Goal: Task Accomplishment & Management: Use online tool/utility

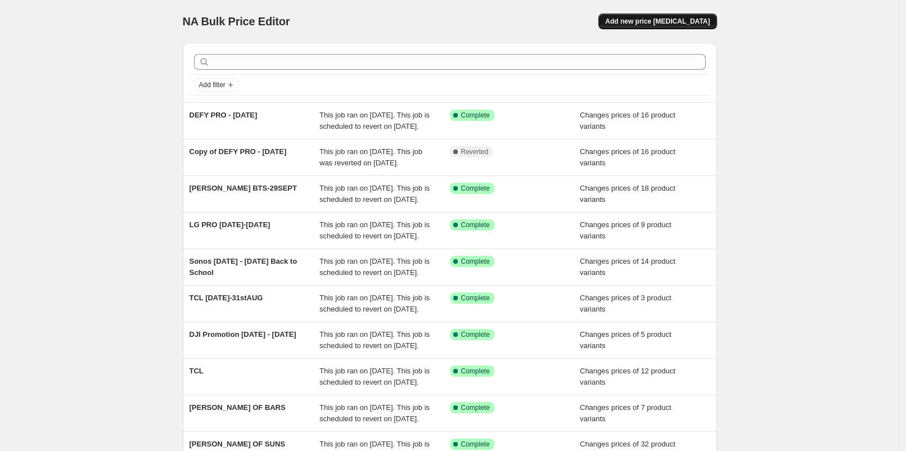
click at [691, 25] on span "Add new price [MEDICAL_DATA]" at bounding box center [657, 21] width 105 height 9
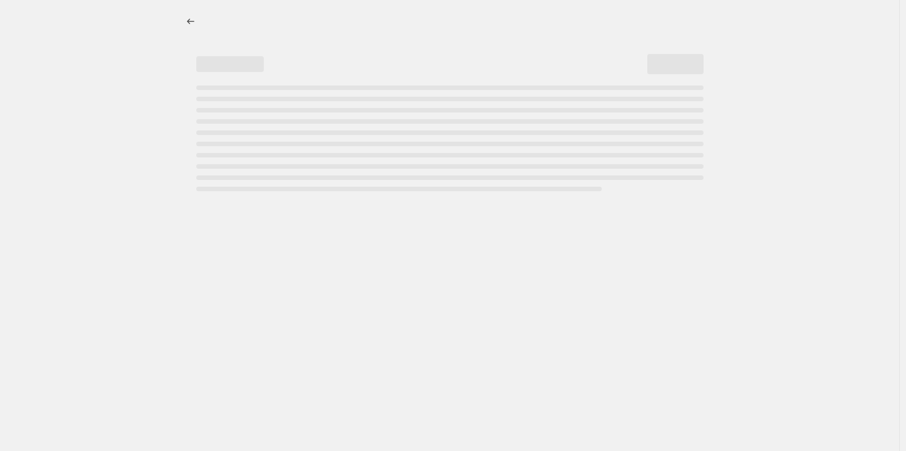
select select "percentage"
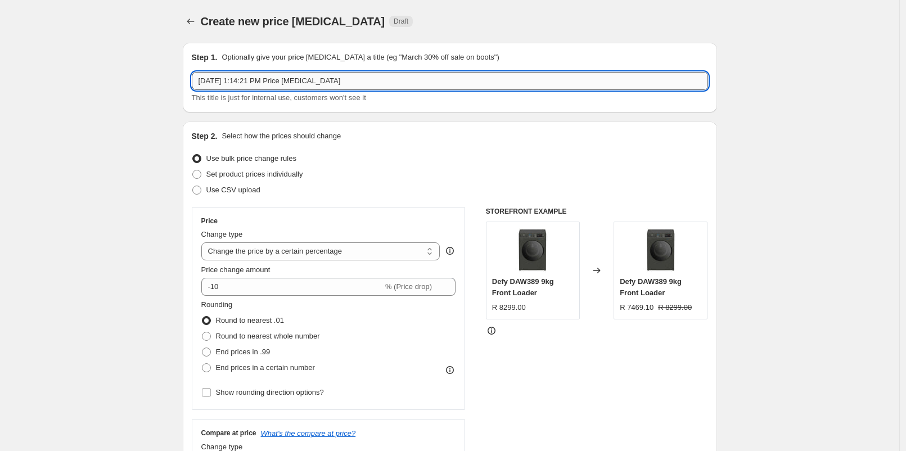
click at [374, 82] on input "Aug 27, 2025, 1:14:21 PM Price change job" at bounding box center [450, 81] width 516 height 18
type input "b"
click at [393, 78] on input "Bennet Read HVC 215 4 SEPTEMBER" at bounding box center [450, 81] width 516 height 18
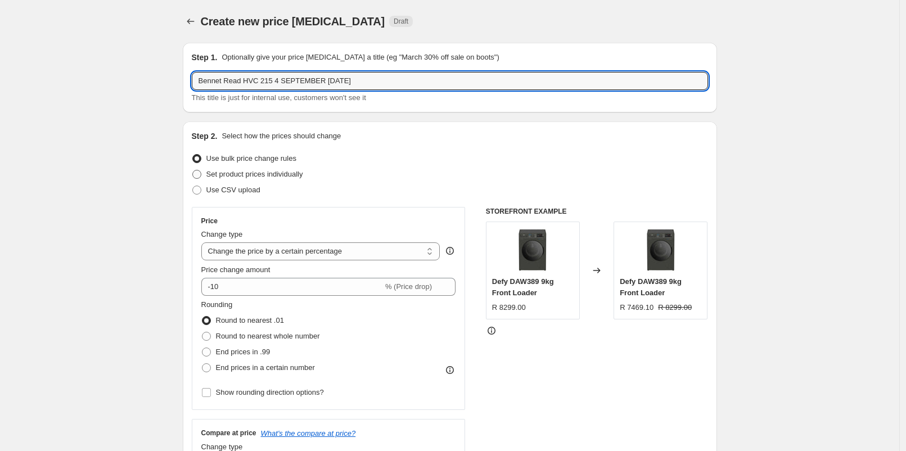
type input "Bennet Read HVC 215 4 SEPTEMBER [DATE]"
click at [282, 172] on span "Set product prices individually" at bounding box center [254, 174] width 97 height 8
click at [193, 170] on input "Set product prices individually" at bounding box center [192, 170] width 1 height 1
radio input "true"
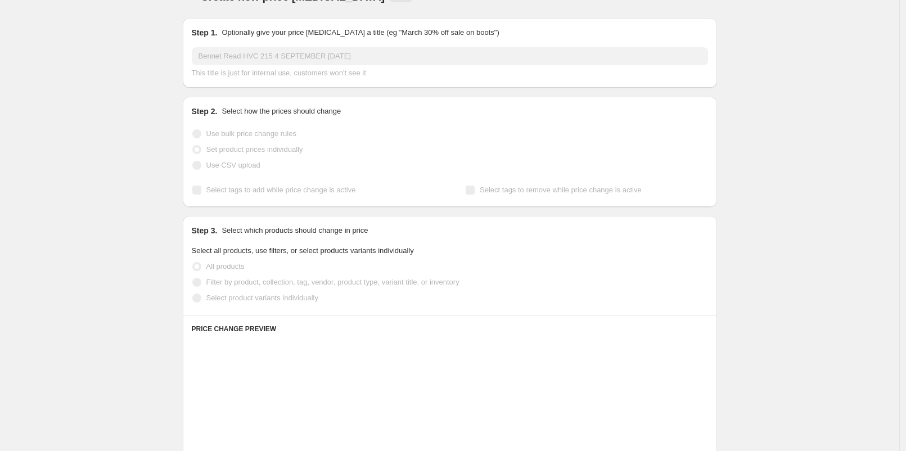
scroll to position [62, 0]
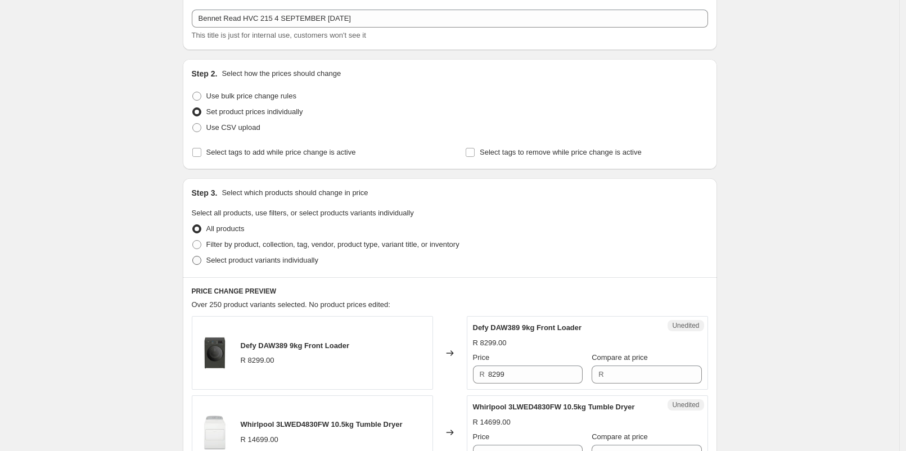
click at [252, 257] on span "Select product variants individually" at bounding box center [262, 260] width 112 height 8
click at [193, 256] on input "Select product variants individually" at bounding box center [192, 256] width 1 height 1
radio input "true"
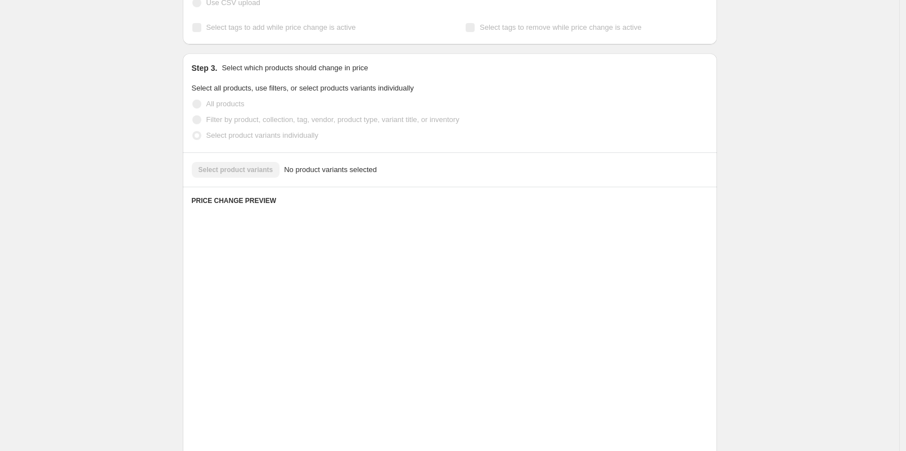
scroll to position [138, 0]
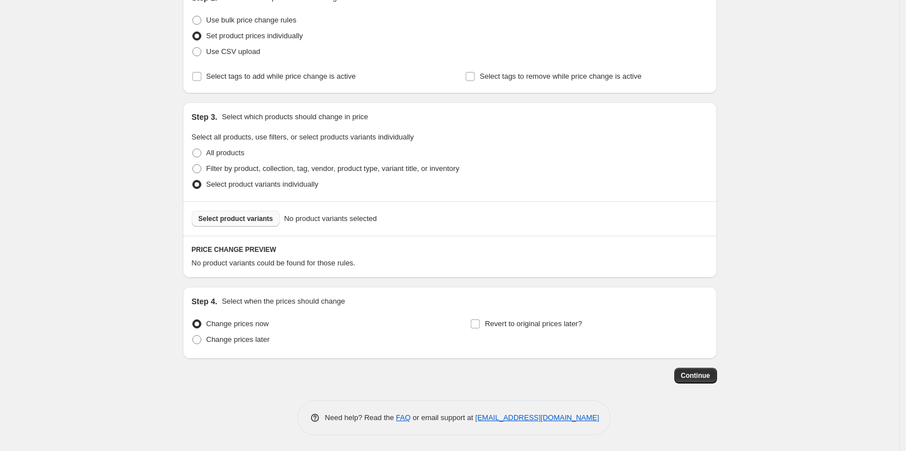
click at [239, 215] on span "Select product variants" at bounding box center [235, 218] width 75 height 9
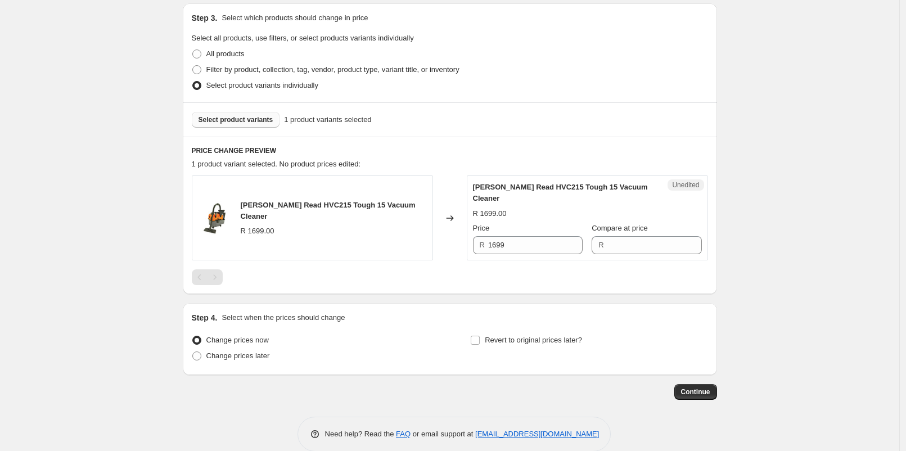
scroll to position [253, 0]
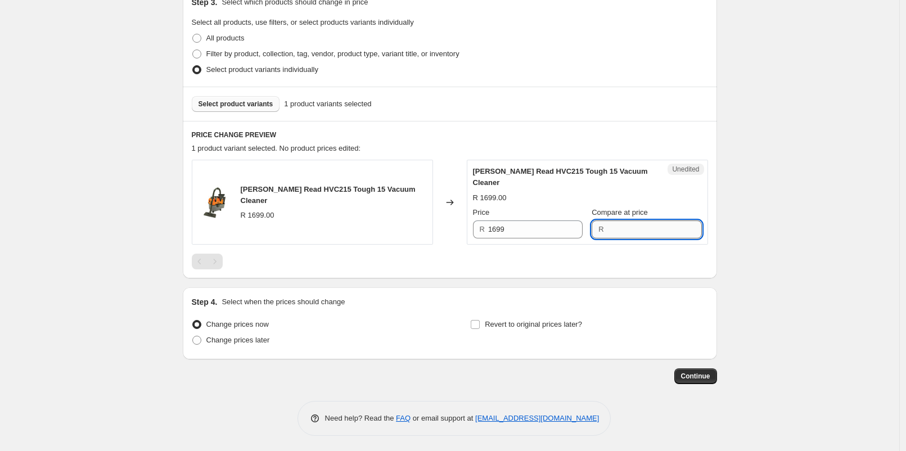
click at [607, 225] on input "Compare at price" at bounding box center [654, 229] width 94 height 18
type input "1699"
click at [552, 231] on input "1699" at bounding box center [535, 229] width 94 height 18
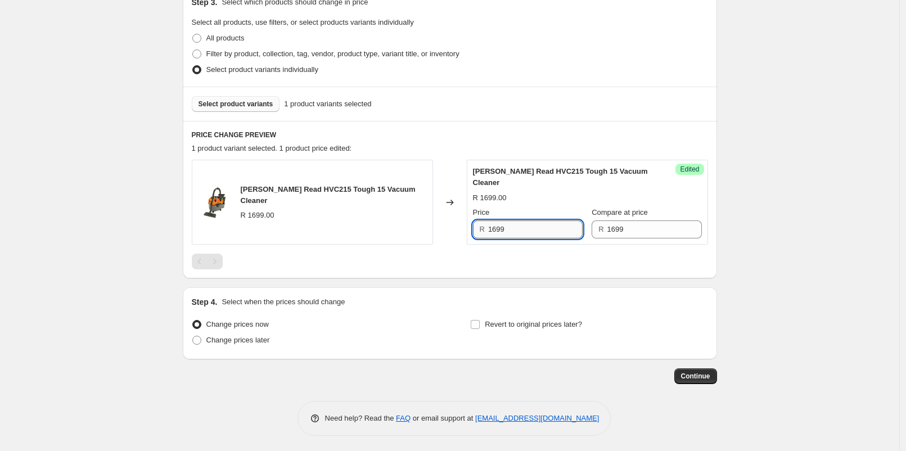
click at [552, 231] on input "1699" at bounding box center [535, 229] width 94 height 18
type input "1499"
click at [237, 337] on span "Change prices later" at bounding box center [238, 340] width 64 height 8
click at [193, 336] on input "Change prices later" at bounding box center [192, 336] width 1 height 1
radio input "true"
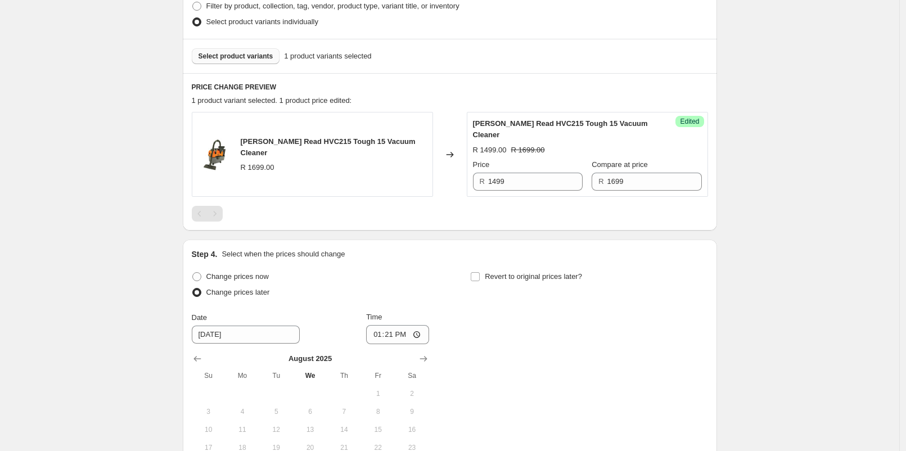
scroll to position [378, 0]
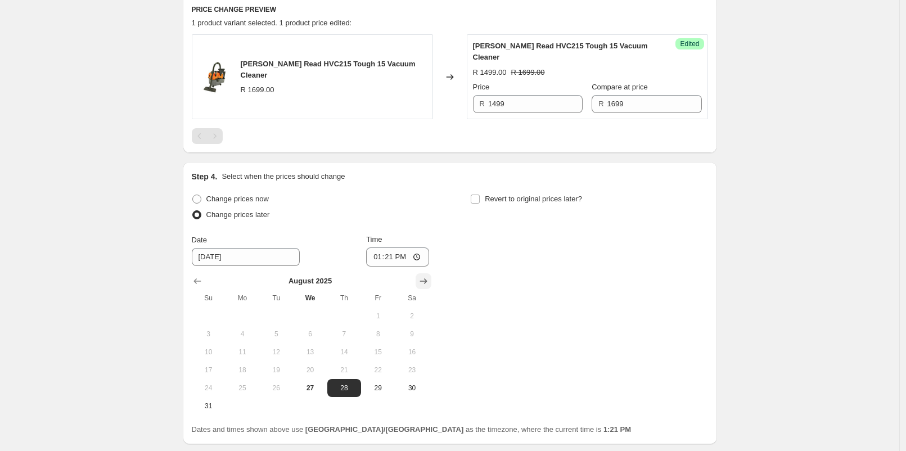
click at [426, 281] on icon "Show next month, September 2025" at bounding box center [423, 280] width 11 height 11
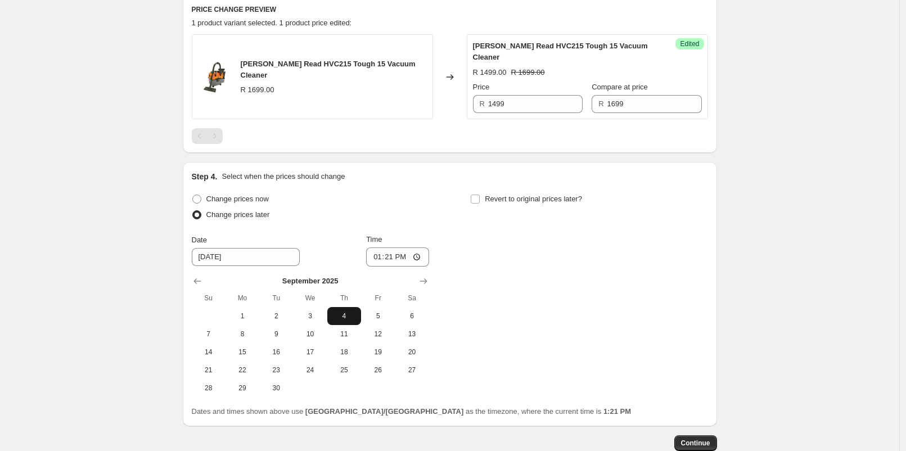
click at [344, 316] on span "4" at bounding box center [344, 315] width 25 height 9
type input "9/4/2025"
click at [390, 260] on input "13:21" at bounding box center [397, 256] width 63 height 19
type input "06:00"
click at [529, 197] on span "Revert to original prices later?" at bounding box center [533, 199] width 97 height 8
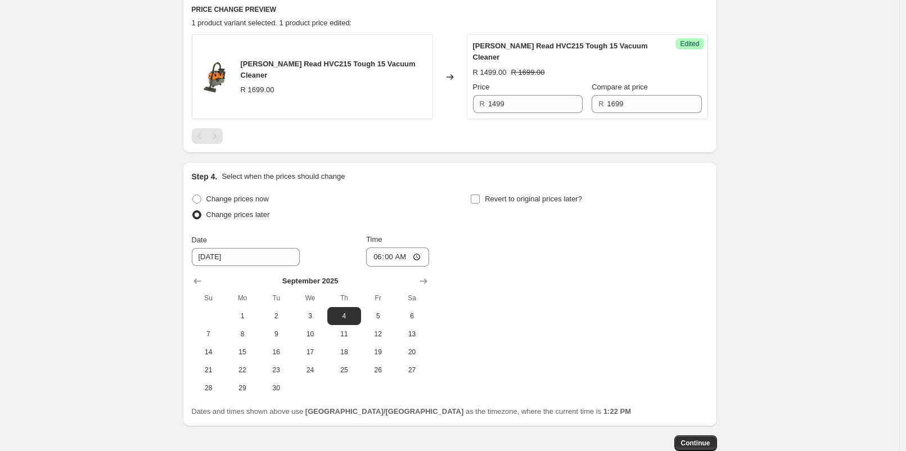
click at [480, 197] on input "Revert to original prices later?" at bounding box center [475, 199] width 9 height 9
checkbox input "true"
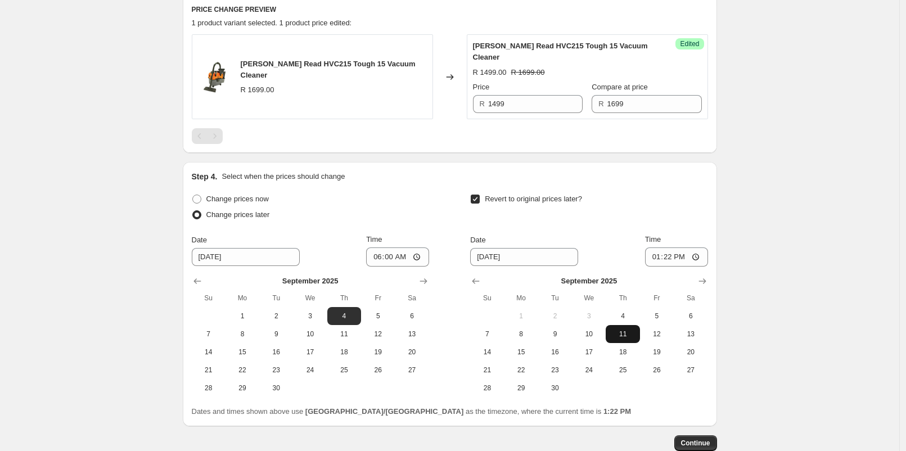
click at [622, 332] on span "11" at bounding box center [622, 333] width 25 height 9
type input "9/11/2025"
click at [673, 256] on input "13:22" at bounding box center [676, 256] width 63 height 19
type input "23:00"
click at [742, 209] on div "Create new price change job. This page is ready Create new price change job Dra…" at bounding box center [449, 71] width 899 height 898
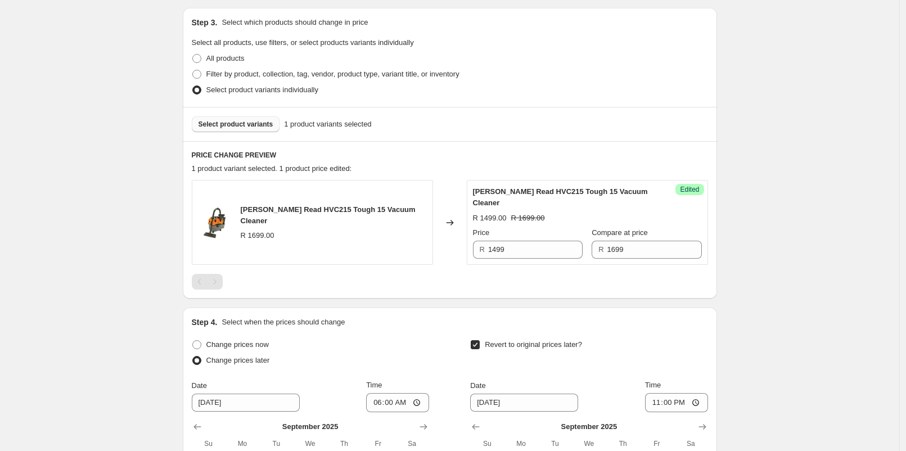
scroll to position [446, 0]
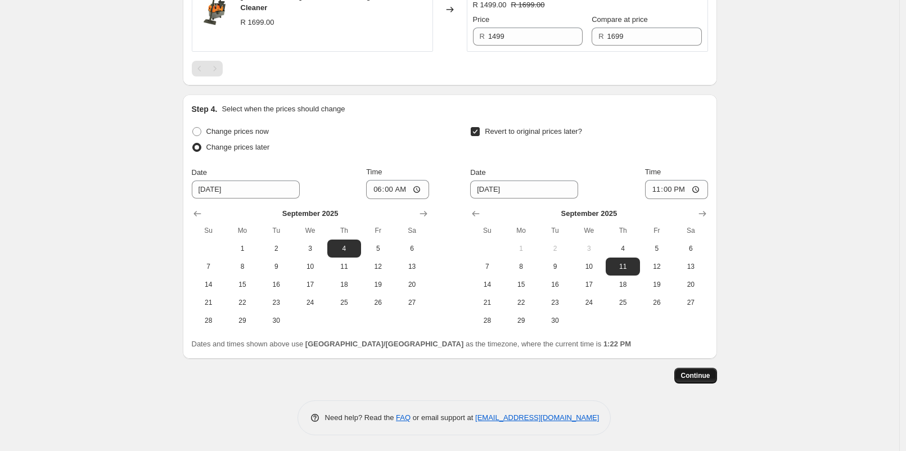
click at [709, 371] on span "Continue" at bounding box center [695, 375] width 29 height 9
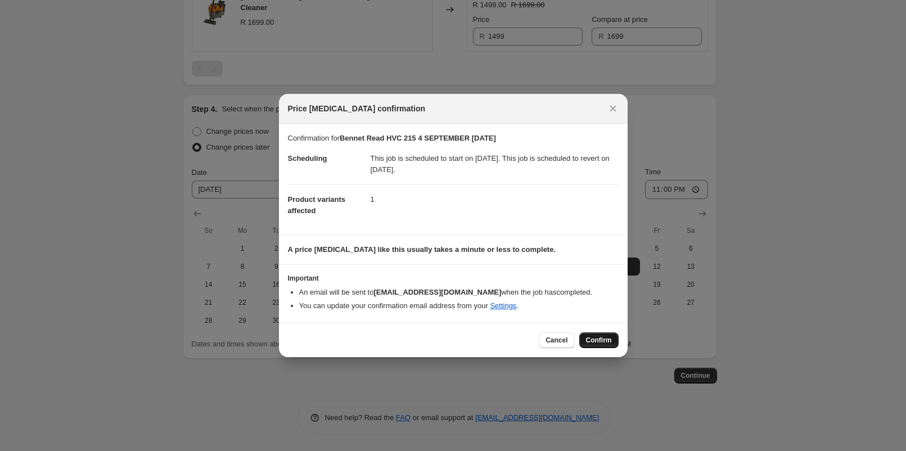
click at [598, 335] on button "Confirm" at bounding box center [598, 340] width 39 height 16
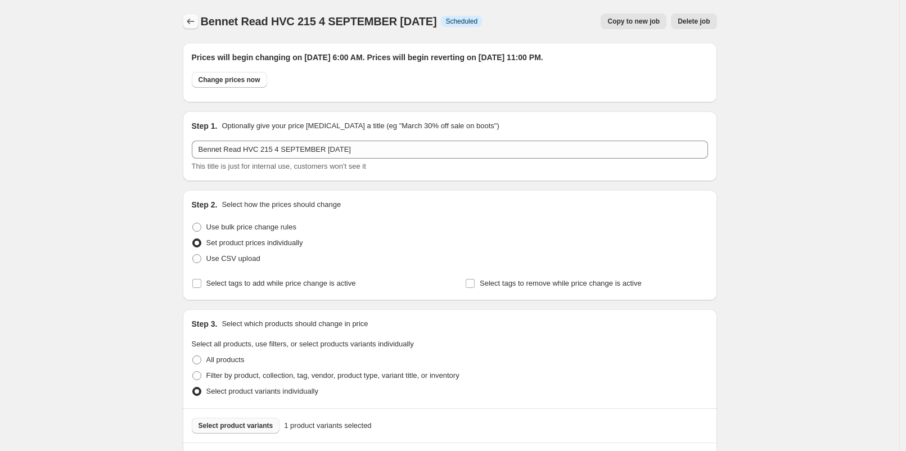
click at [195, 26] on icon "Price change jobs" at bounding box center [190, 21] width 11 height 11
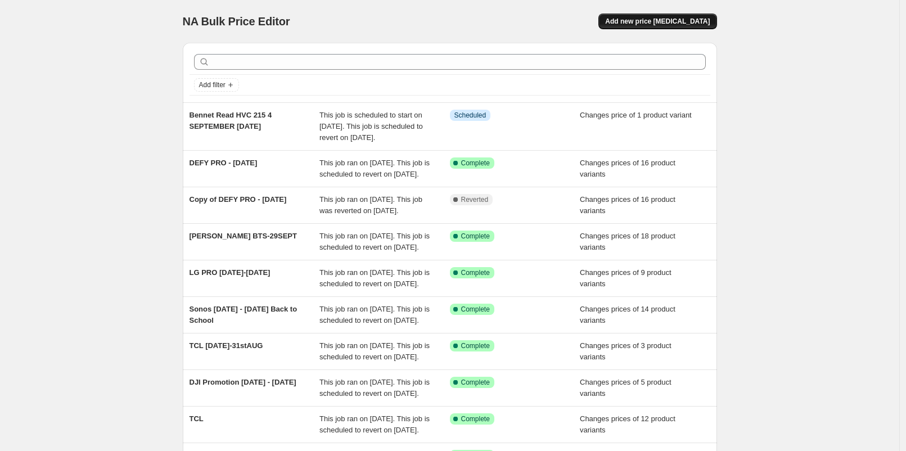
click at [627, 21] on button "Add new price [MEDICAL_DATA]" at bounding box center [657, 21] width 118 height 16
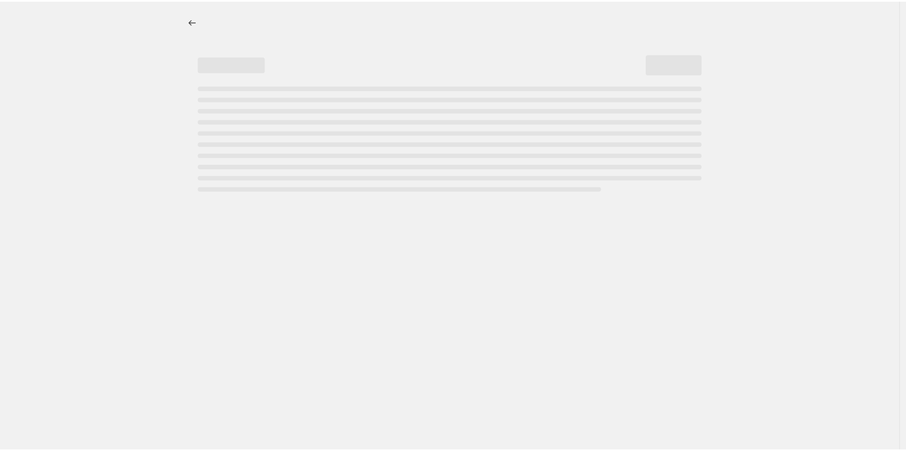
select select "percentage"
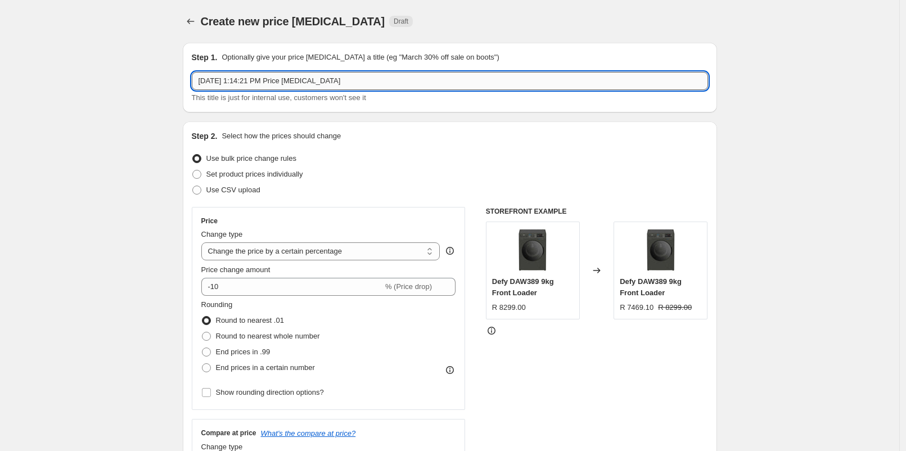
click at [405, 82] on input "Aug 27, 2025, 1:14:21 PM Price change job" at bounding box center [450, 81] width 516 height 18
type input "p"
type input "PLANNER BIG 5 OF BRAAIS"
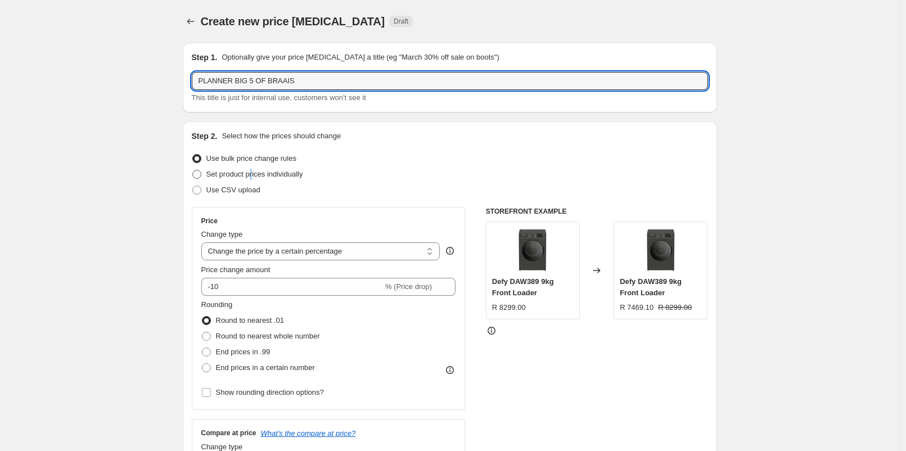
click at [254, 175] on span "Set product prices individually" at bounding box center [254, 174] width 97 height 8
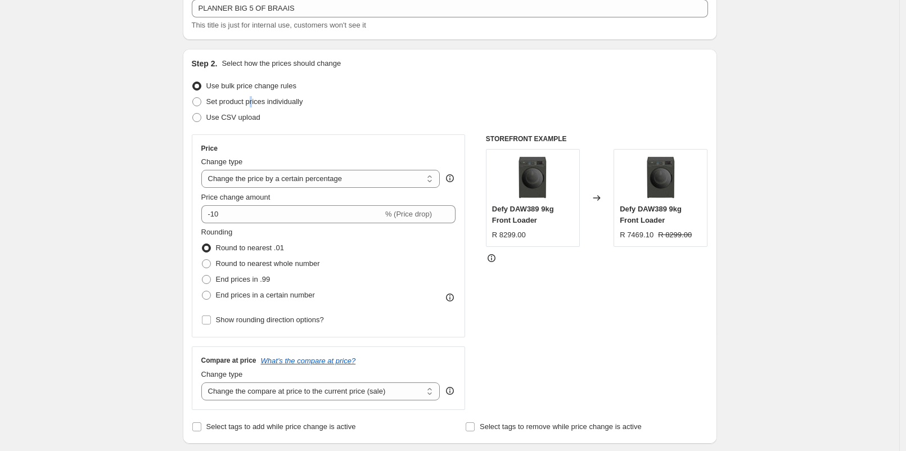
scroll to position [125, 0]
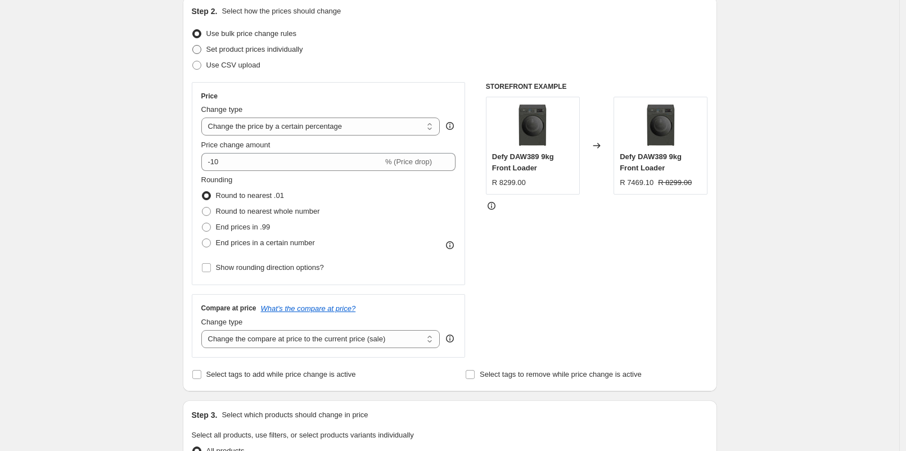
click at [229, 51] on span "Set product prices individually" at bounding box center [254, 49] width 97 height 8
click at [193, 46] on input "Set product prices individually" at bounding box center [192, 45] width 1 height 1
radio input "true"
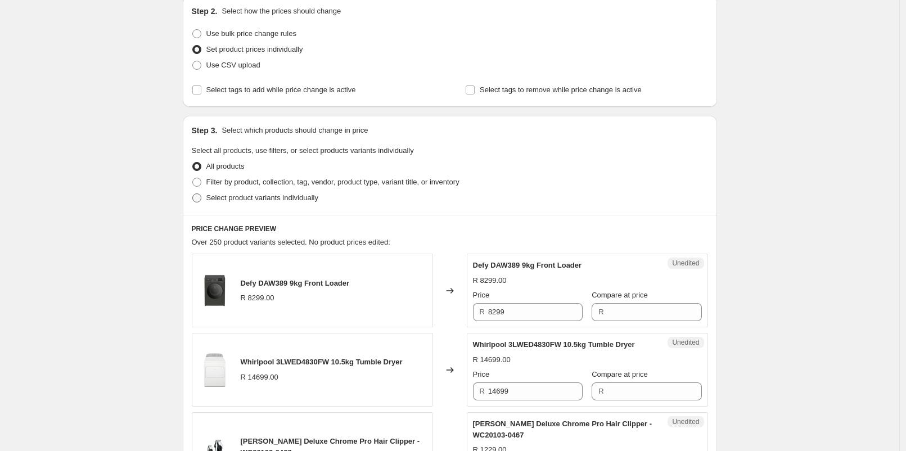
click at [243, 195] on span "Select product variants individually" at bounding box center [262, 197] width 112 height 8
click at [193, 194] on input "Select product variants individually" at bounding box center [192, 193] width 1 height 1
radio input "true"
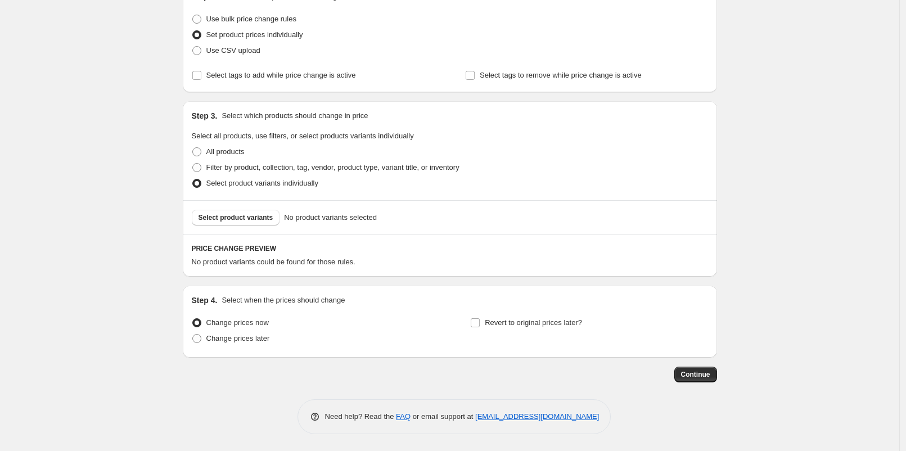
scroll to position [138, 0]
click at [246, 214] on span "Select product variants" at bounding box center [235, 218] width 75 height 9
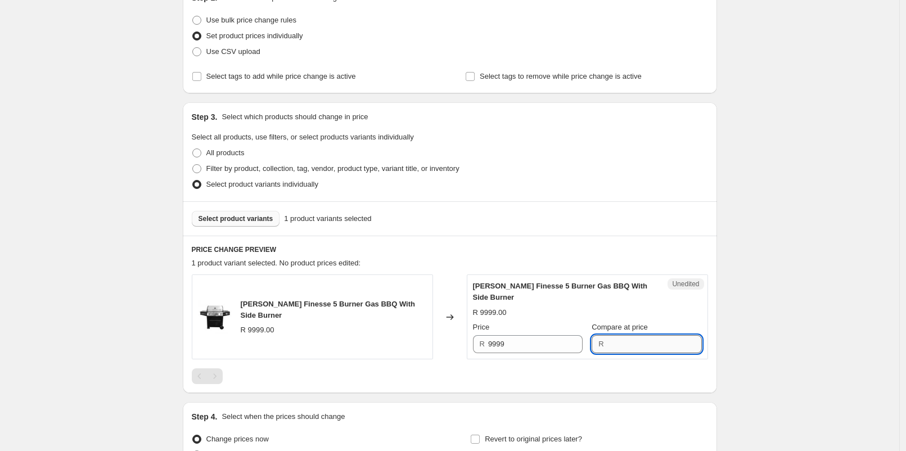
click at [609, 346] on input "Compare at price" at bounding box center [654, 344] width 94 height 18
type input "9999"
click at [554, 346] on input "9999" at bounding box center [535, 344] width 94 height 18
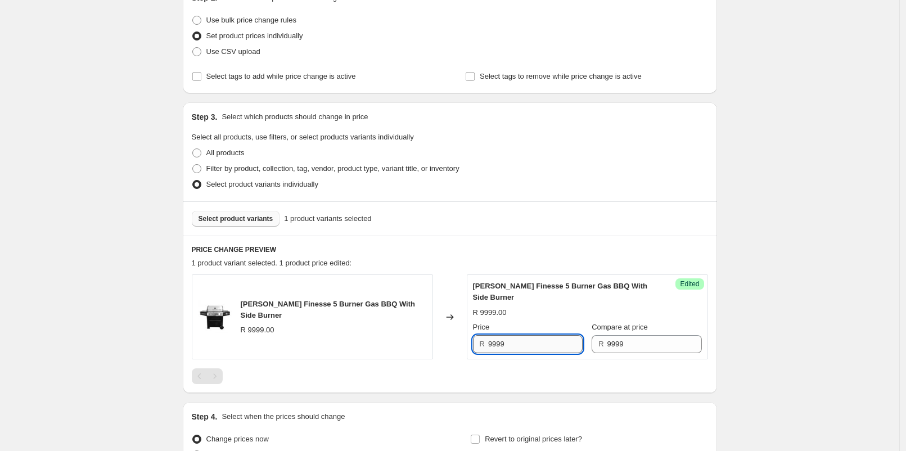
click at [553, 345] on input "9999" at bounding box center [535, 344] width 94 height 18
type input "8900"
click at [545, 242] on div "PRICE CHANGE PREVIEW 1 product variant selected. 1 product price edited: ALVA F…" at bounding box center [450, 314] width 534 height 157
click at [231, 220] on span "Select product variants" at bounding box center [235, 218] width 75 height 9
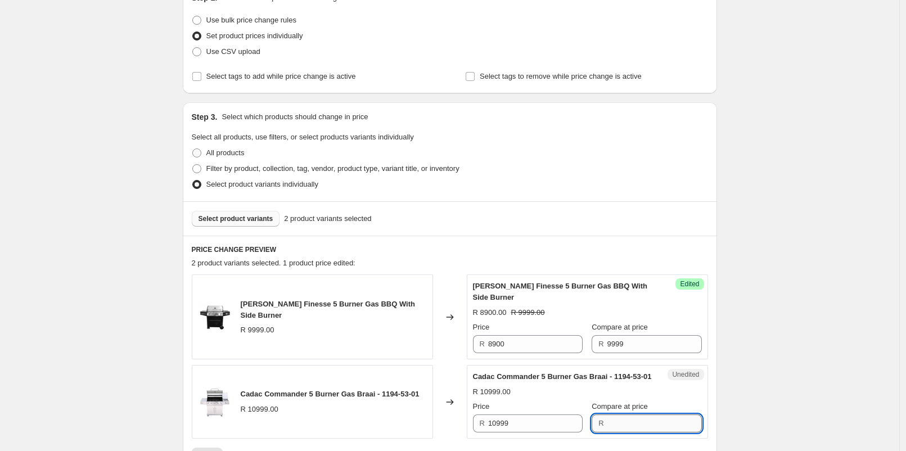
click at [607, 432] on input "Compare at price" at bounding box center [654, 423] width 94 height 18
type input "10999"
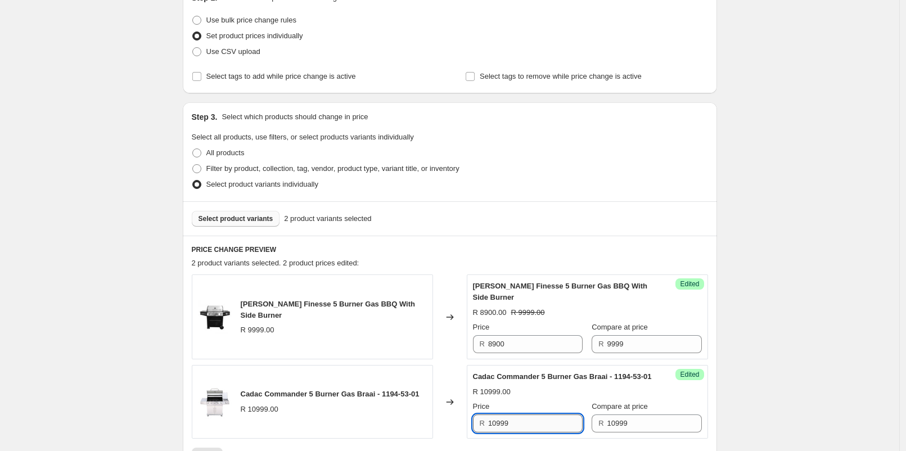
click at [557, 432] on input "10999" at bounding box center [535, 423] width 94 height 18
type input "9500"
click at [263, 223] on button "Select product variants" at bounding box center [236, 219] width 88 height 16
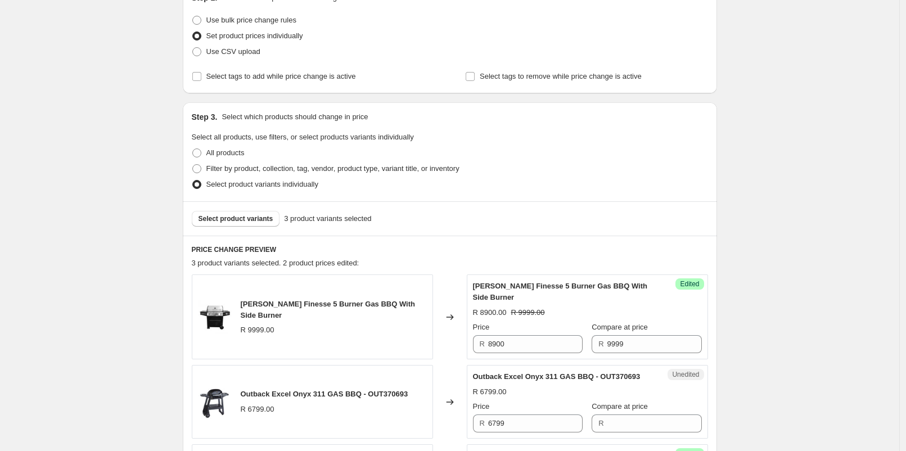
scroll to position [388, 0]
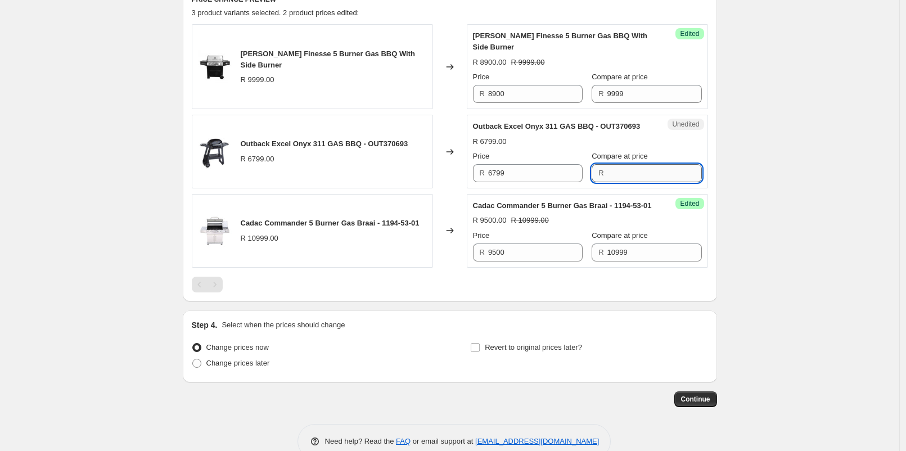
click at [608, 178] on input "Compare at price" at bounding box center [654, 173] width 94 height 18
type input "6799"
click at [541, 179] on input "6799" at bounding box center [535, 173] width 94 height 18
click at [541, 180] on input "6799" at bounding box center [535, 173] width 94 height 18
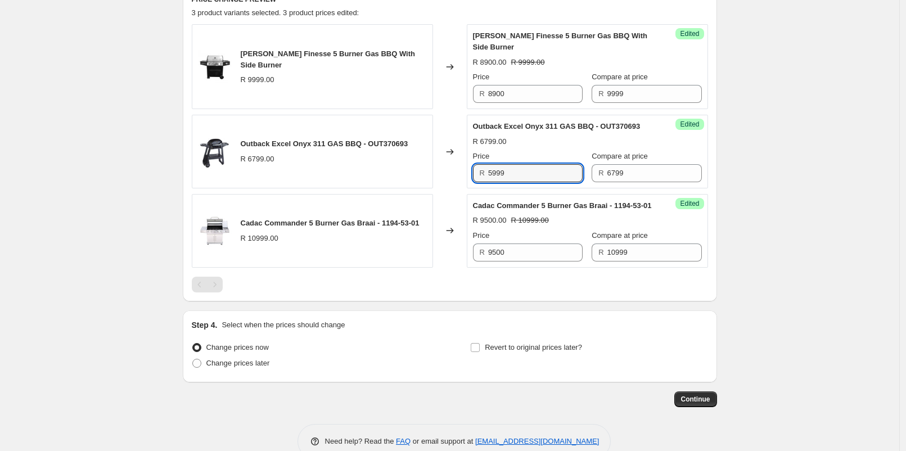
type input "5999"
click at [780, 192] on div "Create new price change job. This page is ready Create new price change job Dra…" at bounding box center [449, 44] width 899 height 864
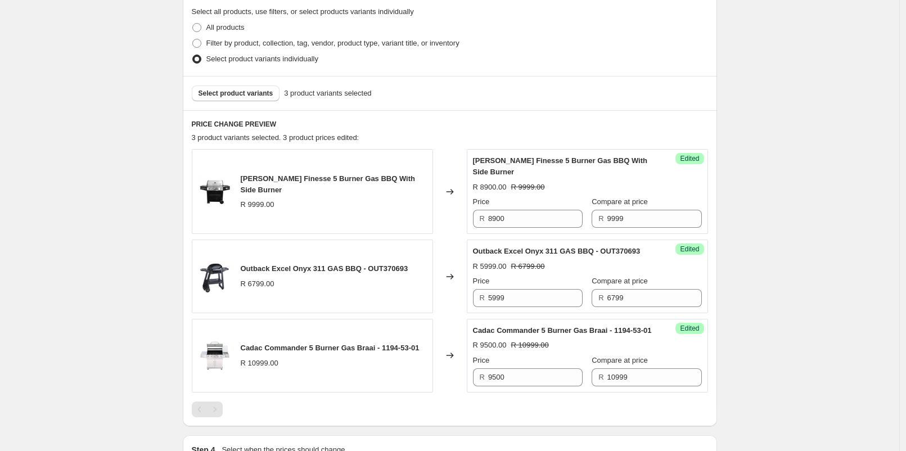
scroll to position [201, 0]
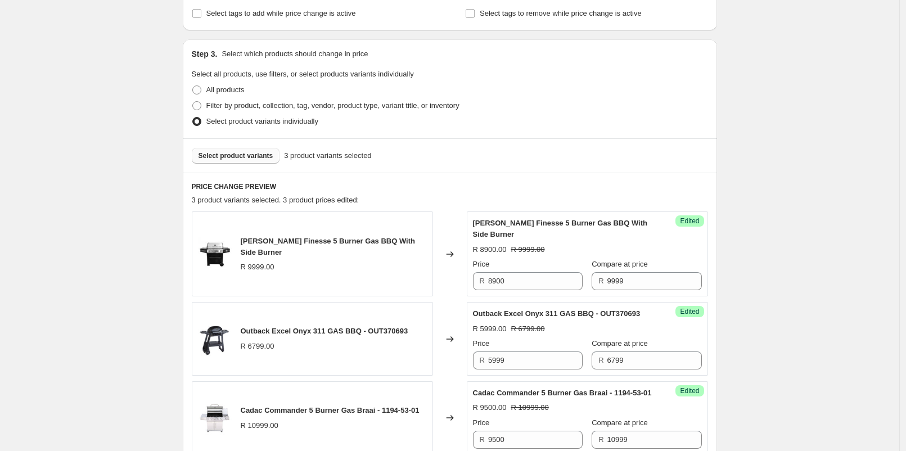
click at [227, 155] on span "Select product variants" at bounding box center [235, 155] width 75 height 9
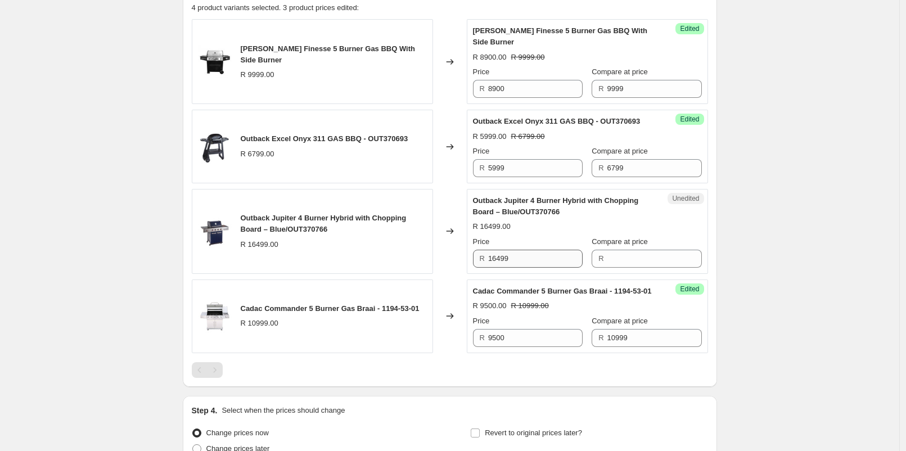
scroll to position [388, 0]
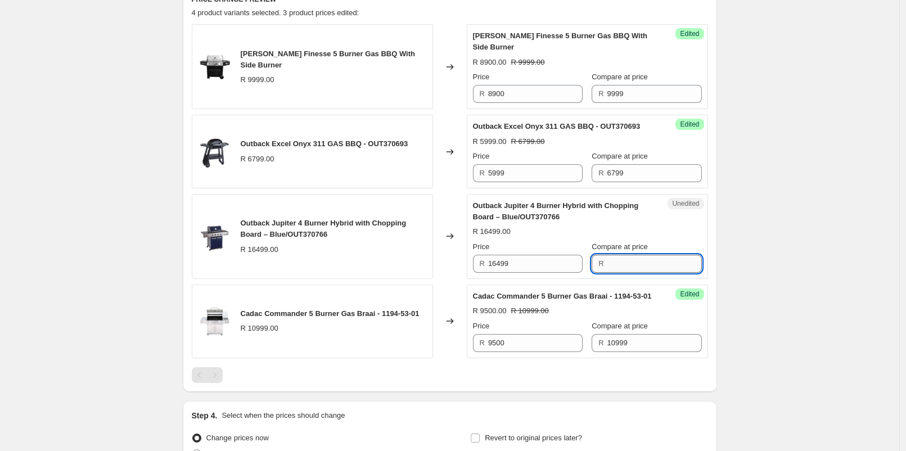
click at [622, 272] on input "Compare at price" at bounding box center [654, 264] width 94 height 18
type input "16499"
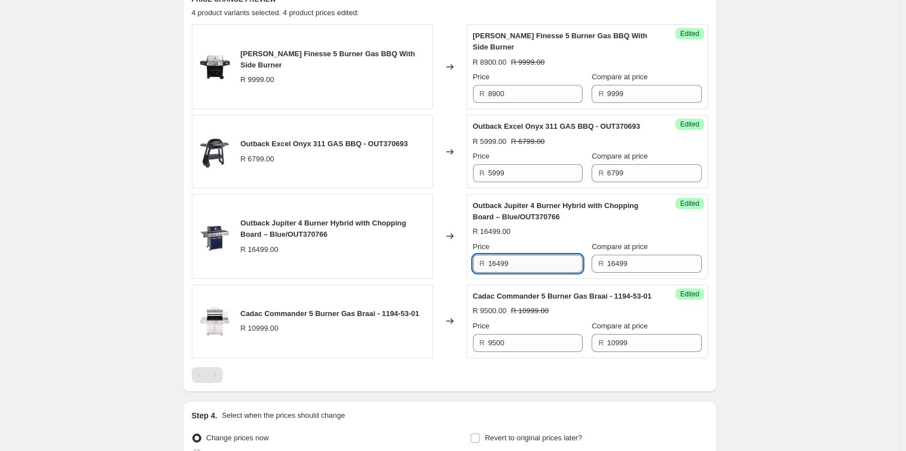
click at [530, 273] on input "16499" at bounding box center [535, 264] width 94 height 18
type input "14999"
drag, startPoint x: 758, startPoint y: 308, endPoint x: 730, endPoint y: 306, distance: 28.1
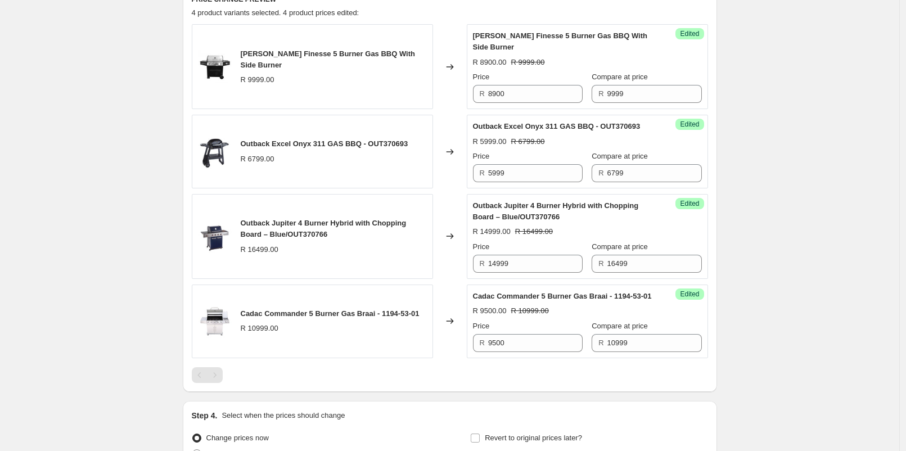
click at [758, 308] on div "Create new price change job. This page is ready Create new price change job Dra…" at bounding box center [449, 89] width 899 height 955
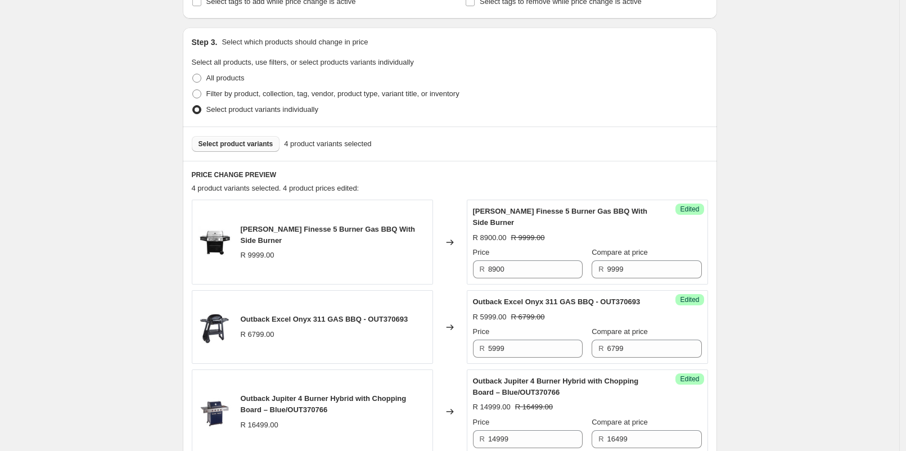
scroll to position [138, 0]
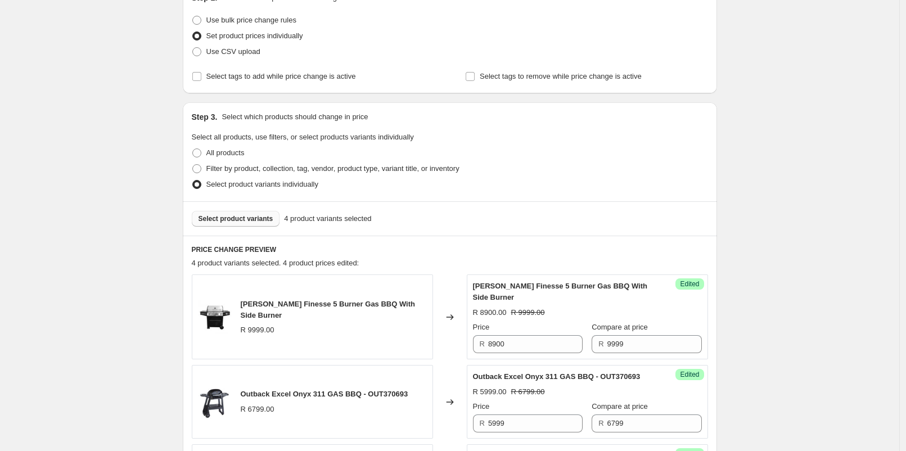
click at [250, 217] on span "Select product variants" at bounding box center [235, 218] width 75 height 9
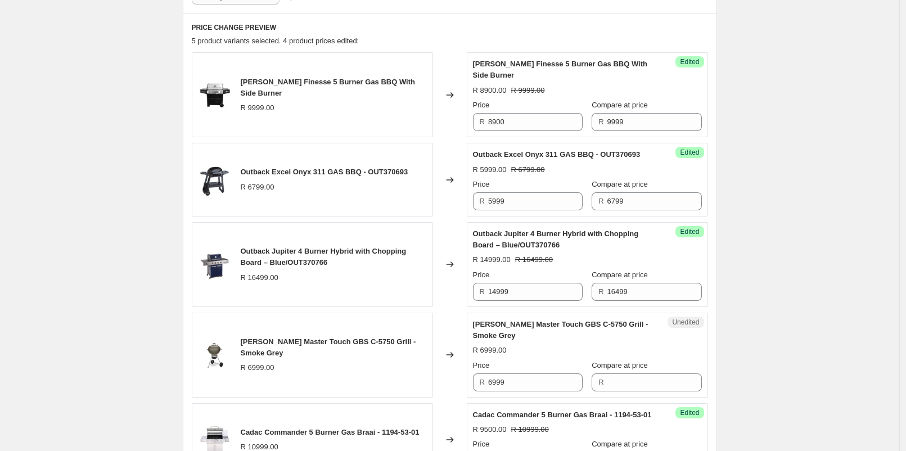
scroll to position [388, 0]
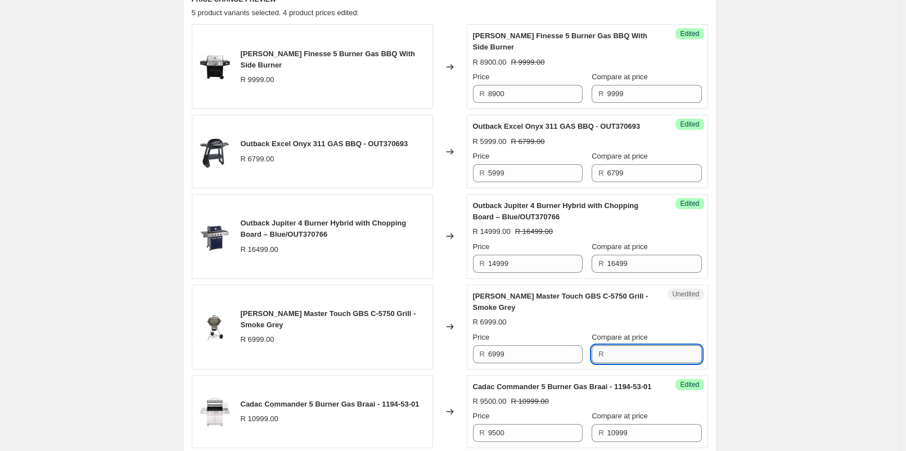
click at [631, 363] on input "Compare at price" at bounding box center [654, 354] width 94 height 18
type input "6999"
click at [561, 369] on div "Unedited Weber Master Touch GBS C-5750 Grill - Smoke Grey R 6999.00 Price R 699…" at bounding box center [587, 326] width 241 height 85
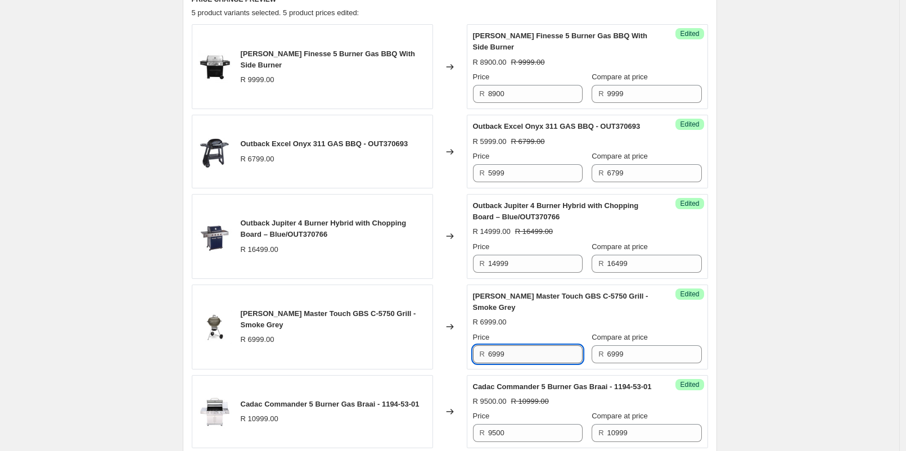
click at [557, 363] on input "6999" at bounding box center [535, 354] width 94 height 18
type input "5950"
click at [819, 317] on div "Create new price change job. This page is ready Create new price change job Dra…" at bounding box center [449, 134] width 899 height 1045
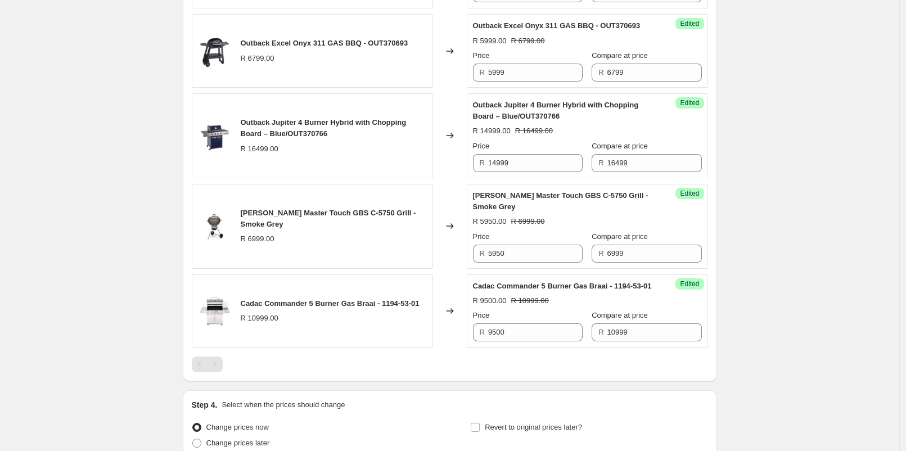
scroll to position [614, 0]
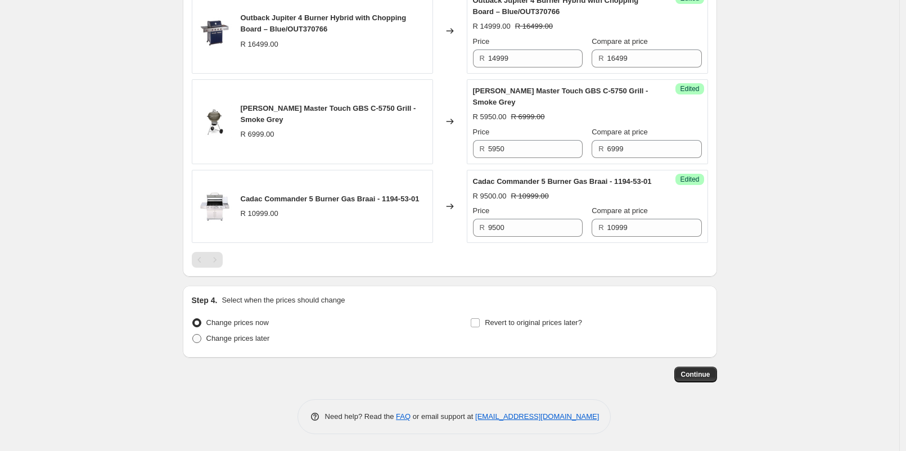
click at [261, 341] on span "Change prices later" at bounding box center [238, 338] width 64 height 8
click at [193, 335] on input "Change prices later" at bounding box center [192, 334] width 1 height 1
radio input "true"
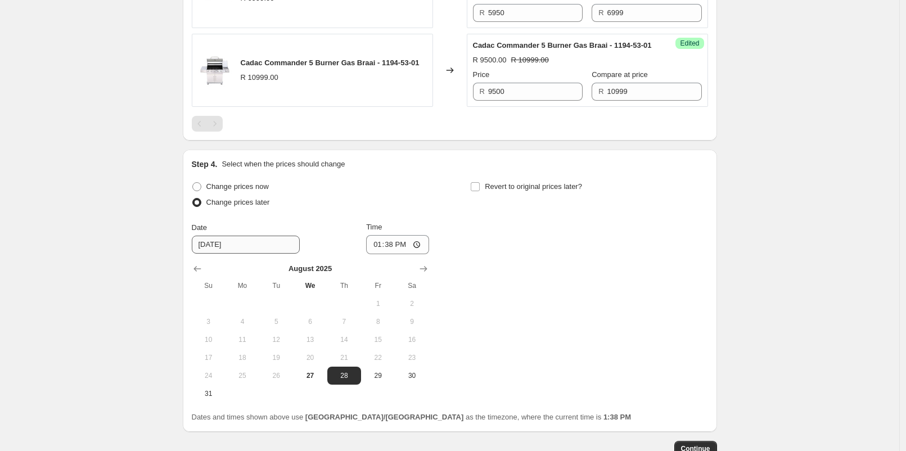
scroll to position [739, 0]
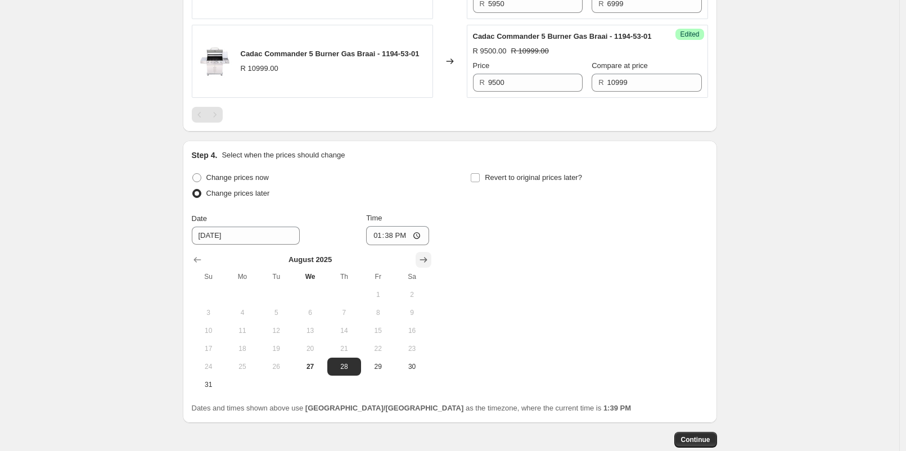
click at [424, 265] on icon "Show next month, September 2025" at bounding box center [423, 259] width 11 height 11
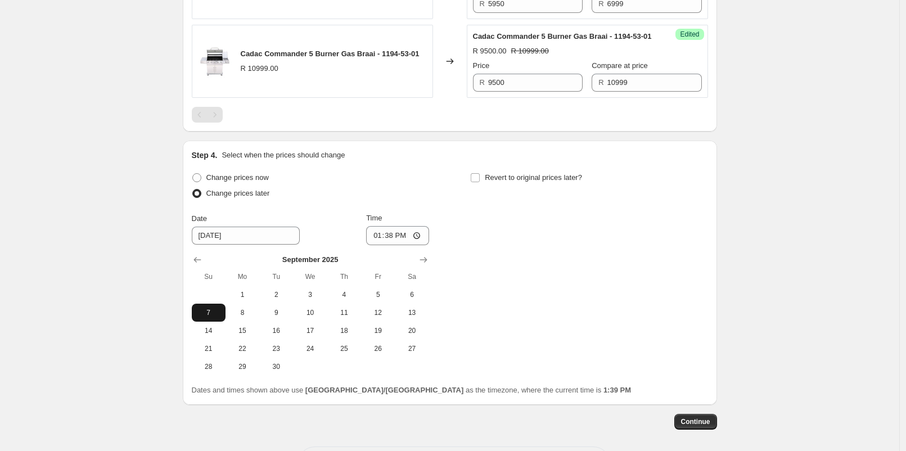
click at [221, 317] on span "7" at bounding box center [208, 312] width 25 height 9
type input "9/7/2025"
click at [396, 245] on input "13:38" at bounding box center [397, 235] width 63 height 19
type input "06:00"
click at [498, 182] on span "Revert to original prices later?" at bounding box center [533, 177] width 97 height 8
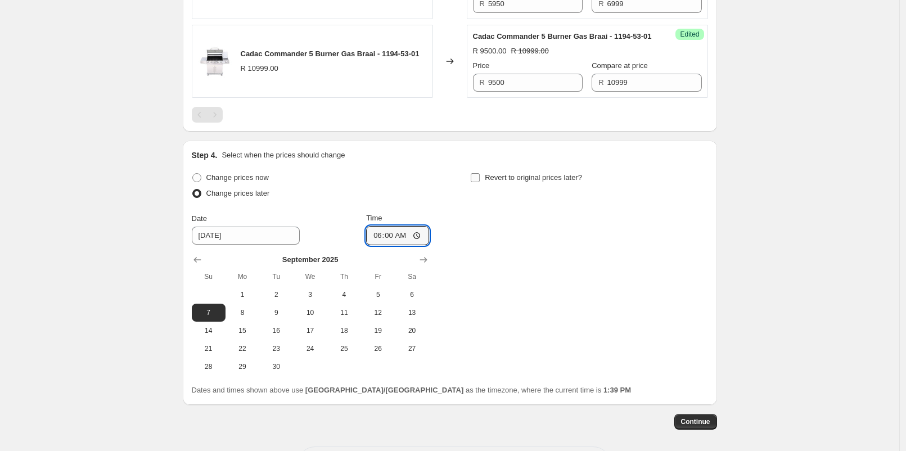
click at [480, 182] on input "Revert to original prices later?" at bounding box center [475, 177] width 9 height 9
checkbox input "true"
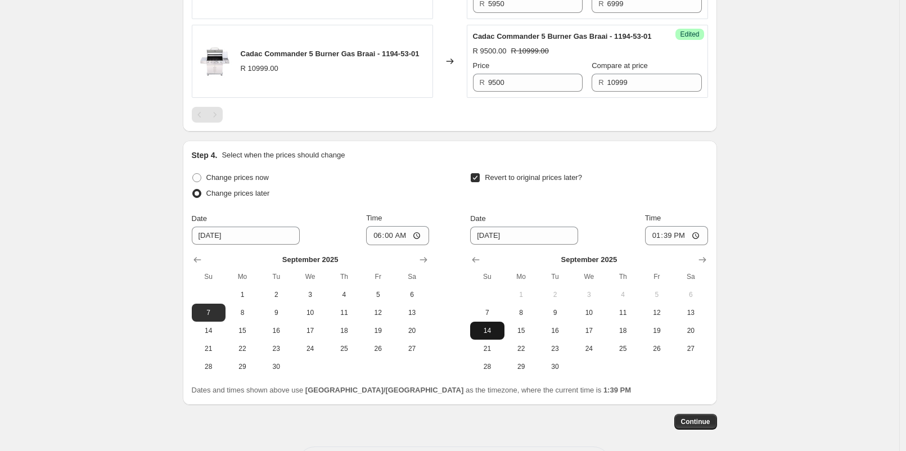
click at [490, 335] on span "14" at bounding box center [486, 330] width 25 height 9
type input "9/14/2025"
click at [674, 245] on input "13:39" at bounding box center [676, 235] width 63 height 19
type input "23:00"
click at [709, 426] on span "Continue" at bounding box center [695, 421] width 29 height 9
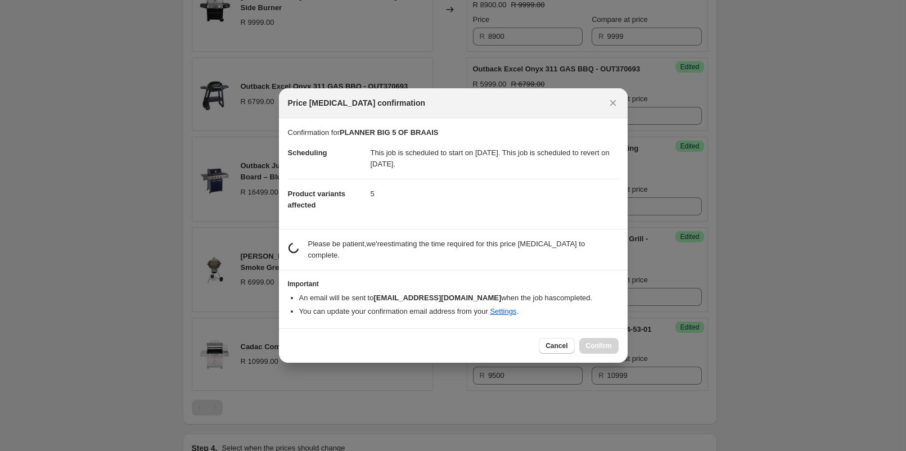
scroll to position [0, 0]
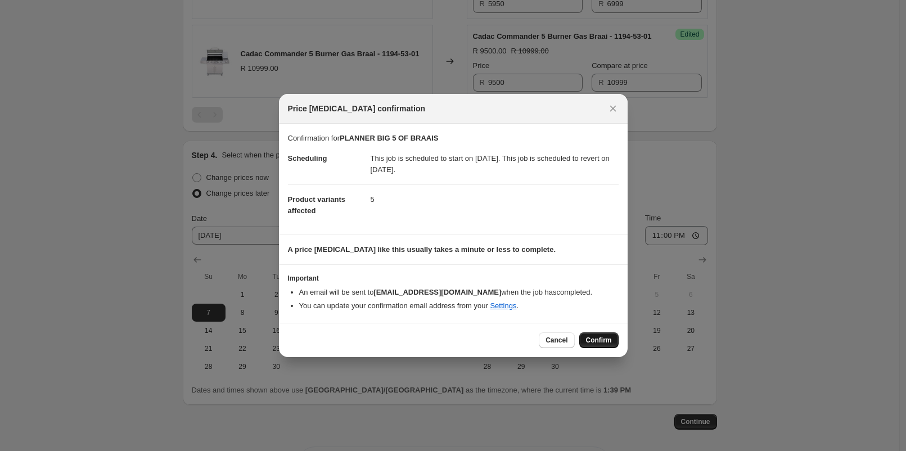
click at [605, 342] on span "Confirm" at bounding box center [599, 340] width 26 height 9
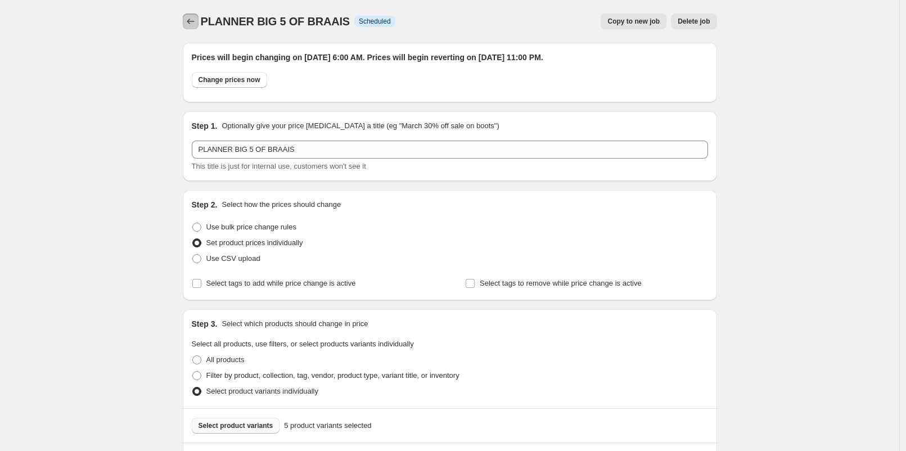
click at [193, 17] on icon "Price change jobs" at bounding box center [190, 21] width 11 height 11
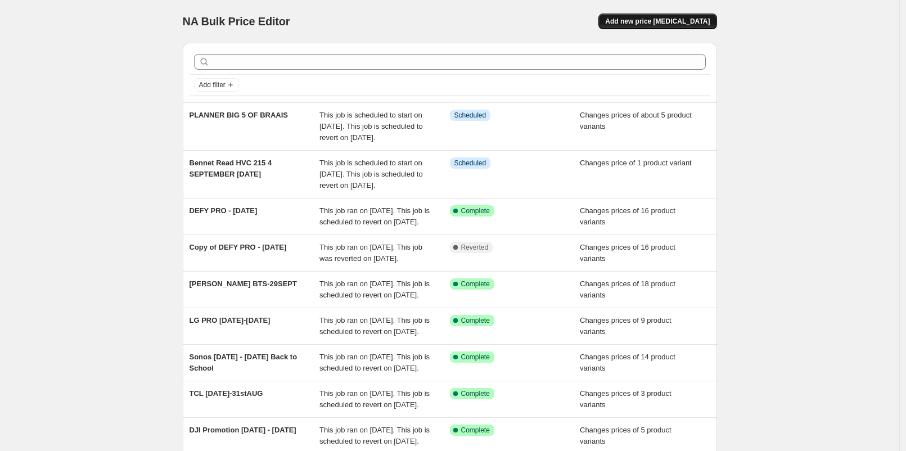
click at [650, 24] on span "Add new price [MEDICAL_DATA]" at bounding box center [657, 21] width 105 height 9
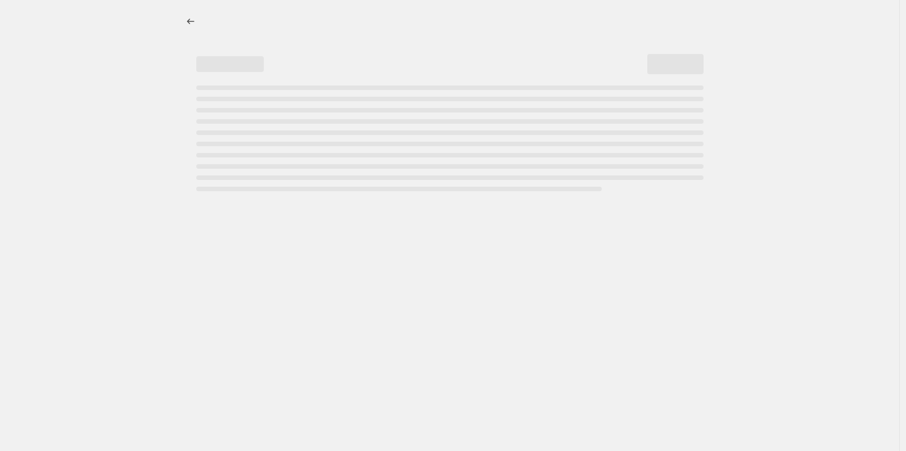
select select "percentage"
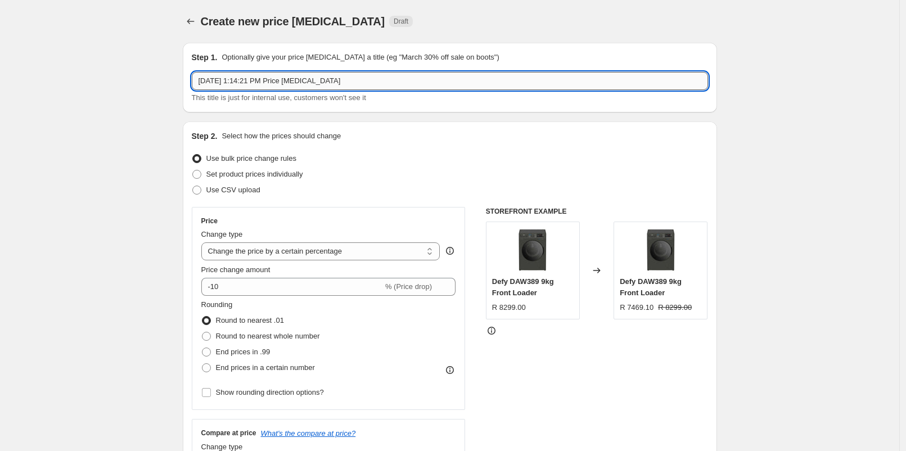
click at [308, 84] on input "Aug 27, 2025, 1:14:21 PM Price change job" at bounding box center [450, 81] width 516 height 18
type input "PLANNER BORN & BREAD"
click at [293, 178] on span "Set product prices individually" at bounding box center [254, 174] width 97 height 8
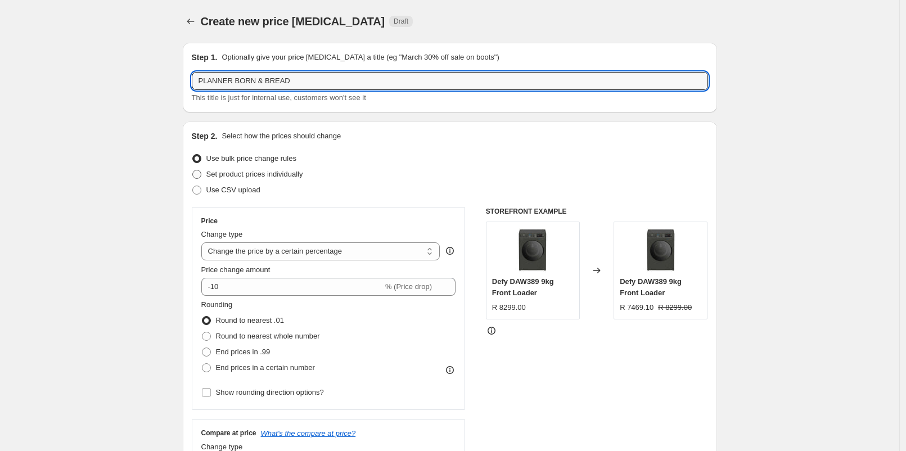
click at [193, 170] on input "Set product prices individually" at bounding box center [192, 170] width 1 height 1
radio input "true"
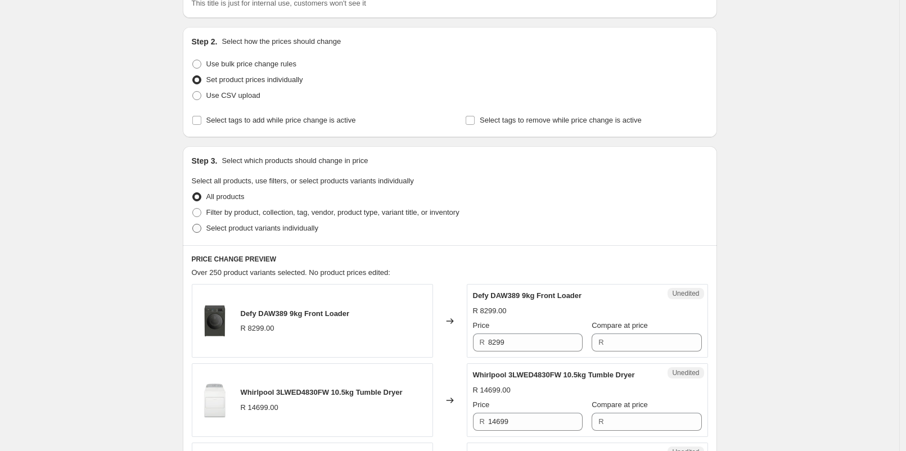
scroll to position [125, 0]
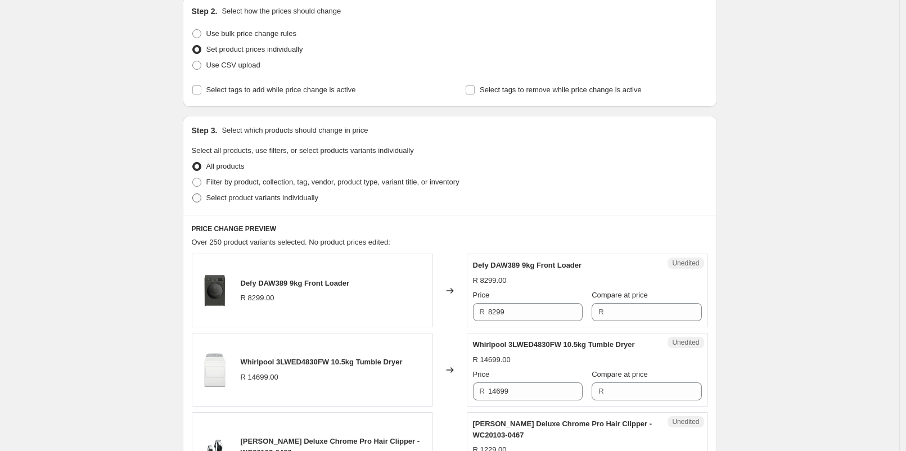
click at [282, 196] on span "Select product variants individually" at bounding box center [262, 197] width 112 height 8
click at [193, 194] on input "Select product variants individually" at bounding box center [192, 193] width 1 height 1
radio input "true"
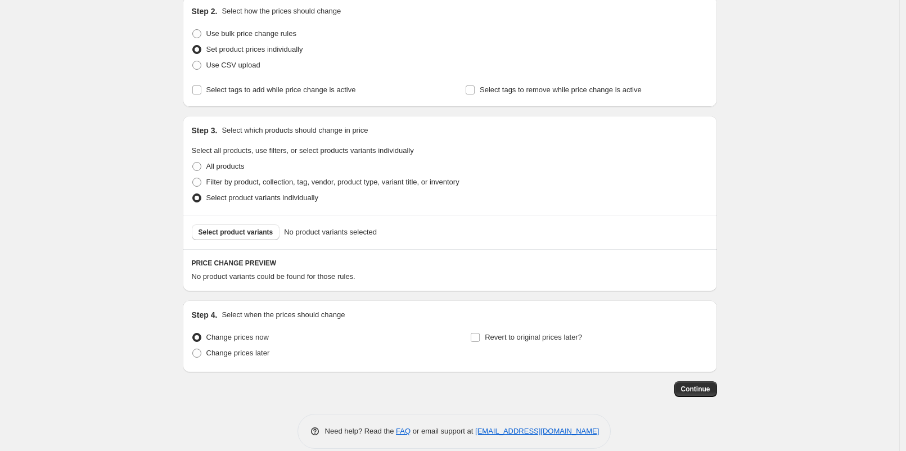
scroll to position [138, 0]
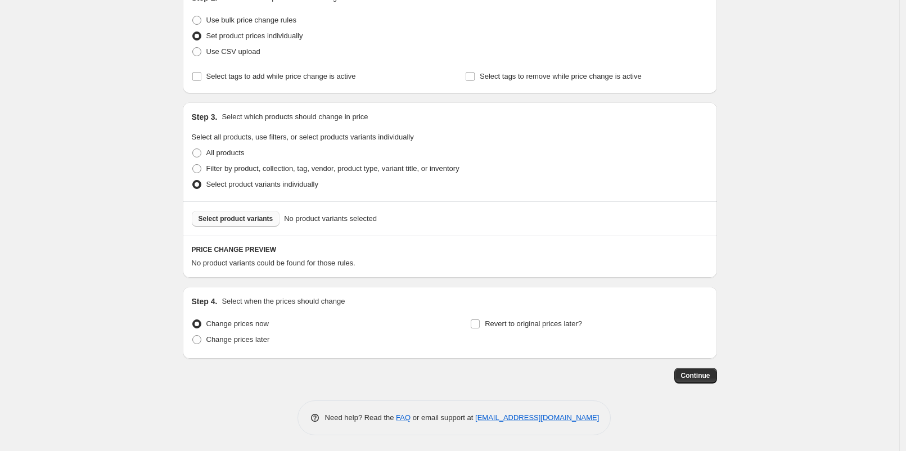
click at [258, 214] on span "Select product variants" at bounding box center [235, 218] width 75 height 9
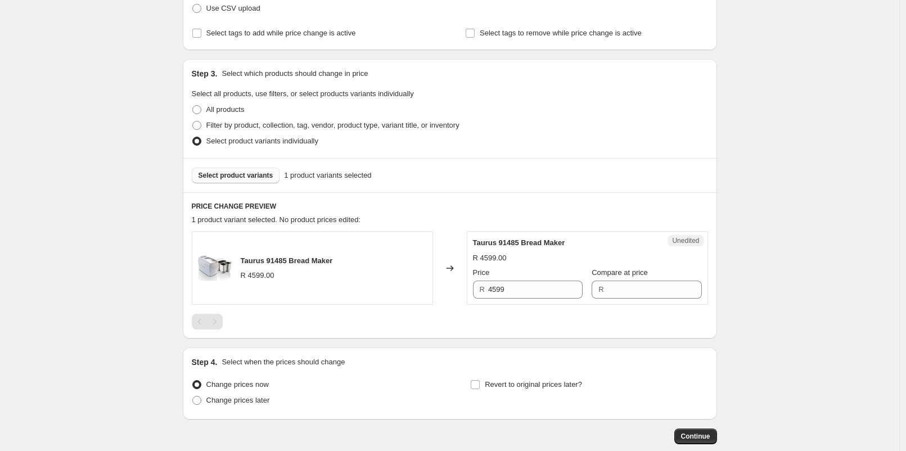
scroll to position [201, 0]
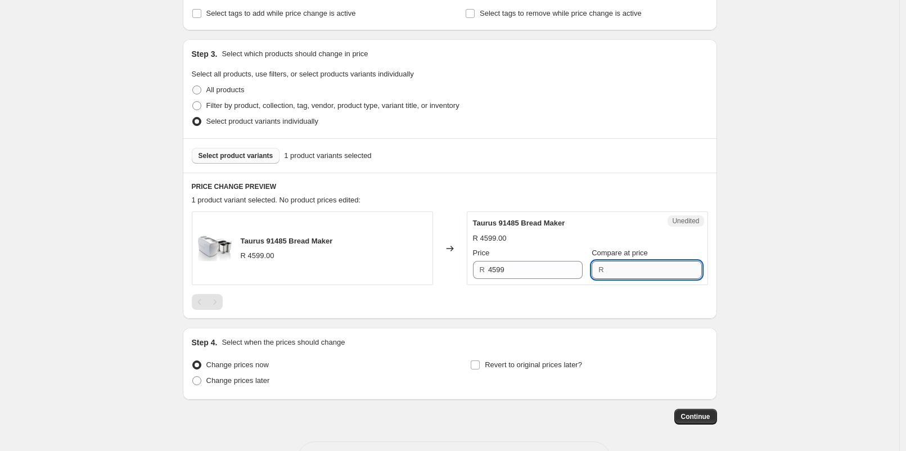
click at [612, 267] on input "Compare at price" at bounding box center [654, 270] width 94 height 18
type input "4599"
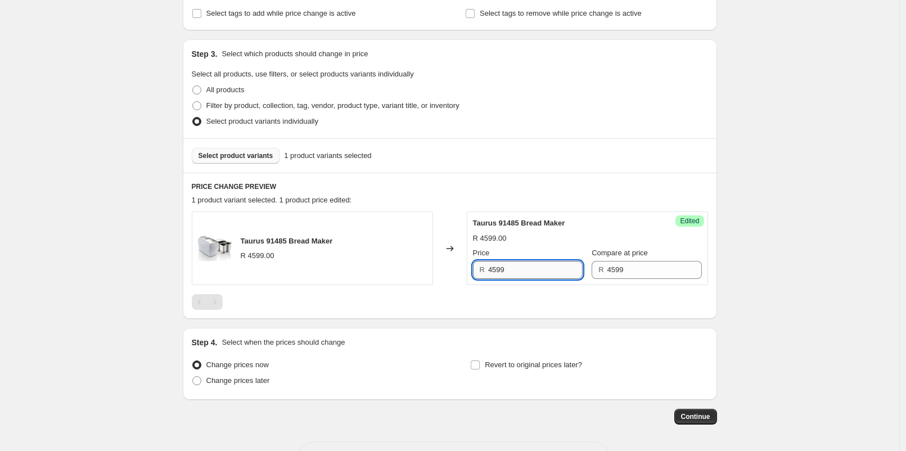
click at [563, 274] on input "4599" at bounding box center [535, 270] width 94 height 18
type input "3999"
click at [251, 163] on button "Select product variants" at bounding box center [236, 156] width 88 height 16
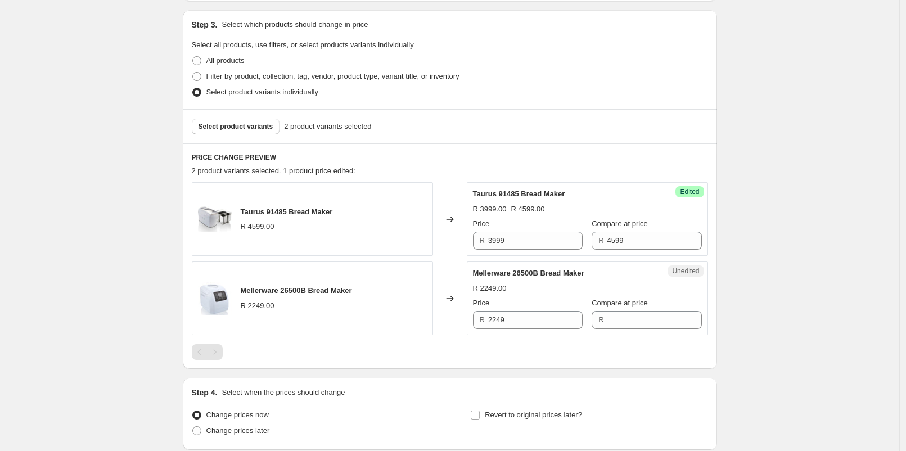
scroll to position [264, 0]
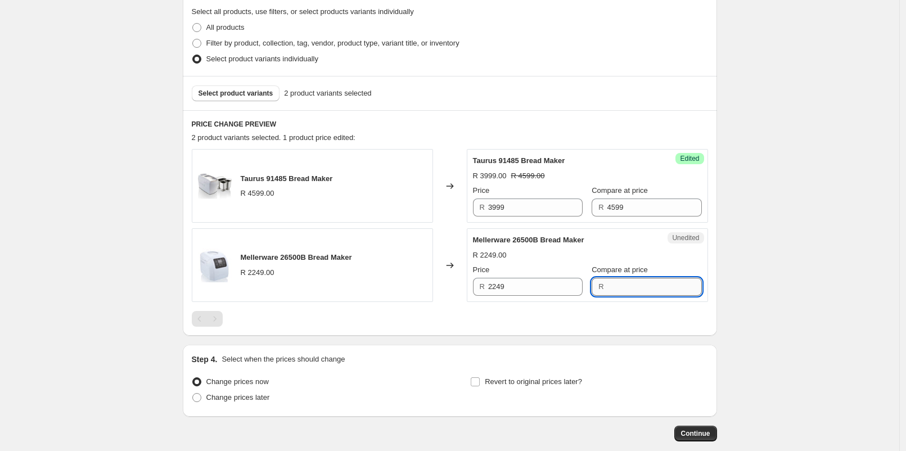
click at [618, 288] on input "Compare at price" at bounding box center [654, 287] width 94 height 18
type input "2249"
click at [551, 288] on input "2249" at bounding box center [535, 287] width 94 height 18
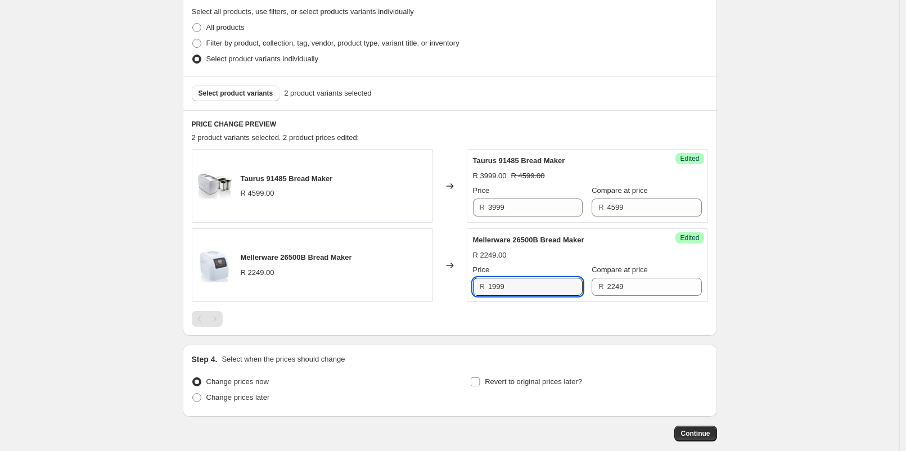
type input "1999"
click at [528, 318] on div at bounding box center [450, 319] width 516 height 16
click at [254, 397] on span "Change prices later" at bounding box center [238, 397] width 64 height 8
click at [193, 394] on input "Change prices later" at bounding box center [192, 393] width 1 height 1
radio input "true"
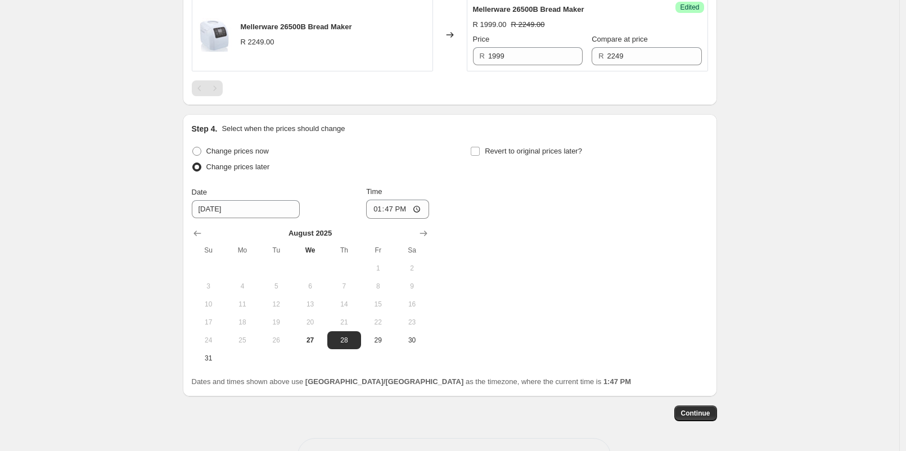
scroll to position [513, 0]
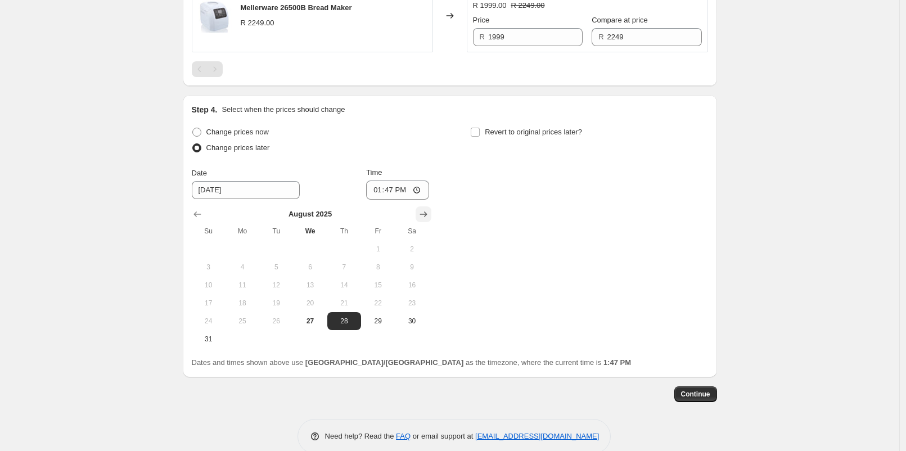
click at [424, 213] on icon "Show next month, September 2025" at bounding box center [422, 214] width 7 height 6
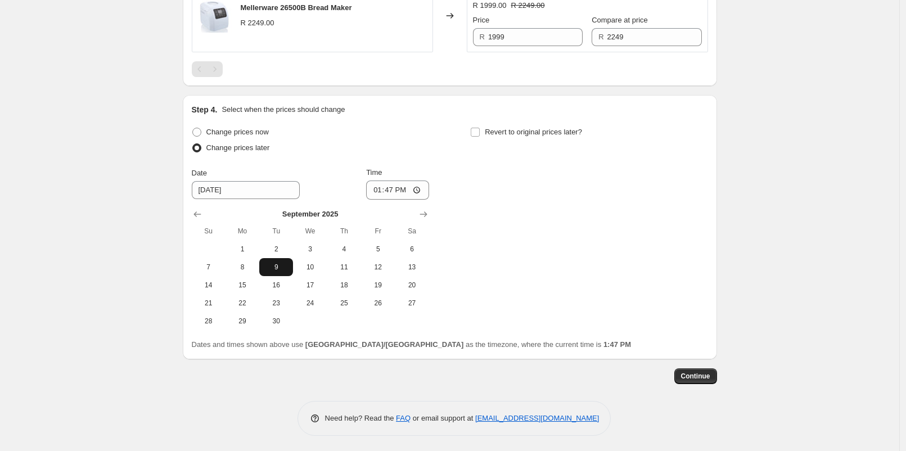
click at [268, 272] on button "9" at bounding box center [276, 267] width 34 height 18
type input "9/9/2025"
click at [392, 190] on input "13:47" at bounding box center [397, 189] width 63 height 19
type input "06:00"
click at [492, 137] on label "Revert to original prices later?" at bounding box center [526, 132] width 112 height 16
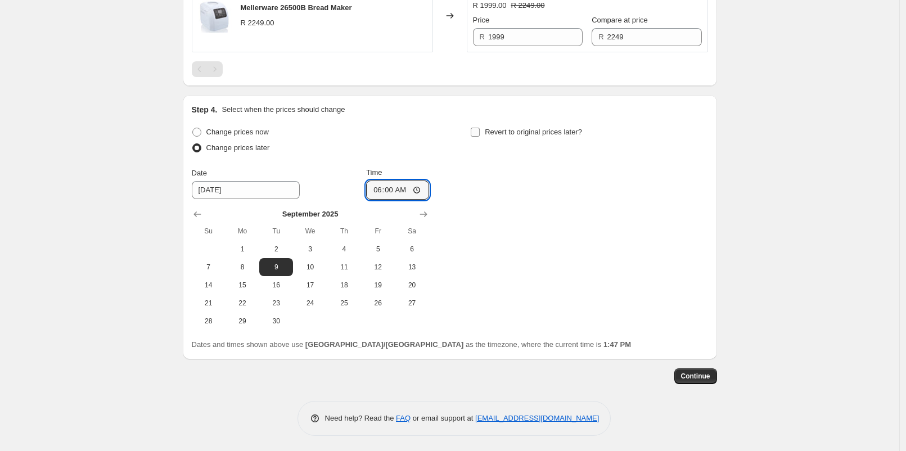
click at [480, 137] on input "Revert to original prices later?" at bounding box center [475, 132] width 9 height 9
checkbox input "true"
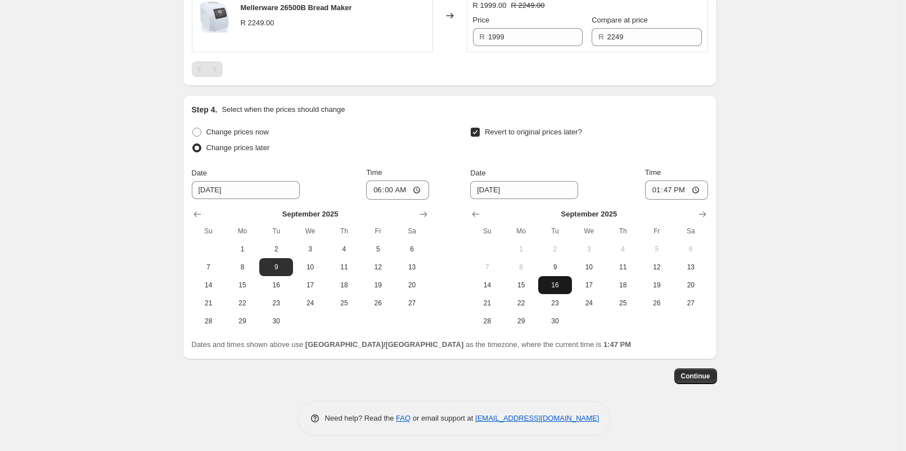
drag, startPoint x: 567, startPoint y: 281, endPoint x: 573, endPoint y: 277, distance: 7.6
click at [567, 282] on span "16" at bounding box center [555, 285] width 25 height 9
type input "9/16/2025"
click at [672, 194] on input "13:47" at bounding box center [676, 189] width 63 height 19
type input "23:00"
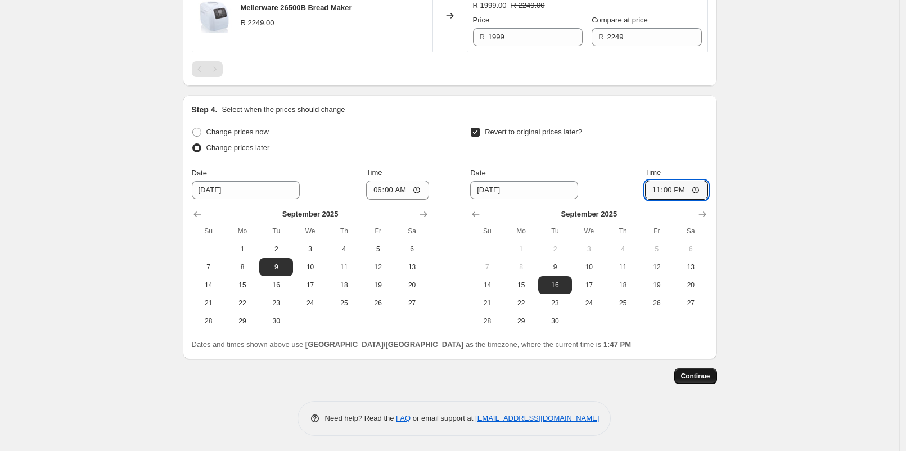
click at [685, 374] on span "Continue" at bounding box center [695, 376] width 29 height 9
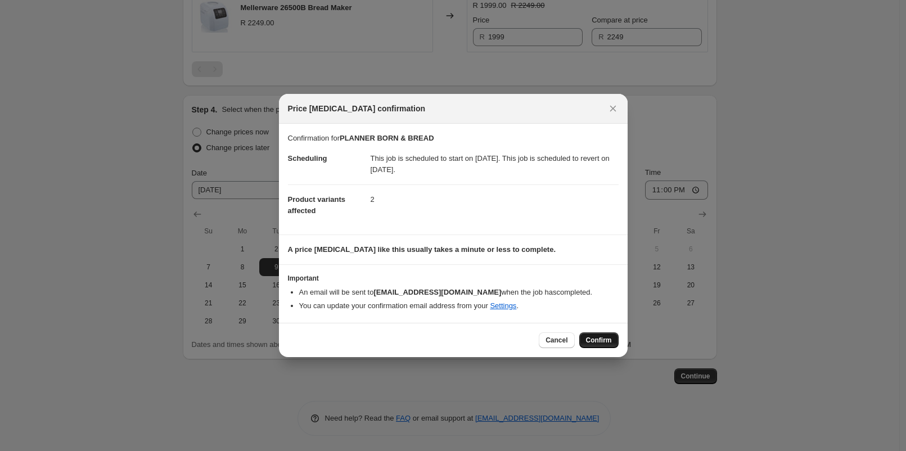
click at [613, 344] on button "Confirm" at bounding box center [598, 340] width 39 height 16
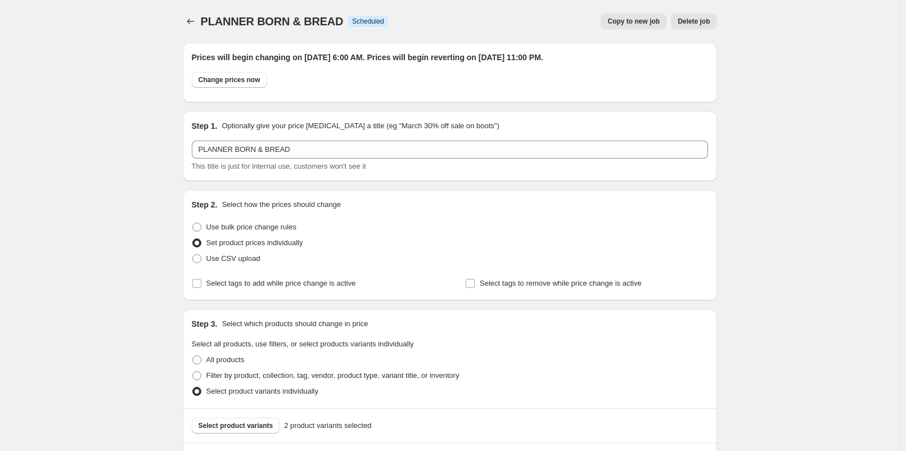
click at [187, 21] on button "Price change jobs" at bounding box center [191, 21] width 16 height 16
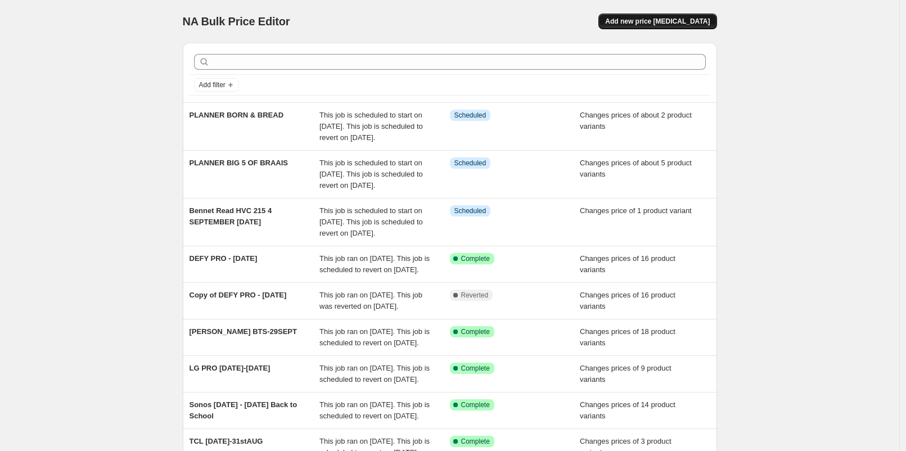
click at [650, 25] on span "Add new price [MEDICAL_DATA]" at bounding box center [657, 21] width 105 height 9
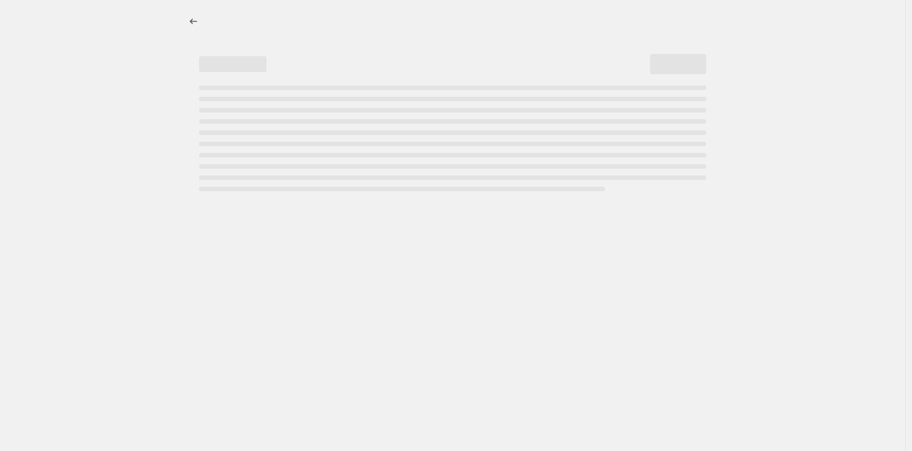
select select "percentage"
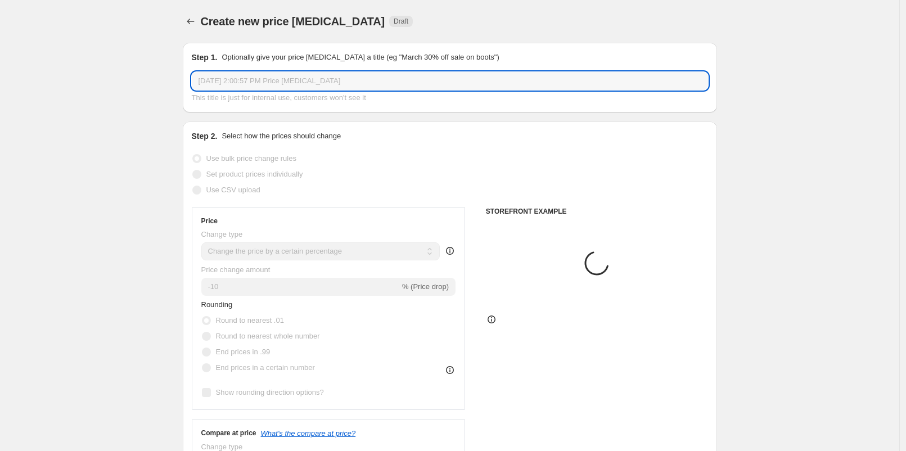
click at [323, 84] on input "[DATE] 2:00:57 PM Price [MEDICAL_DATA]" at bounding box center [450, 81] width 516 height 18
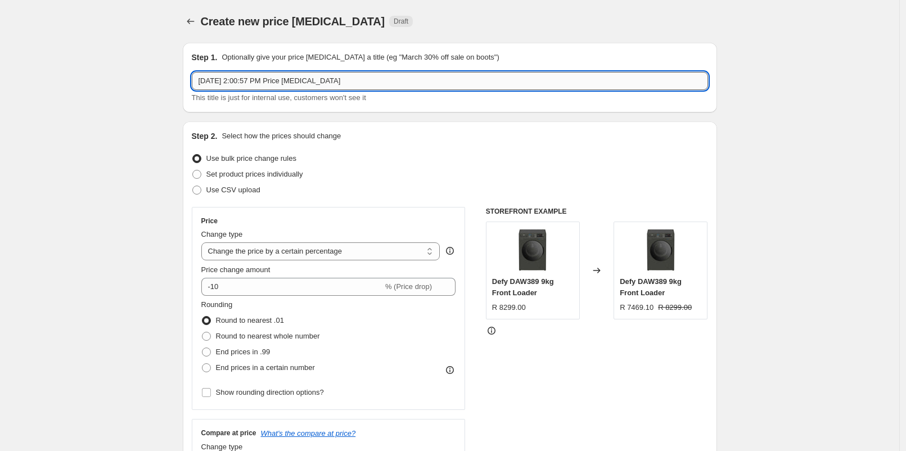
click at [323, 84] on input "[DATE] 2:00:57 PM Price [MEDICAL_DATA]" at bounding box center [450, 81] width 516 height 18
type input "PLANNER [DATE]"
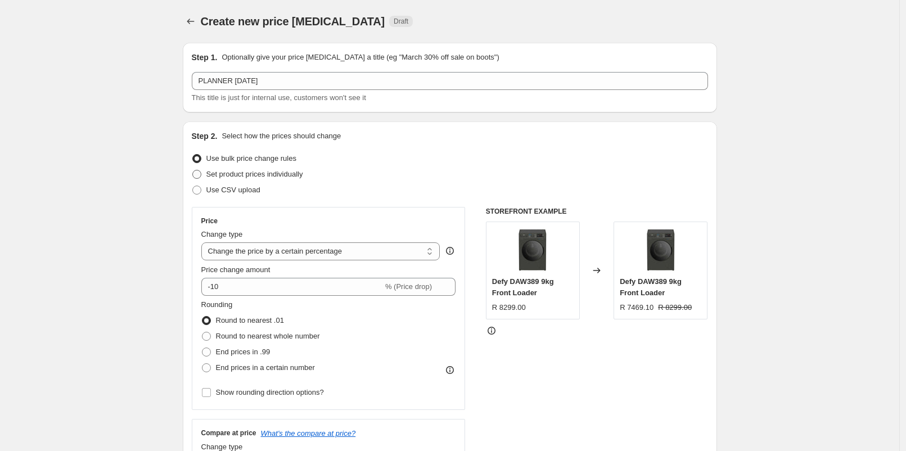
click at [251, 170] on span "Set product prices individually" at bounding box center [254, 174] width 97 height 8
click at [193, 170] on input "Set product prices individually" at bounding box center [192, 170] width 1 height 1
radio input "true"
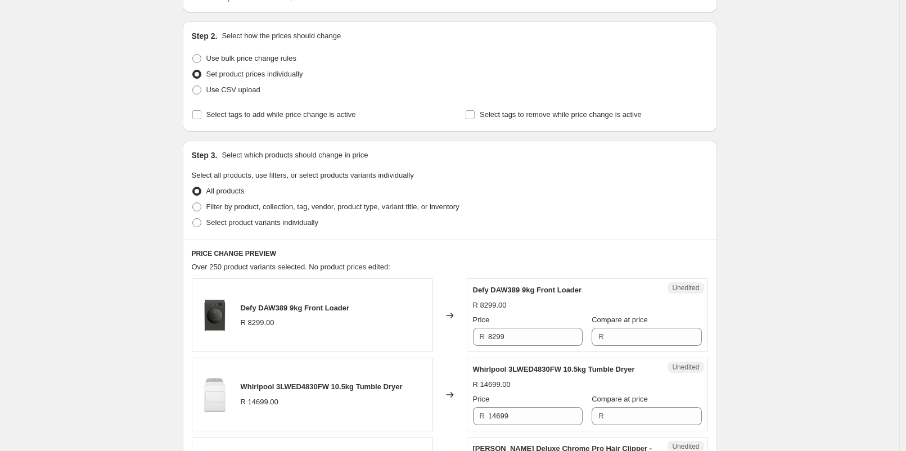
scroll to position [125, 0]
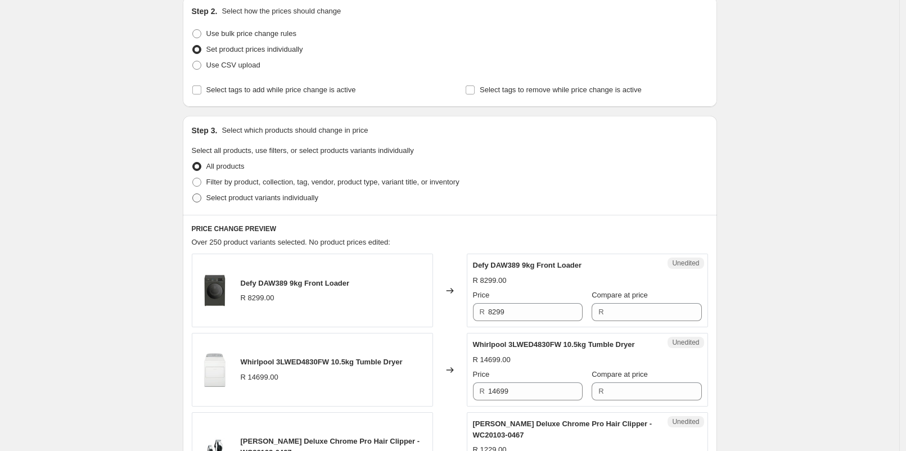
click at [277, 198] on span "Select product variants individually" at bounding box center [262, 197] width 112 height 8
click at [193, 194] on input "Select product variants individually" at bounding box center [192, 193] width 1 height 1
radio input "true"
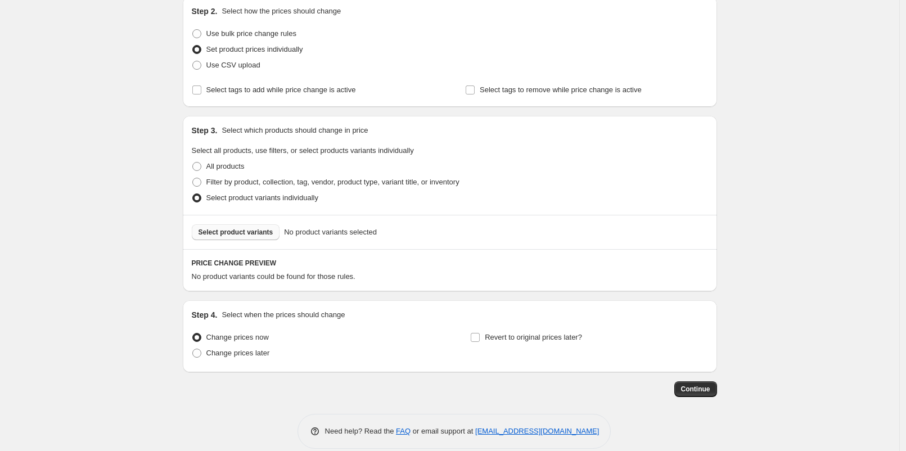
click at [254, 229] on span "Select product variants" at bounding box center [235, 232] width 75 height 9
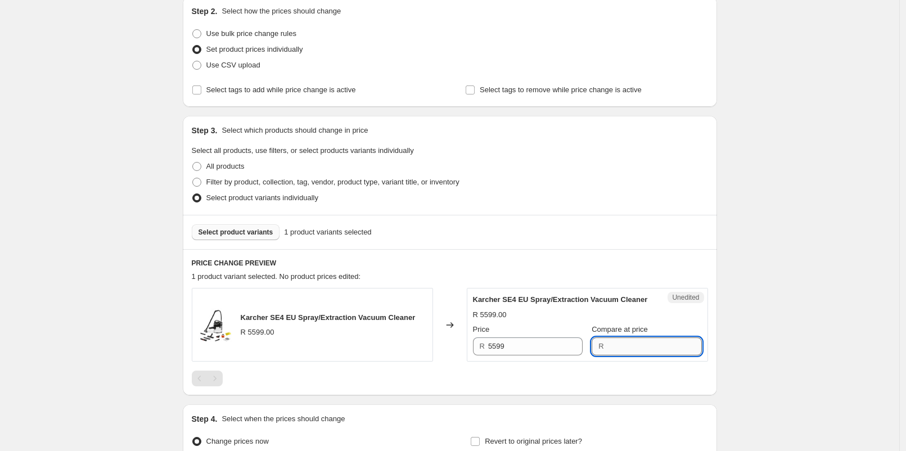
click at [607, 350] on input "Compare at price" at bounding box center [654, 346] width 94 height 18
type input "5599"
click at [548, 355] on input "5599" at bounding box center [535, 346] width 94 height 18
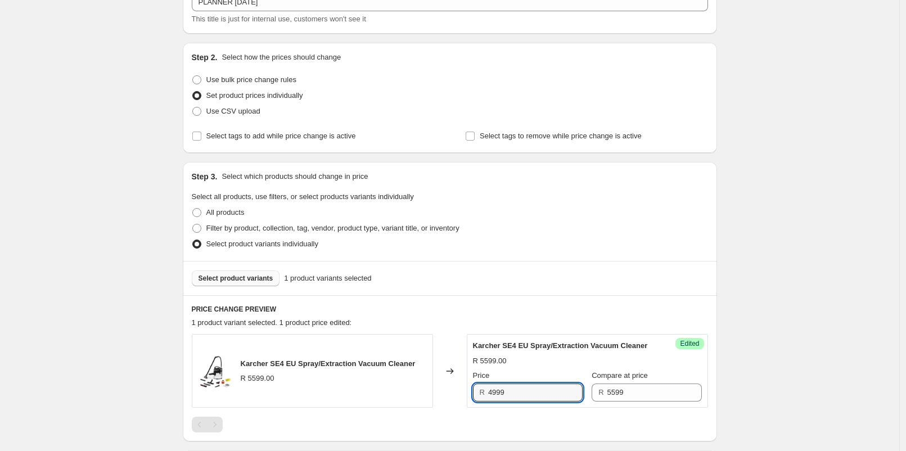
type input "4999"
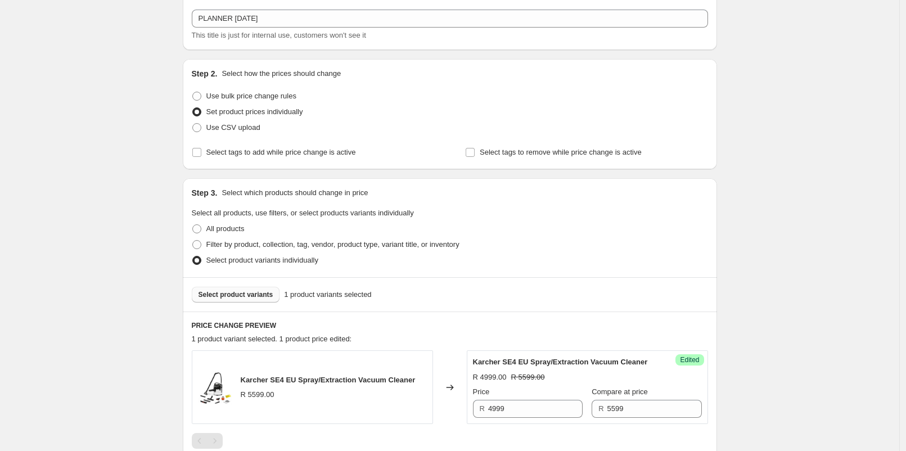
click at [814, 319] on div "Create new price [MEDICAL_DATA]. This page is ready Create new price [MEDICAL_D…" at bounding box center [449, 285] width 899 height 694
click at [264, 287] on button "Select product variants" at bounding box center [236, 295] width 88 height 16
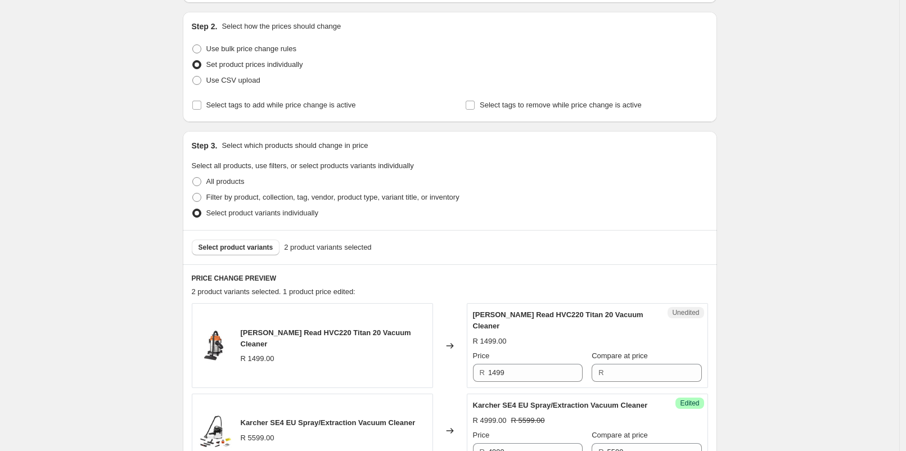
scroll to position [187, 0]
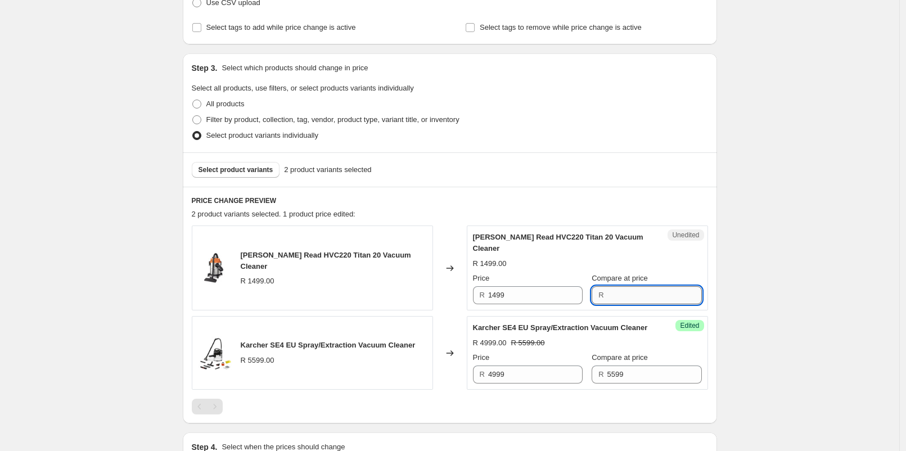
click at [614, 286] on input "Compare at price" at bounding box center [654, 295] width 94 height 18
type input "1499"
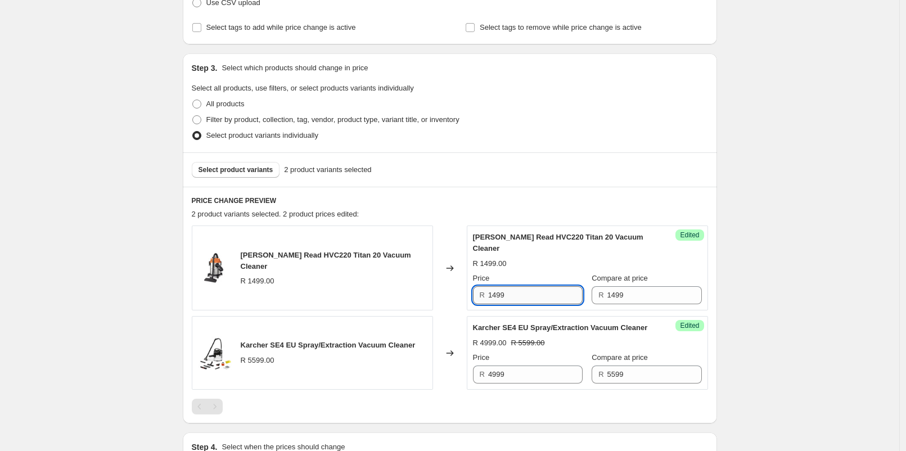
click at [513, 286] on input "1499" at bounding box center [535, 295] width 94 height 18
type input "1399"
click at [775, 217] on div "Create new price [MEDICAL_DATA]. This page is ready Create new price [MEDICAL_D…" at bounding box center [449, 205] width 899 height 785
click at [264, 174] on button "Select product variants" at bounding box center [236, 170] width 88 height 16
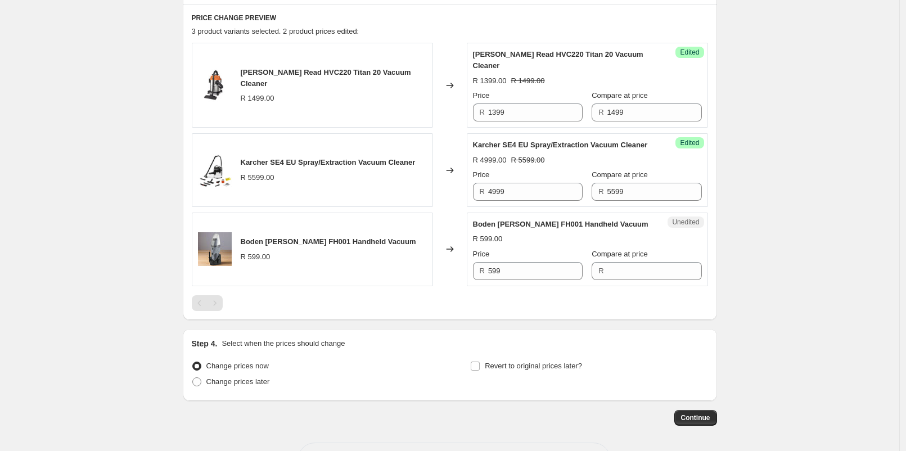
scroll to position [374, 0]
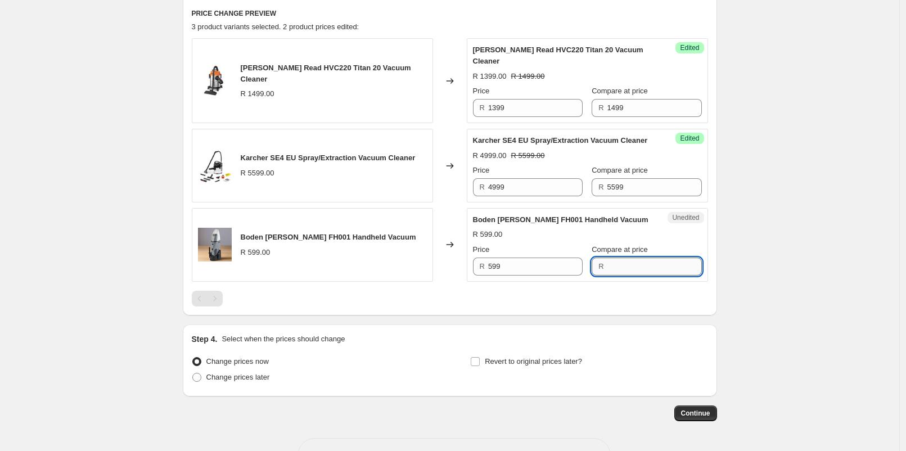
click at [607, 268] on input "Compare at price" at bounding box center [654, 266] width 94 height 18
type input "599"
click at [545, 264] on input "599" at bounding box center [535, 266] width 94 height 18
type input "550"
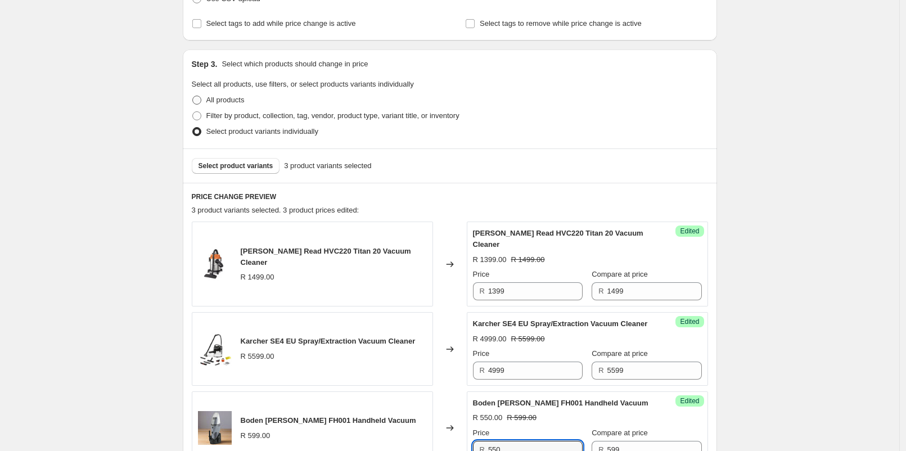
scroll to position [187, 0]
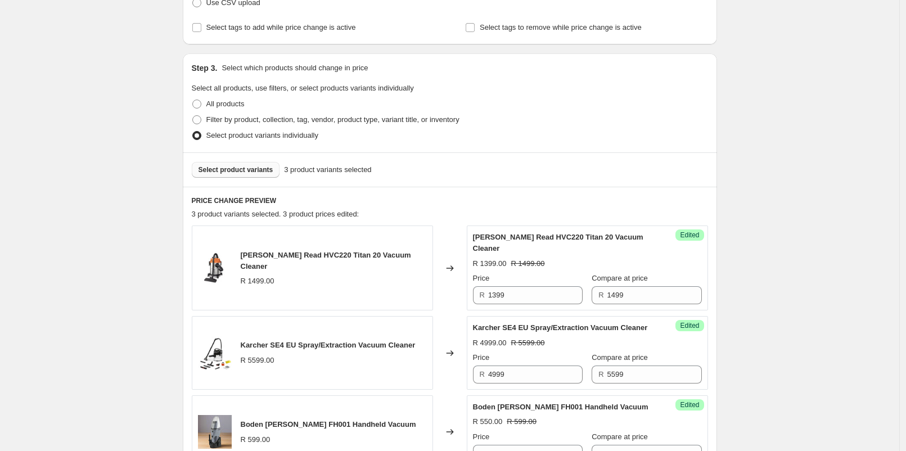
click at [238, 174] on span "Select product variants" at bounding box center [235, 169] width 75 height 9
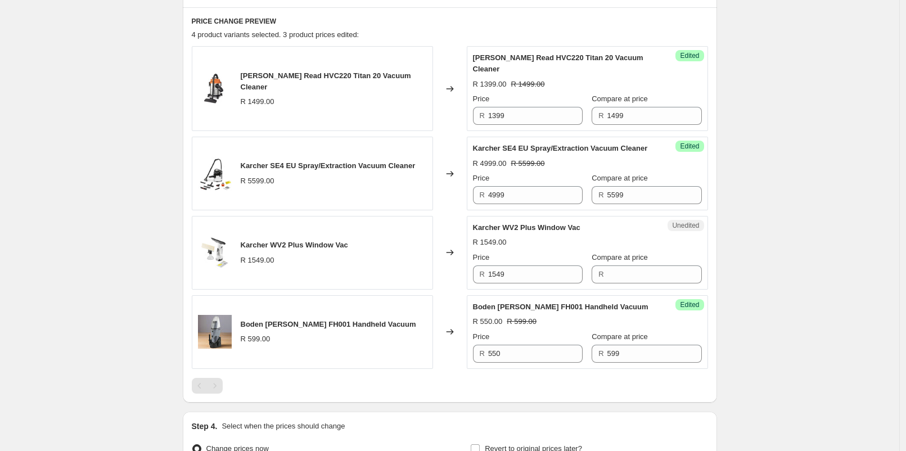
scroll to position [374, 0]
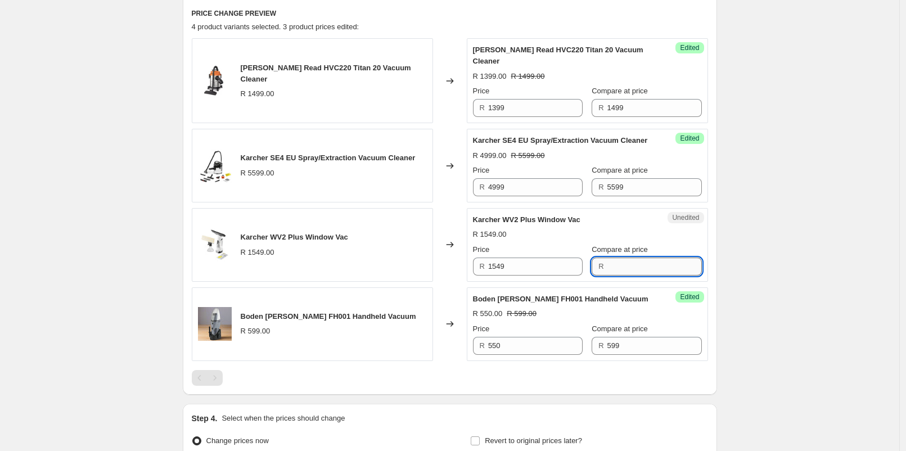
click at [614, 266] on input "Compare at price" at bounding box center [654, 266] width 94 height 18
type input "1549"
click at [549, 273] on input "1549" at bounding box center [535, 266] width 94 height 18
type input "1499"
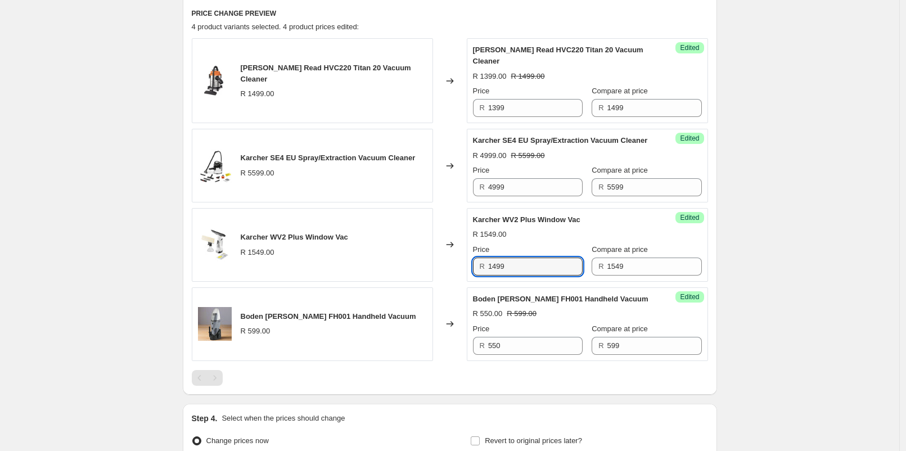
click at [776, 274] on div "Create new price [MEDICAL_DATA]. This page is ready Create new price [MEDICAL_D…" at bounding box center [449, 97] width 899 height 943
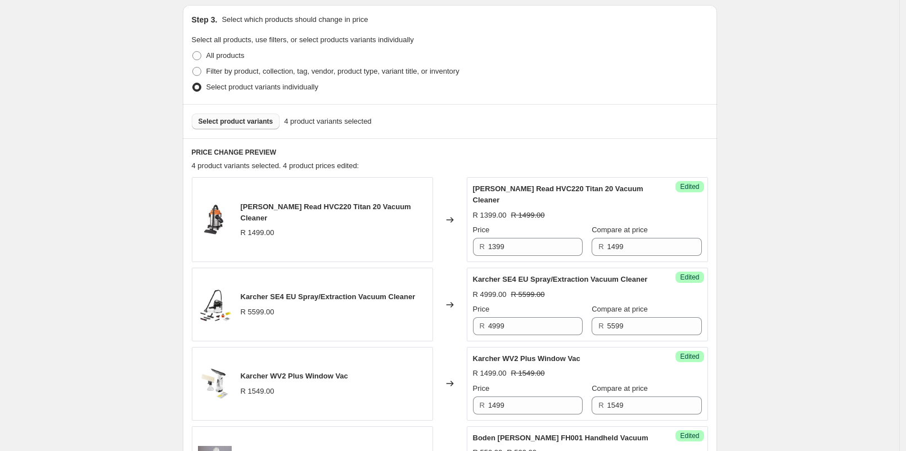
scroll to position [187, 0]
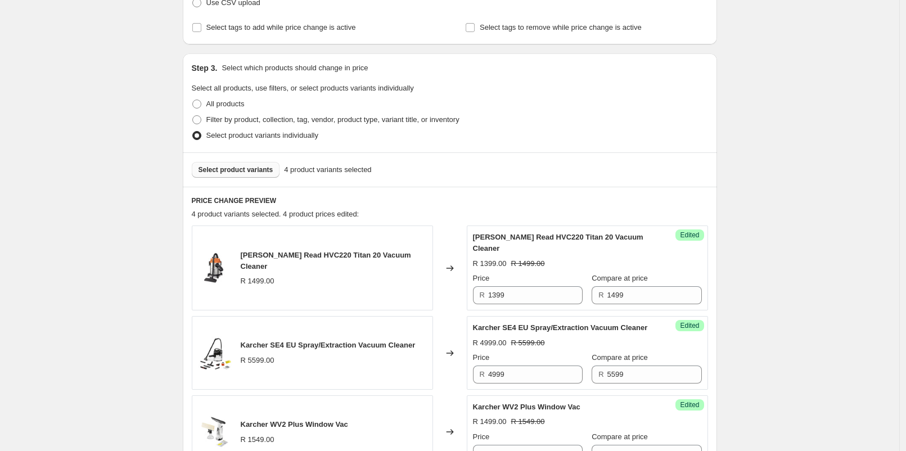
click at [274, 170] on button "Select product variants" at bounding box center [236, 170] width 88 height 16
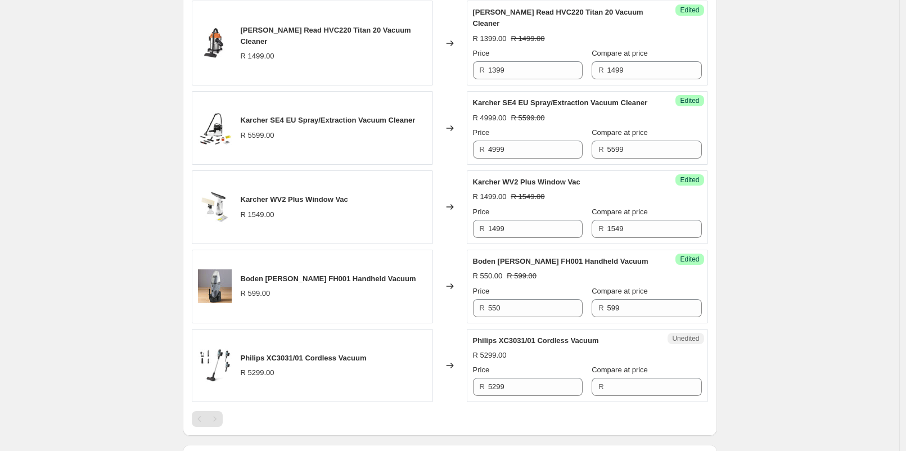
scroll to position [437, 0]
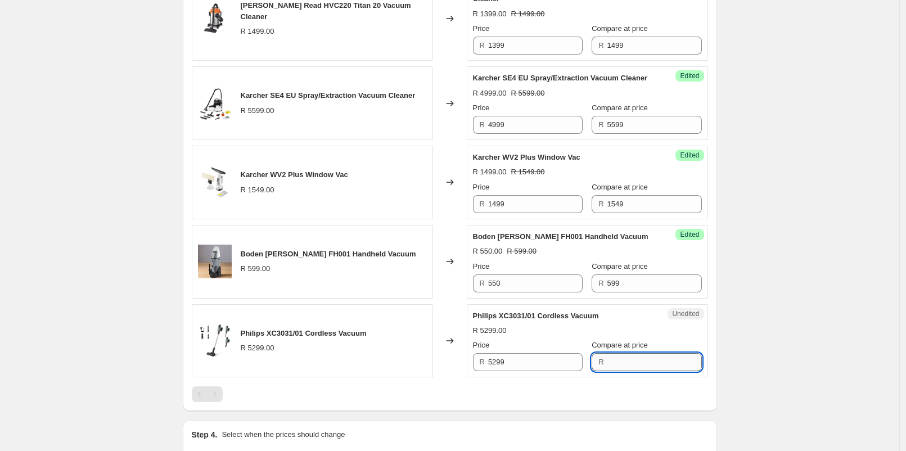
click at [608, 360] on input "Compare at price" at bounding box center [654, 362] width 94 height 18
type input "5299"
click at [550, 360] on input "5299" at bounding box center [535, 362] width 94 height 18
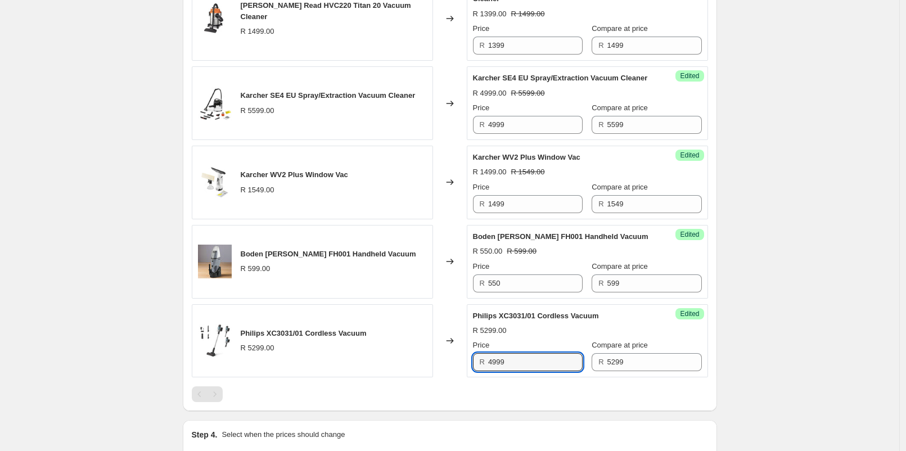
type input "4999"
click at [773, 328] on div "Create new price [MEDICAL_DATA]. This page is ready Create new price [MEDICAL_D…" at bounding box center [449, 74] width 899 height 1022
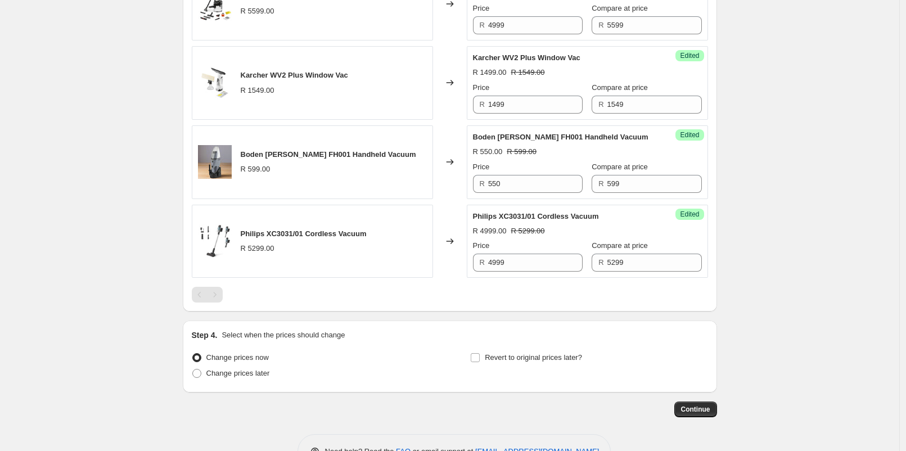
scroll to position [569, 0]
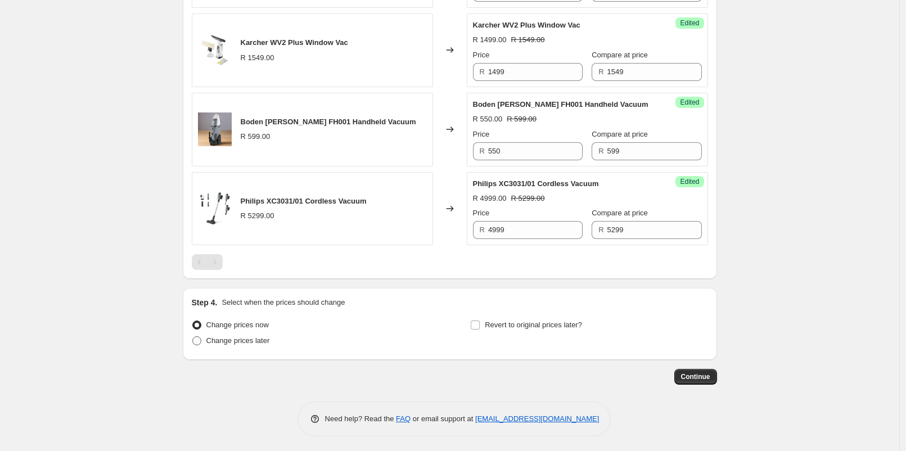
click at [263, 339] on span "Change prices later" at bounding box center [238, 340] width 64 height 8
click at [193, 337] on input "Change prices later" at bounding box center [192, 336] width 1 height 1
radio input "true"
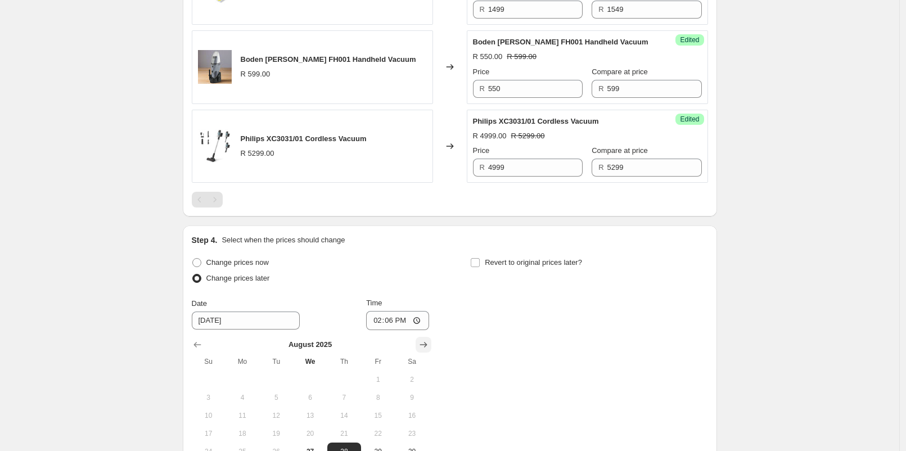
click at [421, 339] on icon "Show next month, September 2025" at bounding box center [423, 344] width 11 height 11
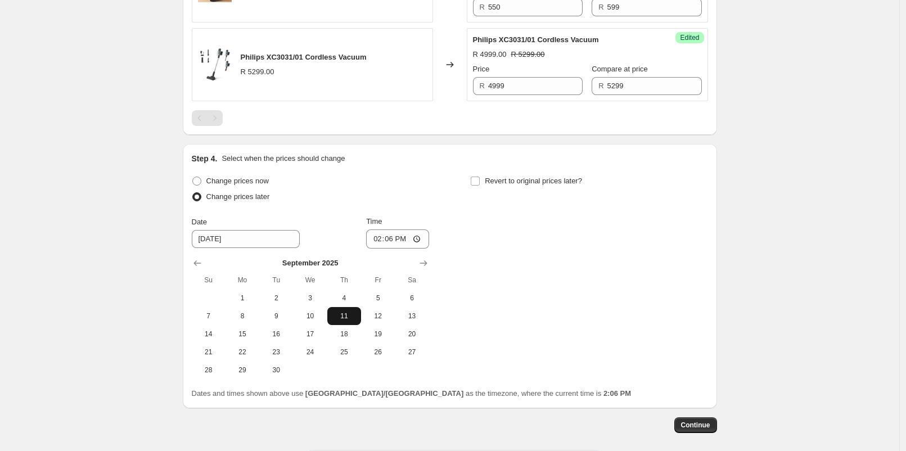
scroll to position [694, 0]
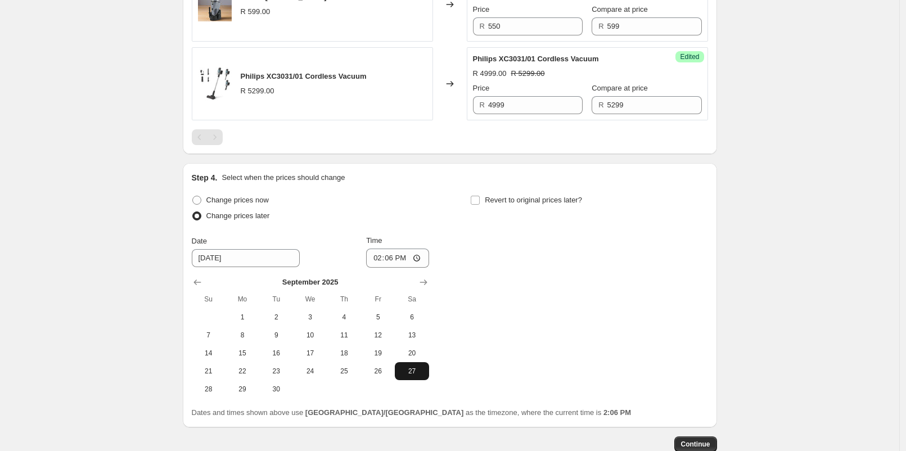
click at [401, 364] on button "27" at bounding box center [412, 371] width 34 height 18
type input "[DATE]"
click at [391, 252] on input "14:06" at bounding box center [397, 257] width 63 height 19
type input "06:00"
click at [494, 202] on span "Revert to original prices later?" at bounding box center [533, 200] width 97 height 8
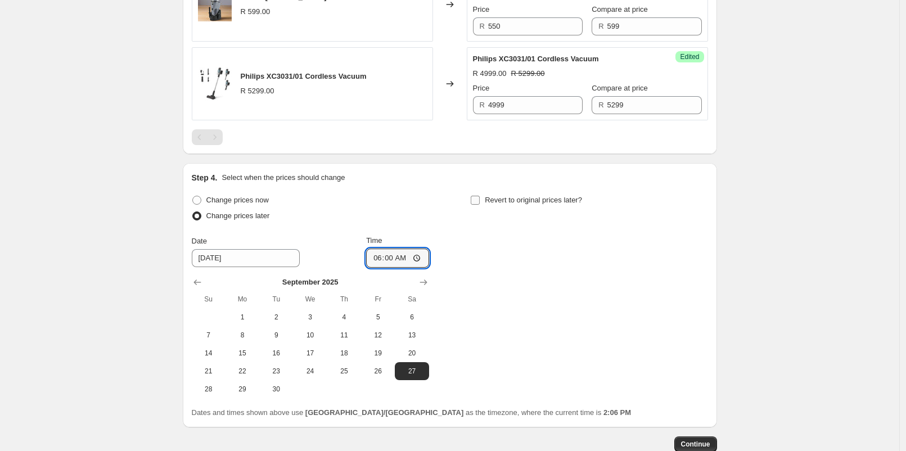
click at [480, 202] on input "Revert to original prices later?" at bounding box center [475, 200] width 9 height 9
checkbox input "true"
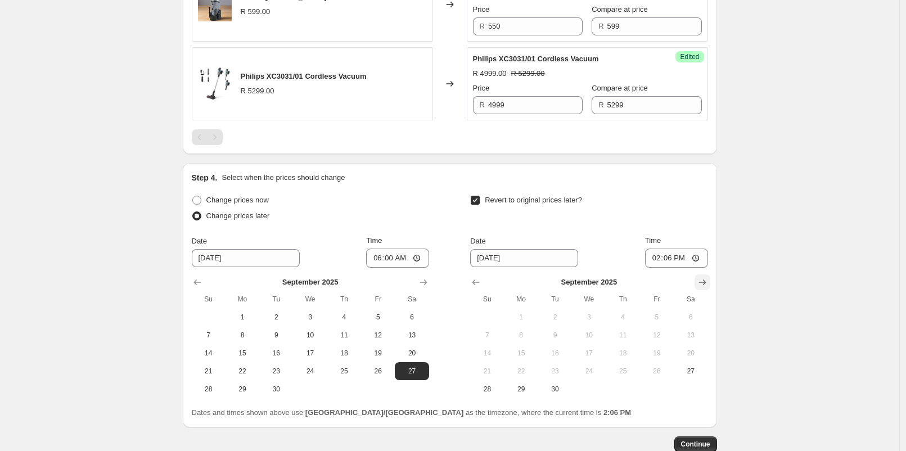
click at [707, 274] on button "Show next month, October 2025" at bounding box center [702, 282] width 16 height 16
click at [694, 320] on button "4" at bounding box center [691, 317] width 34 height 18
type input "[DATE]"
click at [675, 259] on input "14:06" at bounding box center [676, 257] width 63 height 19
type input "23:00"
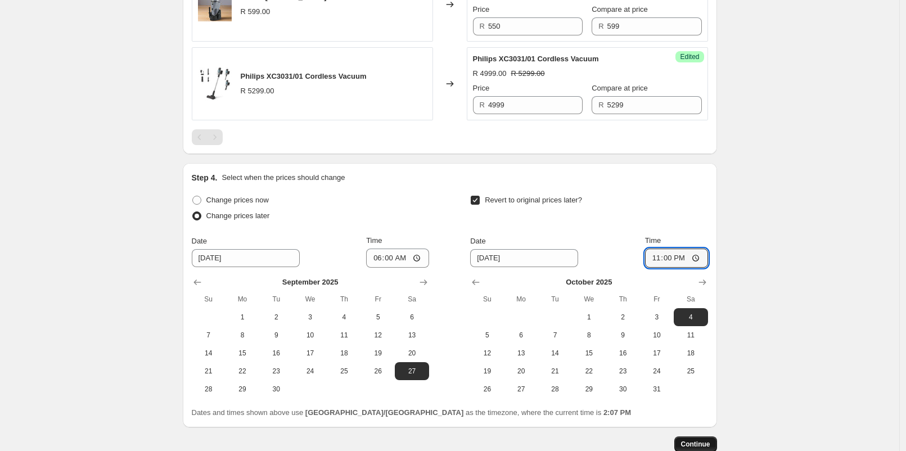
click at [689, 446] on span "Continue" at bounding box center [695, 444] width 29 height 9
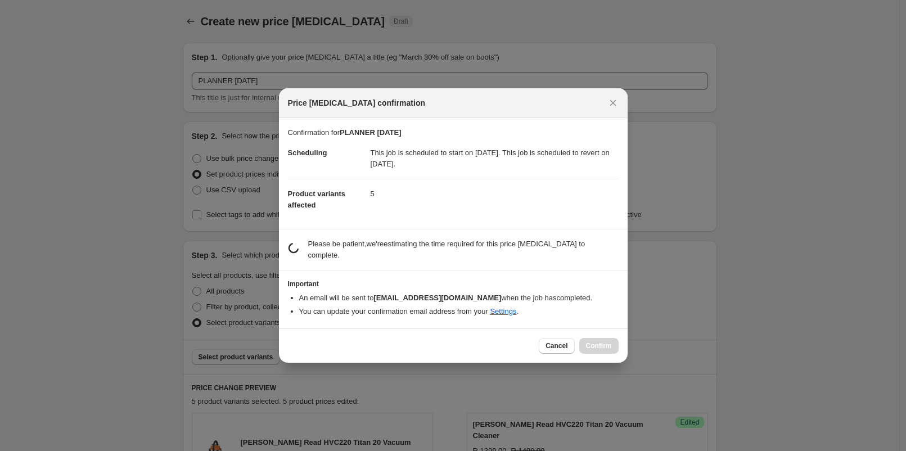
scroll to position [0, 0]
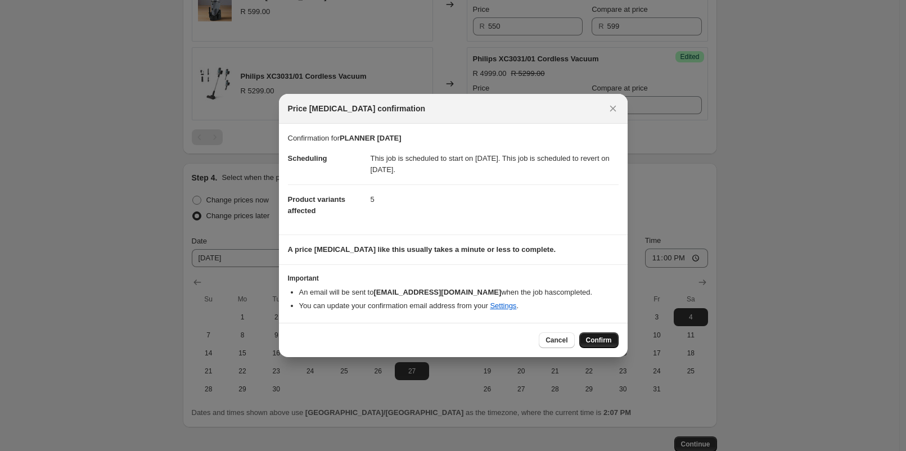
click at [603, 341] on span "Confirm" at bounding box center [599, 340] width 26 height 9
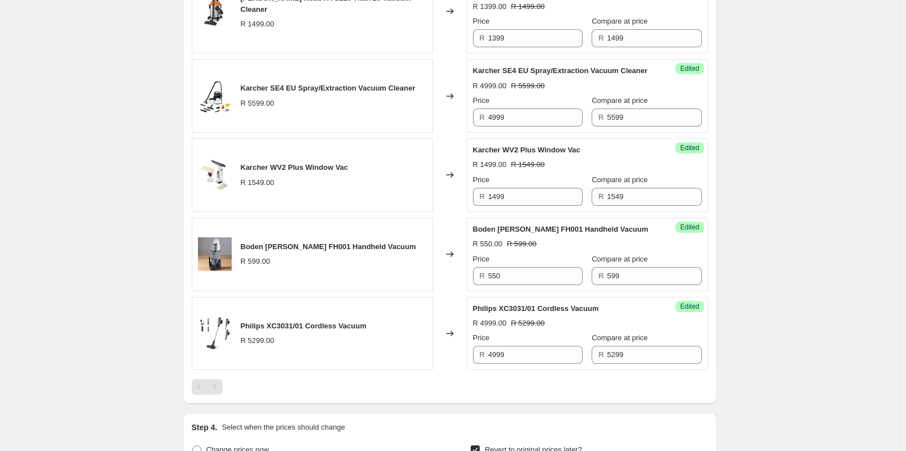
scroll to position [256, 0]
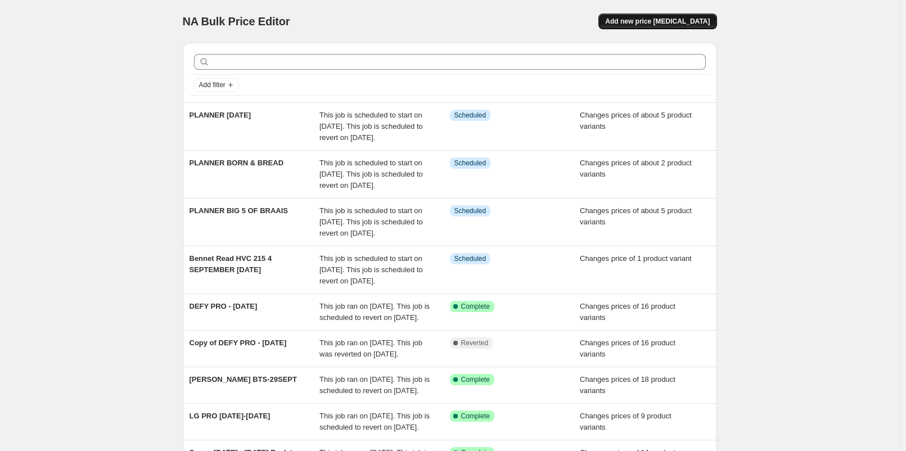
click at [668, 29] on button "Add new price [MEDICAL_DATA]" at bounding box center [657, 21] width 118 height 16
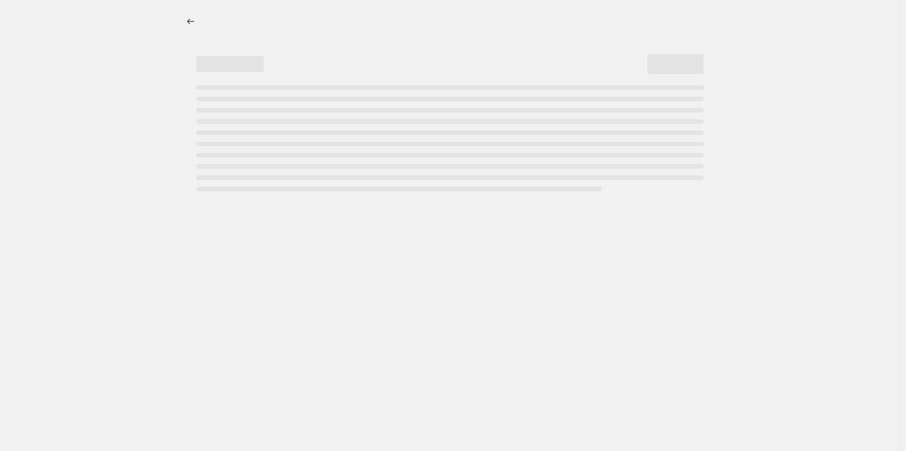
select select "percentage"
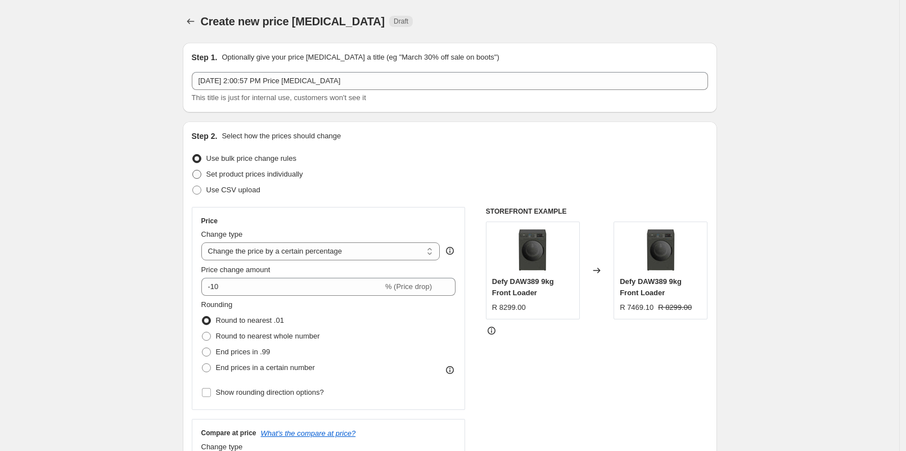
click at [271, 178] on span "Set product prices individually" at bounding box center [254, 174] width 97 height 8
click at [193, 170] on input "Set product prices individually" at bounding box center [192, 170] width 1 height 1
radio input "true"
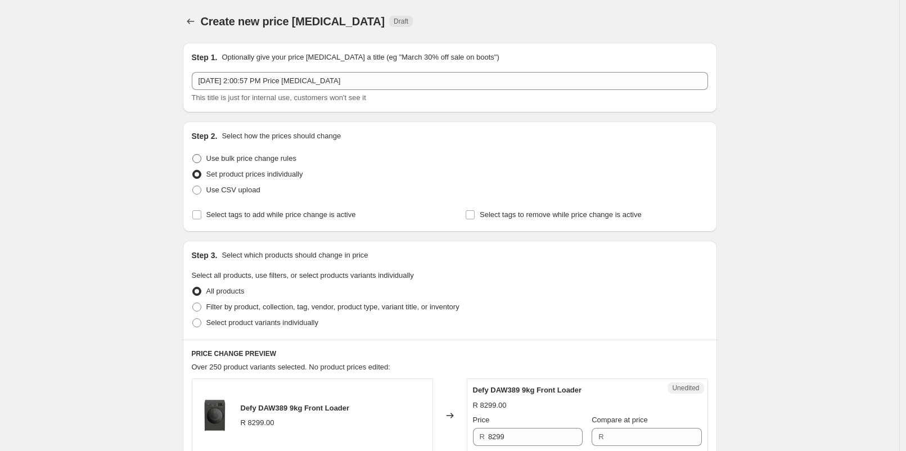
click at [266, 155] on span "Use bulk price change rules" at bounding box center [251, 158] width 90 height 8
click at [193, 155] on input "Use bulk price change rules" at bounding box center [192, 154] width 1 height 1
radio input "true"
select select "percentage"
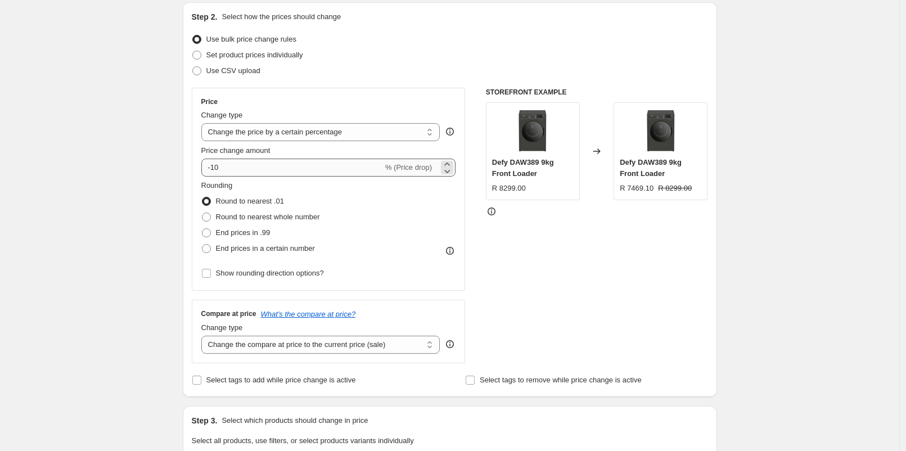
scroll to position [187, 0]
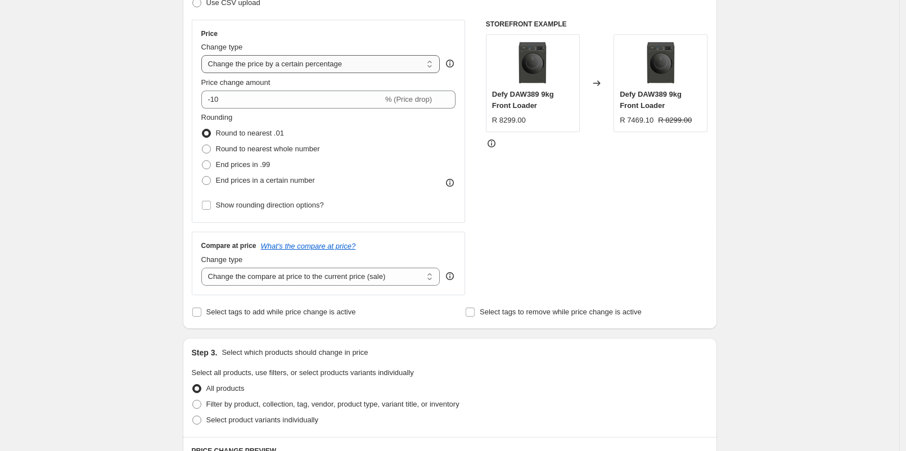
click at [305, 71] on select "Change the price to a certain amount Change the price by a certain amount Chang…" at bounding box center [320, 64] width 239 height 18
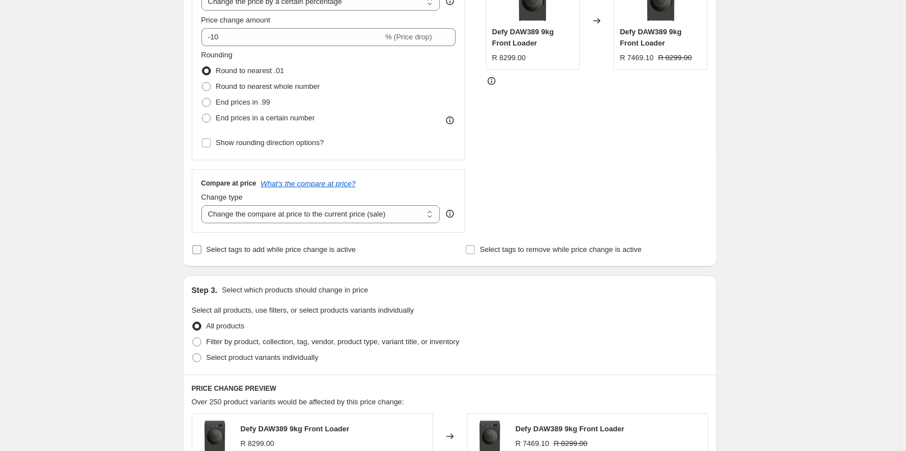
click at [272, 252] on span "Select tags to add while price change is active" at bounding box center [281, 249] width 150 height 8
click at [201, 252] on input "Select tags to add while price change is active" at bounding box center [196, 249] width 9 height 9
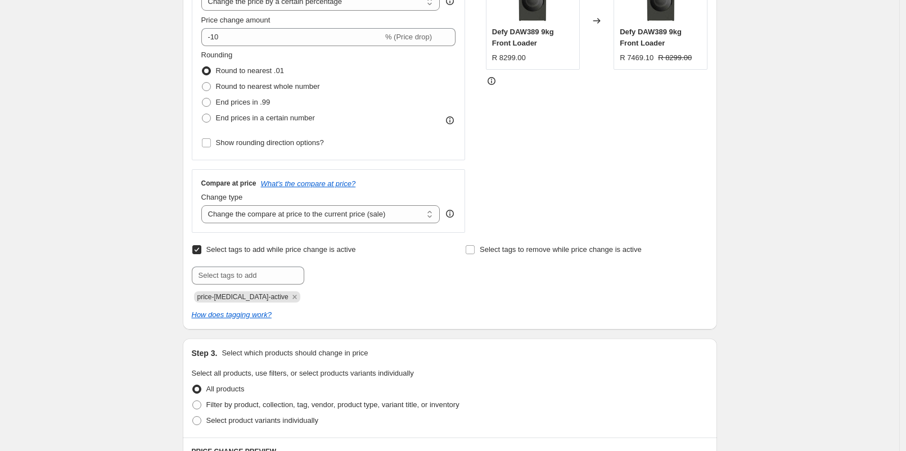
click at [272, 252] on span "Select tags to add while price change is active" at bounding box center [281, 249] width 150 height 8
click at [201, 252] on input "Select tags to add while price change is active" at bounding box center [196, 249] width 9 height 9
checkbox input "false"
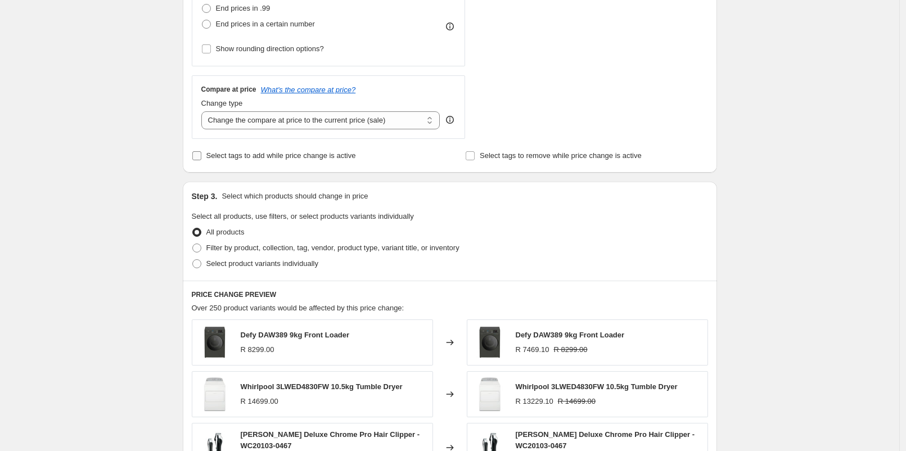
scroll to position [374, 0]
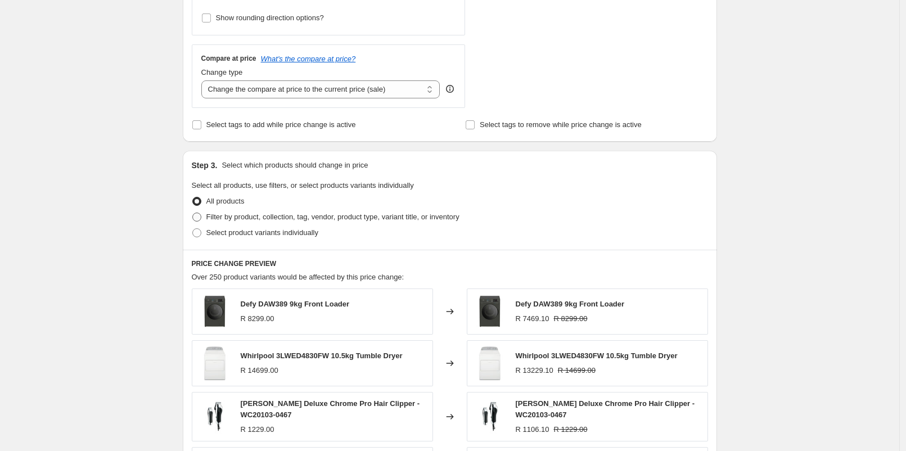
click at [270, 218] on span "Filter by product, collection, tag, vendor, product type, variant title, or inv…" at bounding box center [332, 217] width 253 height 8
click at [193, 213] on input "Filter by product, collection, tag, vendor, product type, variant title, or inv…" at bounding box center [192, 213] width 1 height 1
radio input "true"
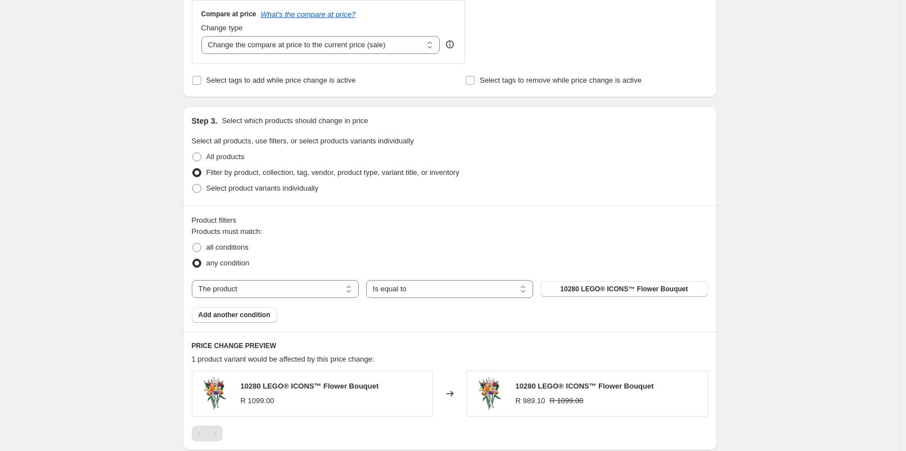
scroll to position [437, 0]
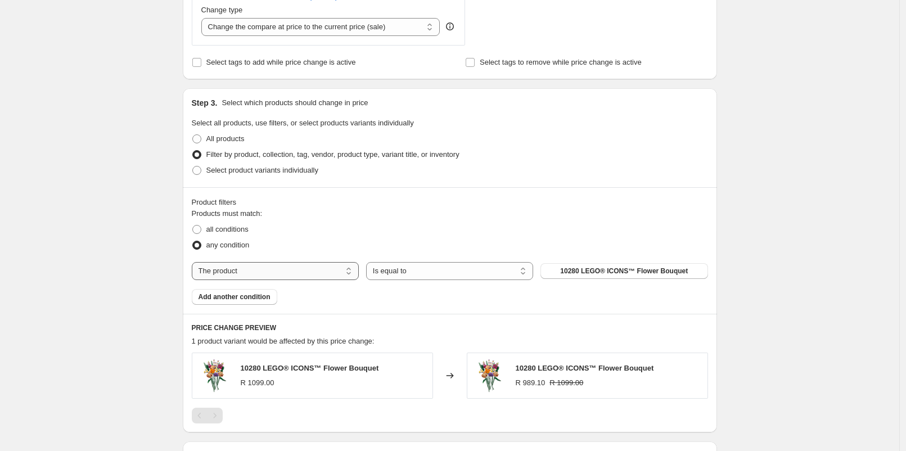
click at [281, 269] on select "The product The product's collection The product's tag The product's vendor The…" at bounding box center [275, 271] width 167 height 18
select select "vendor"
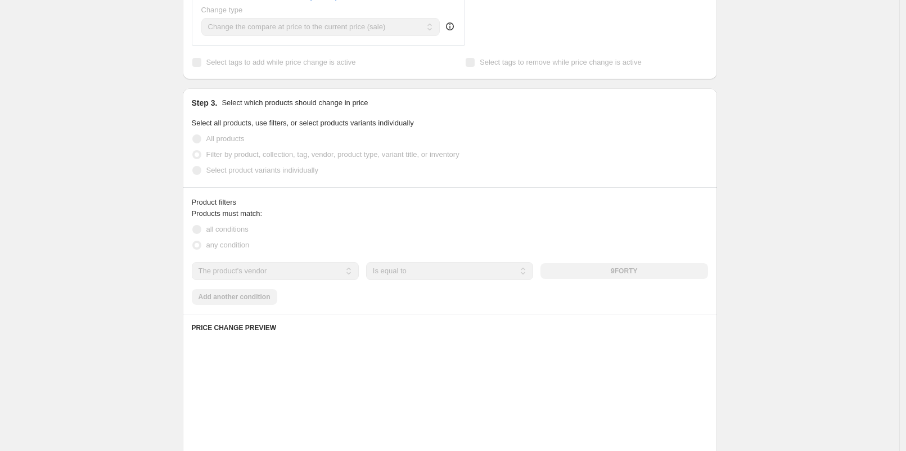
scroll to position [499, 0]
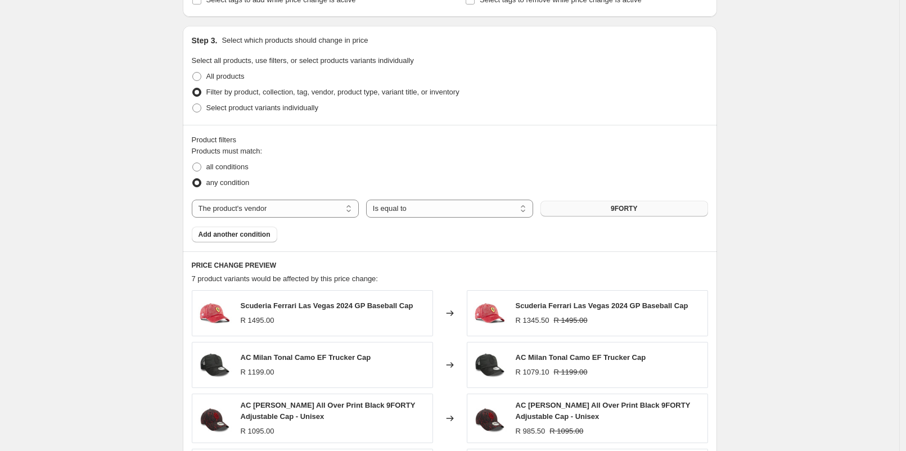
click at [588, 213] on button "9FORTY" at bounding box center [623, 209] width 167 height 16
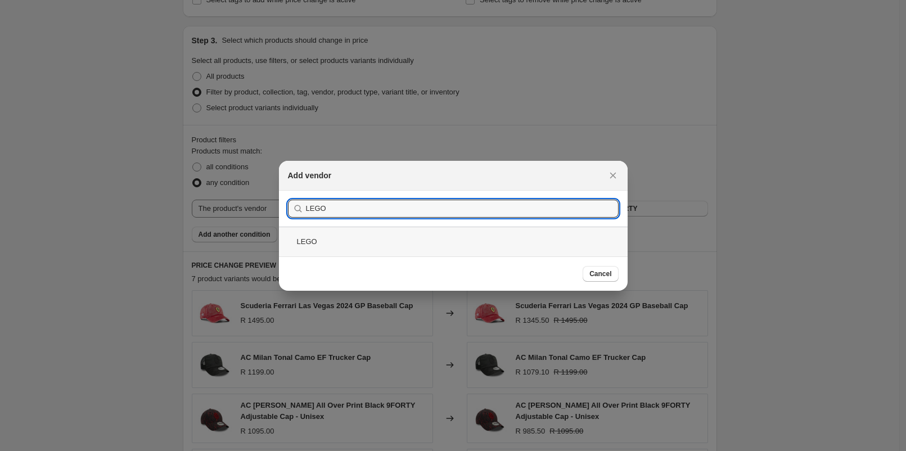
type input "LEGO"
click at [370, 244] on div "LEGO" at bounding box center [453, 242] width 349 height 30
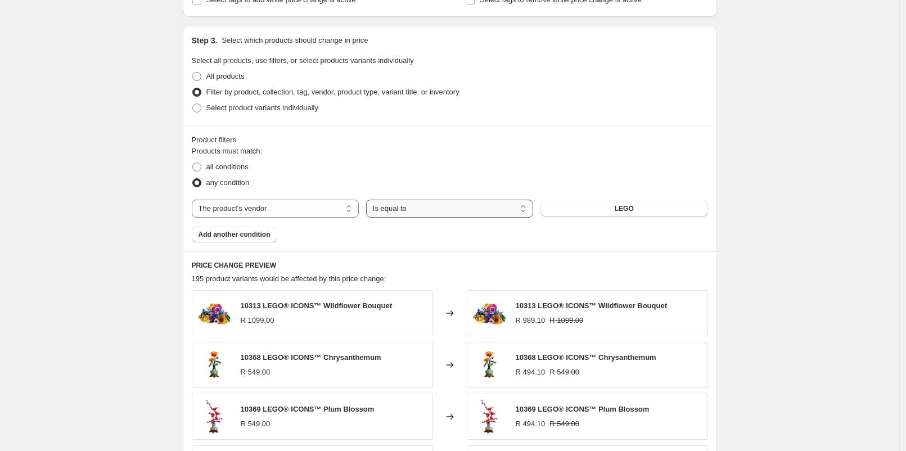
click at [499, 213] on select "Is equal to Is not equal to" at bounding box center [449, 209] width 167 height 18
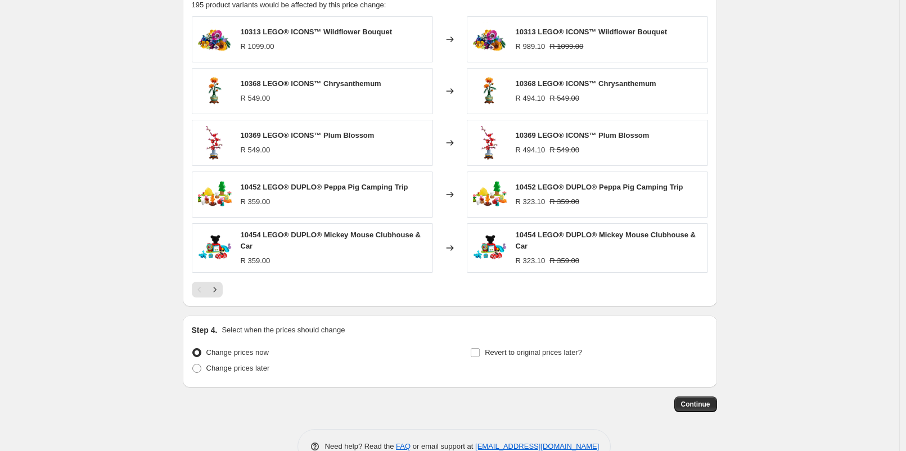
scroll to position [800, 0]
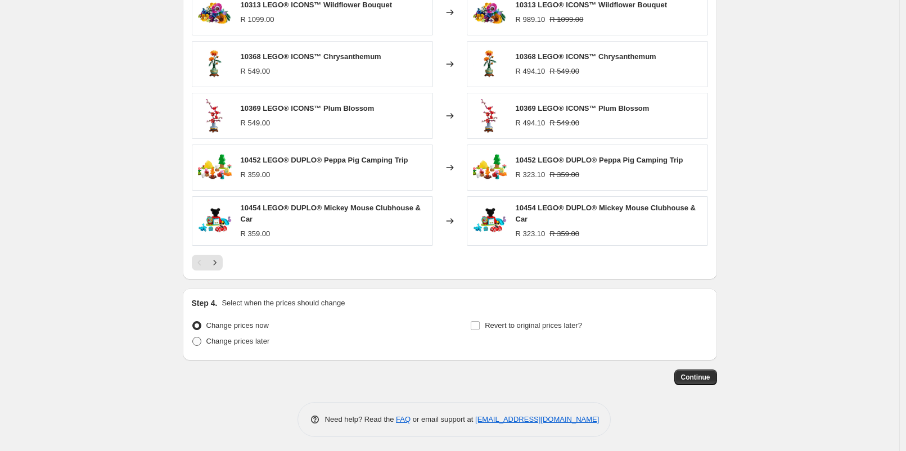
click at [258, 341] on span "Change prices later" at bounding box center [238, 341] width 64 height 8
click at [193, 337] on input "Change prices later" at bounding box center [192, 337] width 1 height 1
radio input "true"
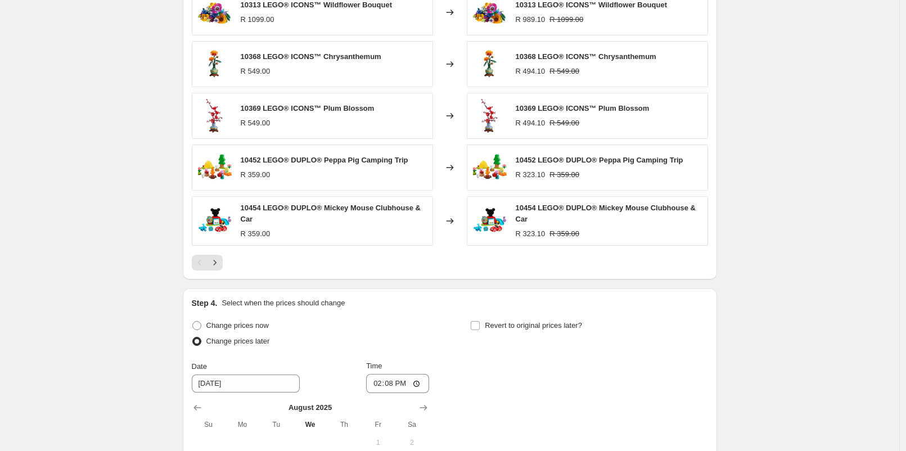
scroll to position [925, 0]
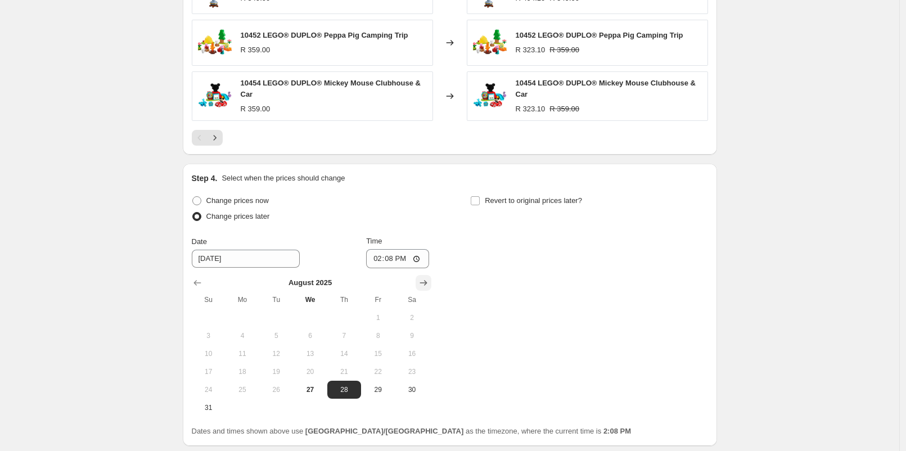
click at [428, 277] on icon "Show next month, September 2025" at bounding box center [423, 282] width 11 height 11
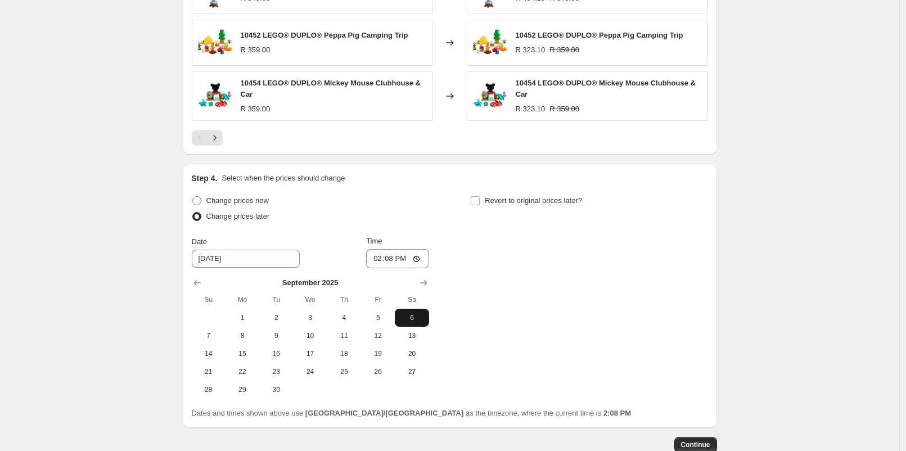
click at [408, 313] on span "6" at bounding box center [411, 317] width 25 height 9
type input "[DATE]"
click at [396, 254] on input "14:08" at bounding box center [397, 258] width 63 height 19
type input "06:00"
click at [488, 199] on span "Revert to original prices later?" at bounding box center [533, 200] width 97 height 8
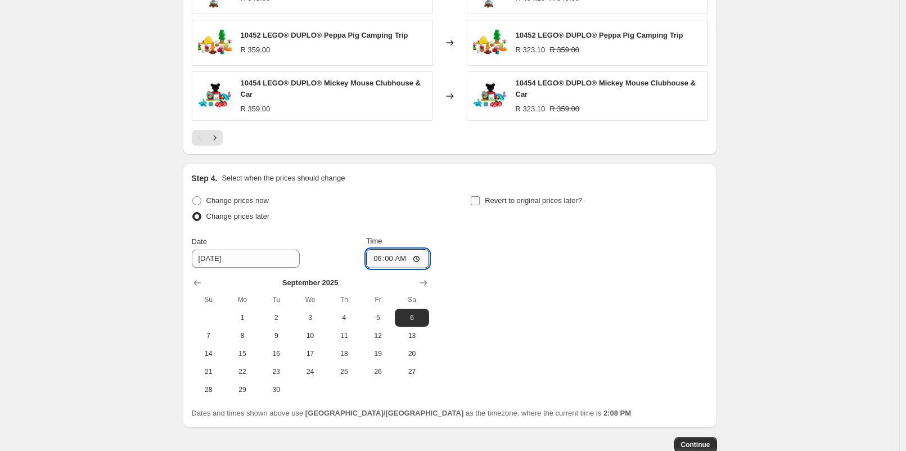
click at [480, 199] on input "Revert to original prices later?" at bounding box center [475, 200] width 9 height 9
checkbox input "true"
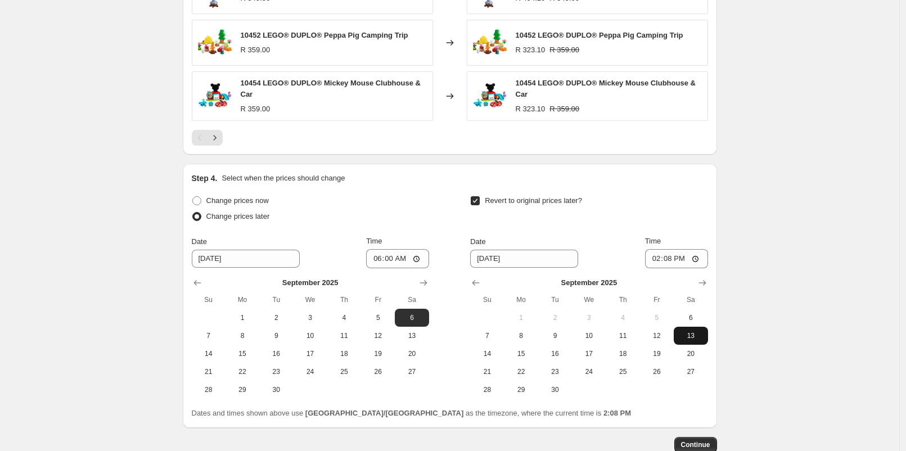
click at [696, 340] on button "13" at bounding box center [691, 336] width 34 height 18
type input "[DATE]"
click at [673, 259] on input "14:08" at bounding box center [676, 258] width 63 height 19
type input "23:00"
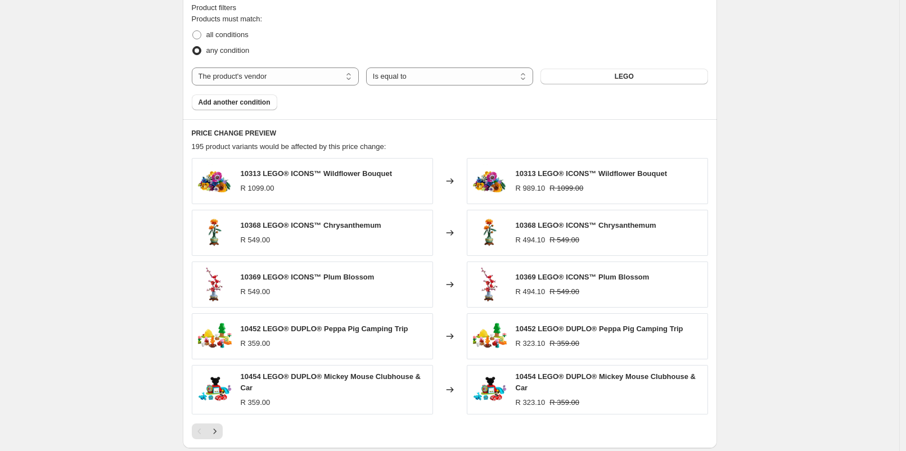
scroll to position [613, 0]
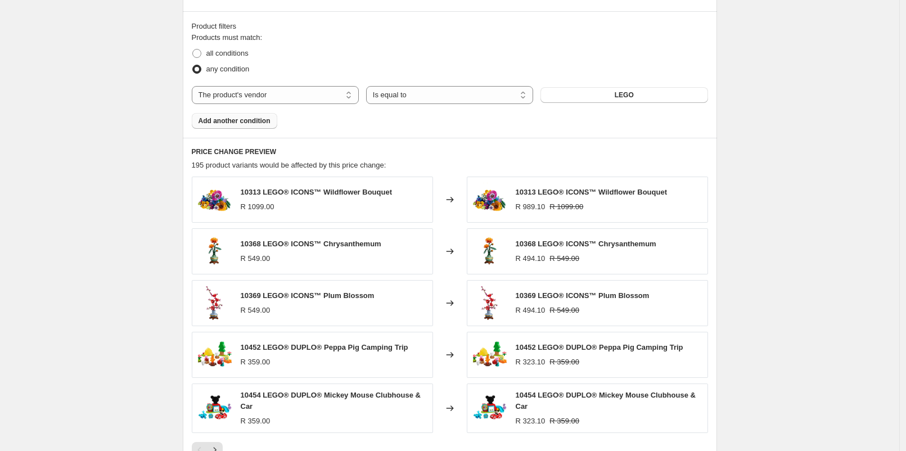
click at [205, 120] on span "Add another condition" at bounding box center [234, 120] width 72 height 9
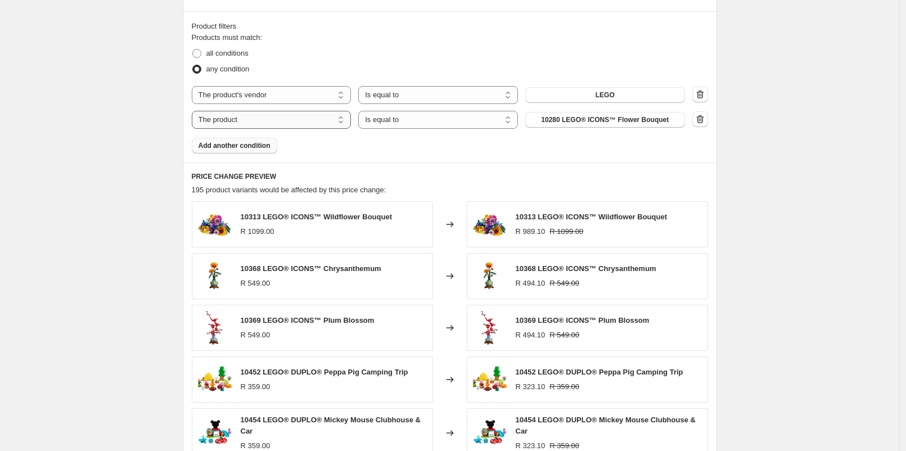
click at [256, 122] on select "The product The product's collection The product's tag The product's vendor The…" at bounding box center [272, 120] width 160 height 18
select select "vendor"
click at [401, 126] on select "Is equal to Is not equal to" at bounding box center [438, 120] width 160 height 18
click at [582, 130] on div "Products must match: all conditions any condition The product The product's col…" at bounding box center [450, 92] width 516 height 121
click at [584, 124] on button "9FORTY" at bounding box center [605, 120] width 160 height 16
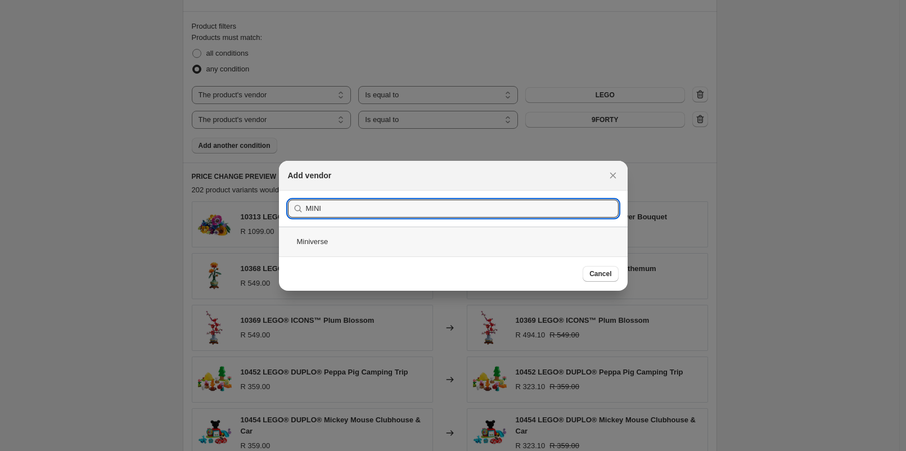
type input "MINI"
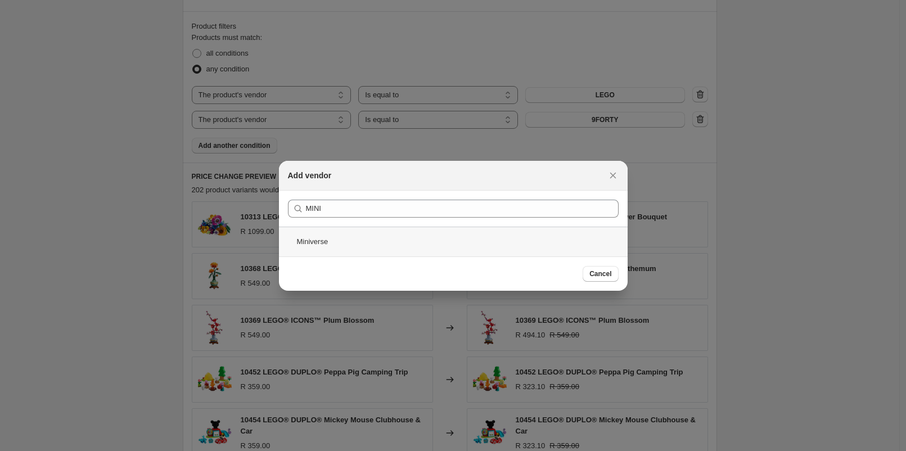
click at [454, 245] on div "Miniverse" at bounding box center [453, 242] width 349 height 30
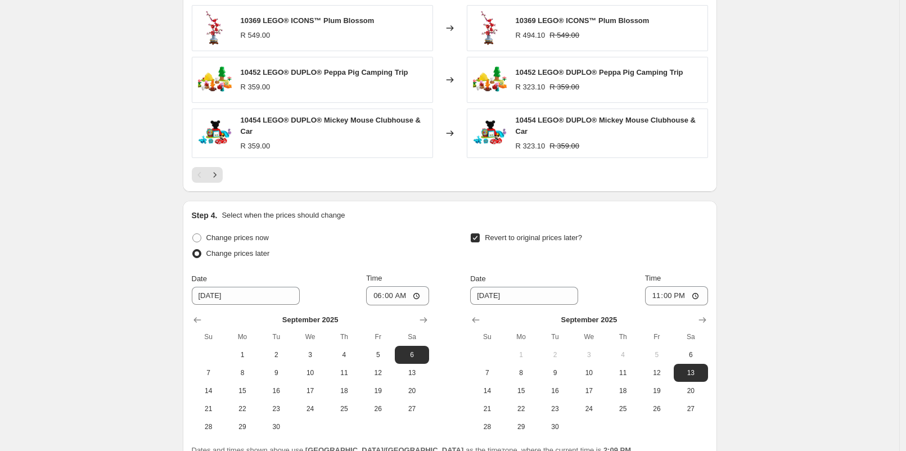
scroll to position [830, 0]
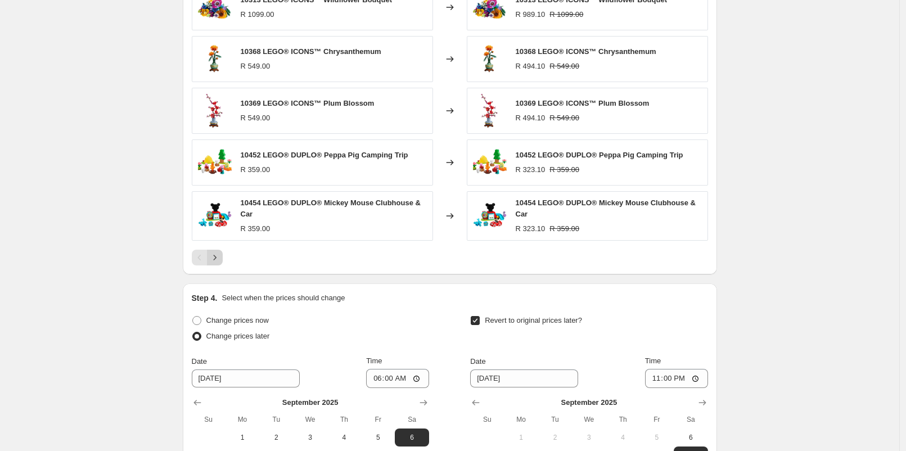
click at [223, 255] on button "Next" at bounding box center [215, 258] width 16 height 16
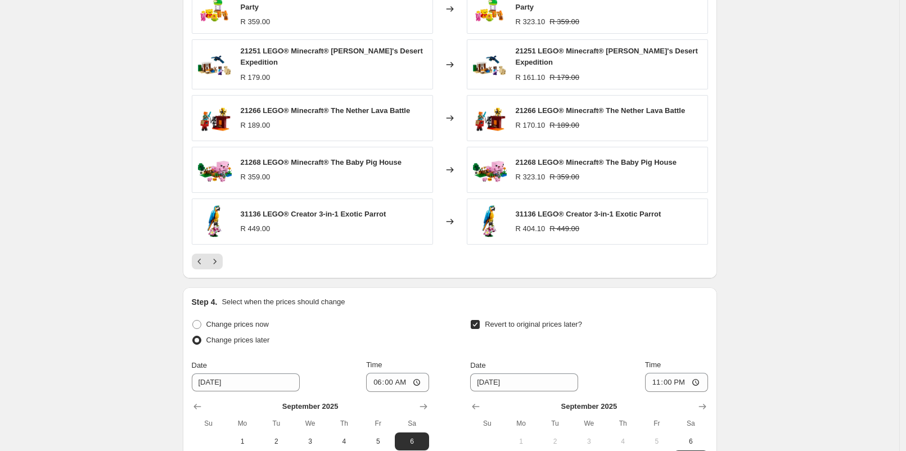
click at [227, 255] on div at bounding box center [450, 262] width 516 height 16
click at [220, 256] on icon "Next" at bounding box center [214, 261] width 11 height 11
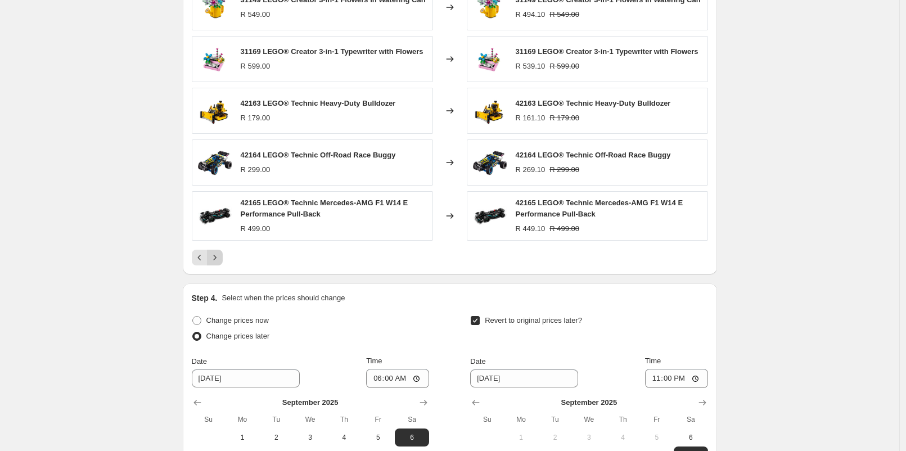
click at [211, 254] on button "Next" at bounding box center [215, 258] width 16 height 16
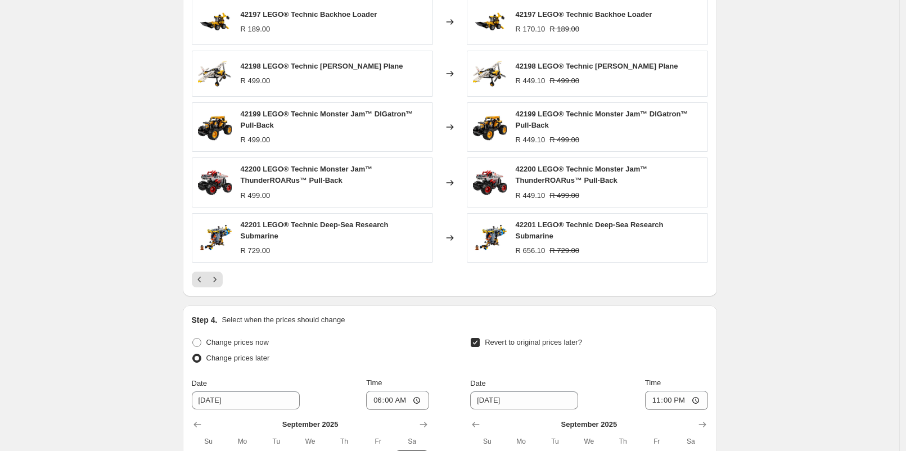
scroll to position [892, 0]
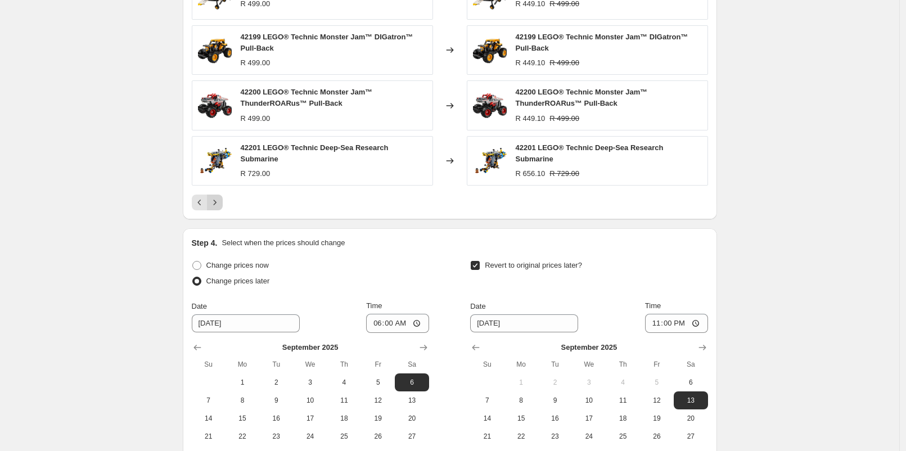
click at [220, 198] on icon "Next" at bounding box center [214, 202] width 11 height 11
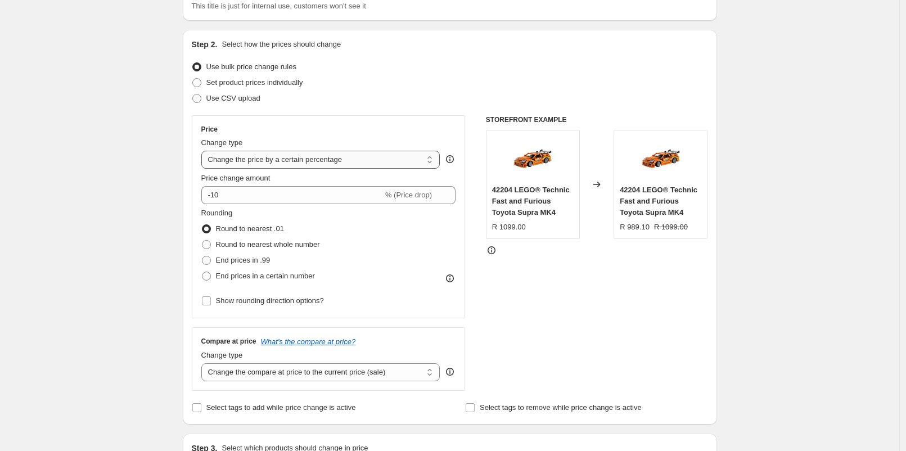
scroll to position [80, 0]
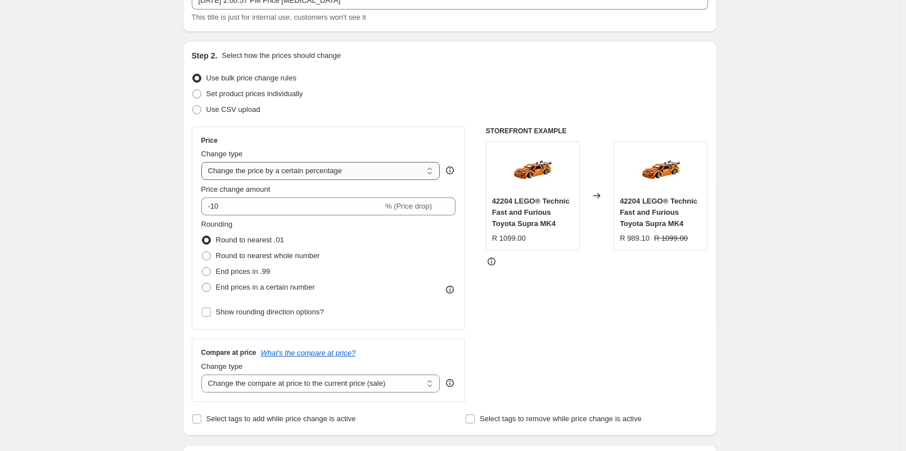
click at [386, 175] on select "Change the price to a certain amount Change the price by a certain amount Chang…" at bounding box center [320, 171] width 239 height 18
click at [537, 286] on div "STOREFRONT EXAMPLE 42204 LEGO® Technic Fast and Furious Toyota Supra MK4 R 1099…" at bounding box center [597, 263] width 222 height 275
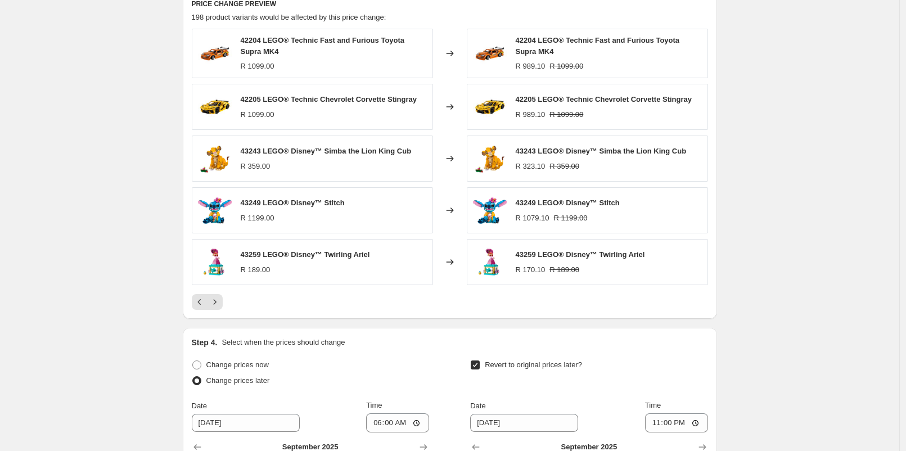
scroll to position [1017, 0]
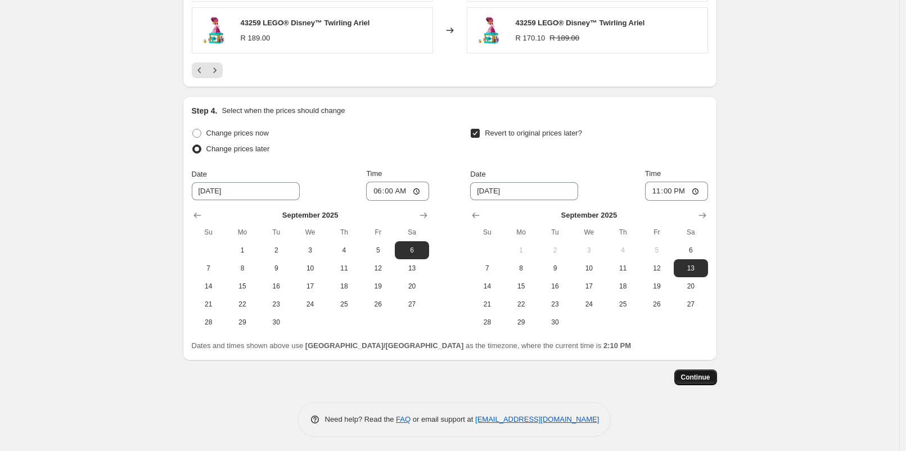
click at [707, 381] on button "Continue" at bounding box center [695, 377] width 43 height 16
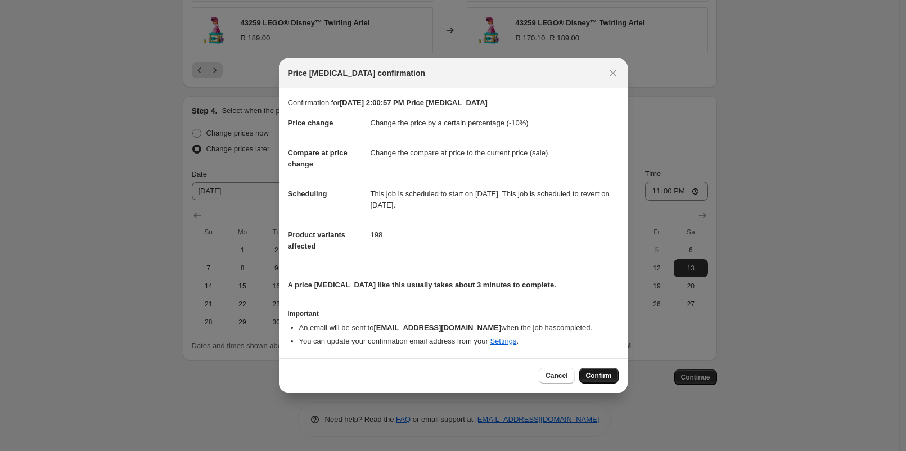
click at [615, 376] on button "Confirm" at bounding box center [598, 376] width 39 height 16
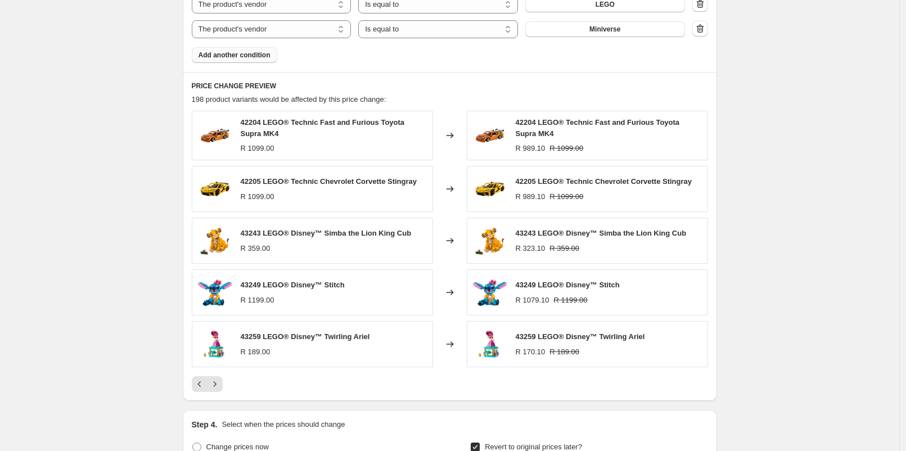
scroll to position [830, 0]
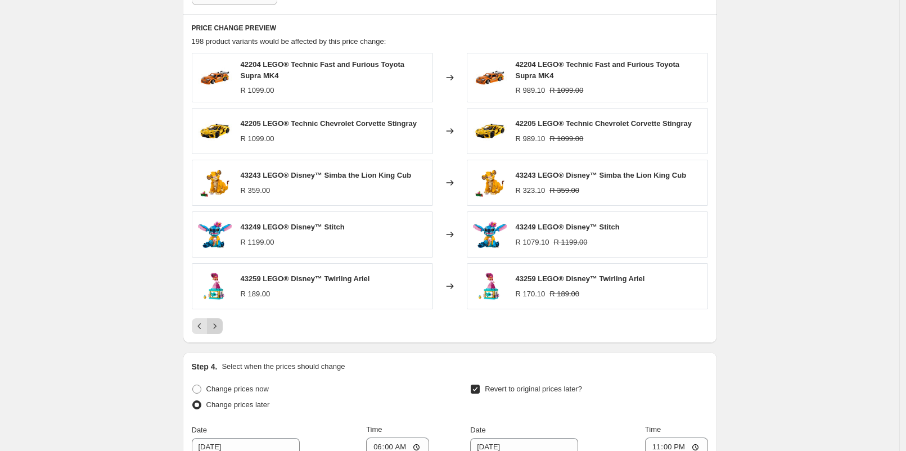
click at [219, 327] on icon "Next" at bounding box center [214, 325] width 11 height 11
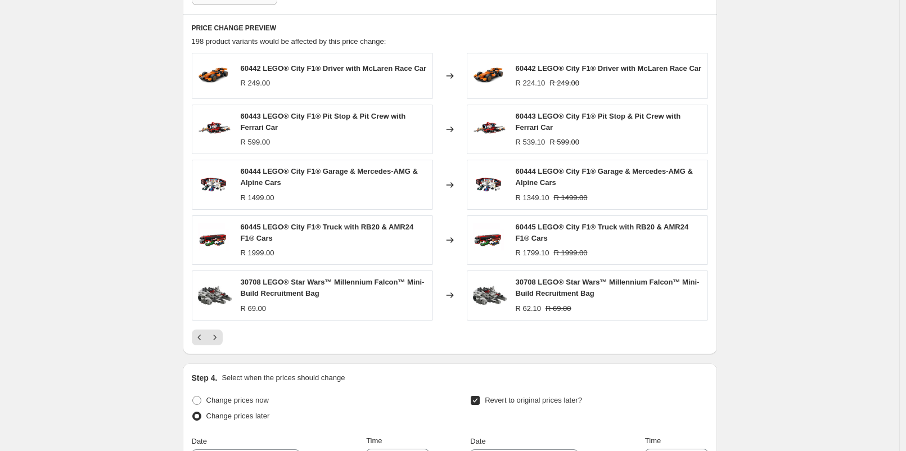
click at [285, 69] on span "60442 LEGO® City F1® Driver with McLaren Race Car" at bounding box center [334, 68] width 186 height 8
copy span "60442 LEGO® City F1® Driver with McLaren Race Car"
click at [259, 117] on span "60443 LEGO® City F1® Pit Stop & Pit Crew with Ferrari Car" at bounding box center [323, 122] width 165 height 20
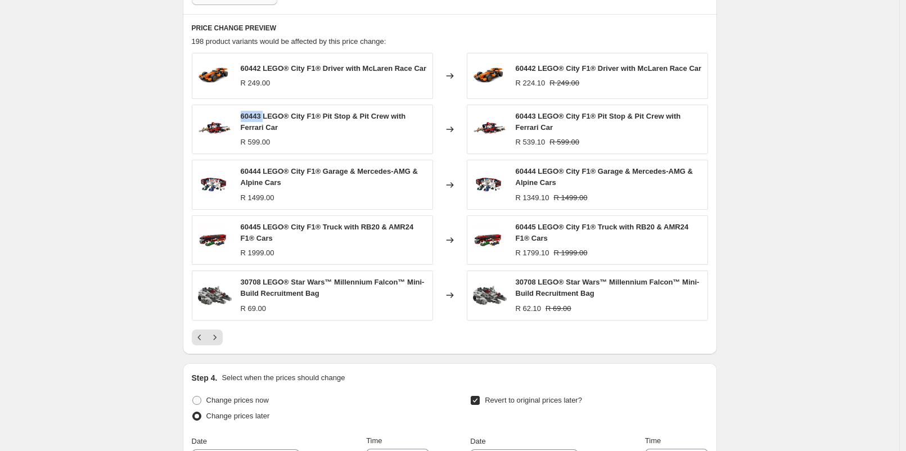
click at [259, 117] on span "60443 LEGO® City F1® Pit Stop & Pit Crew with Ferrari Car" at bounding box center [323, 122] width 165 height 20
copy span "60443 LEGO® City F1® Pit Stop & Pit Crew with Ferrari Car"
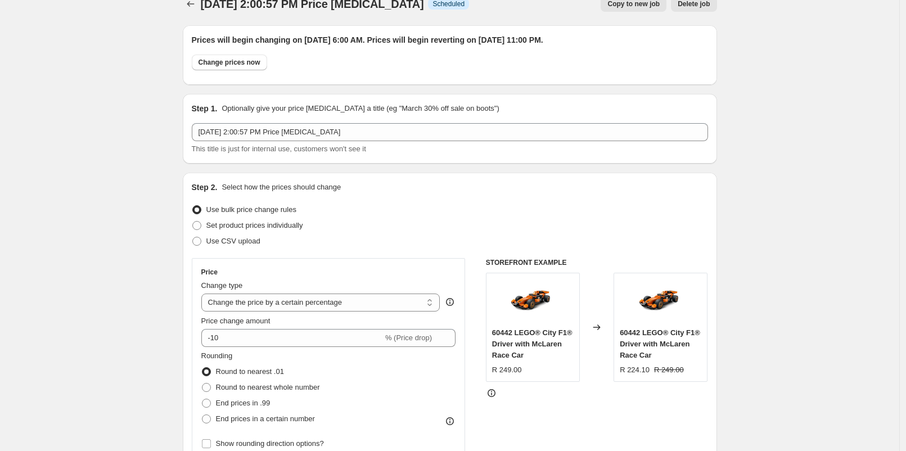
scroll to position [0, 0]
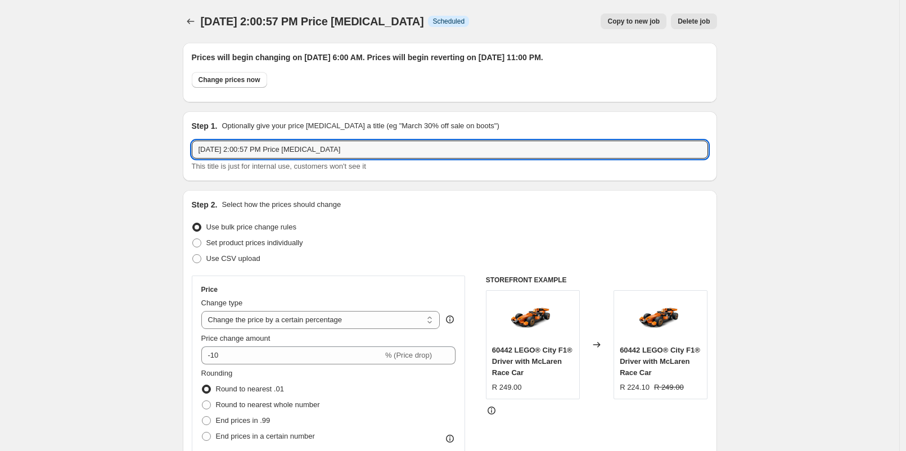
drag, startPoint x: 354, startPoint y: 147, endPoint x: 183, endPoint y: 161, distance: 172.1
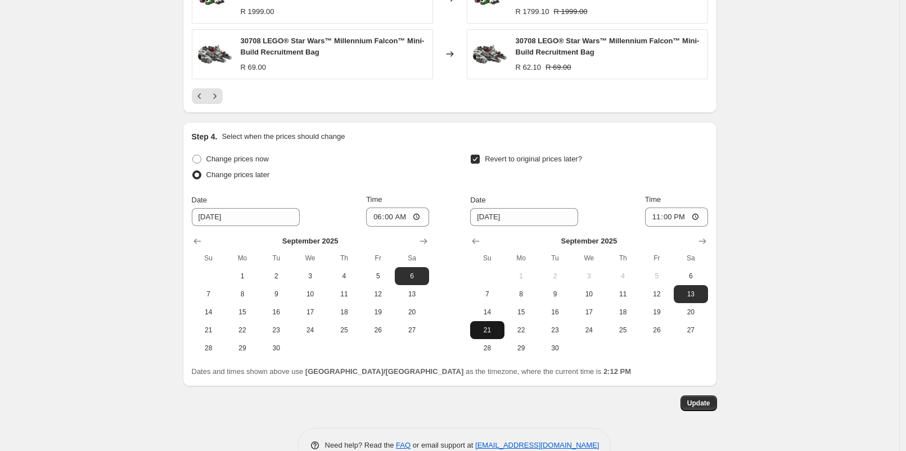
scroll to position [1096, 0]
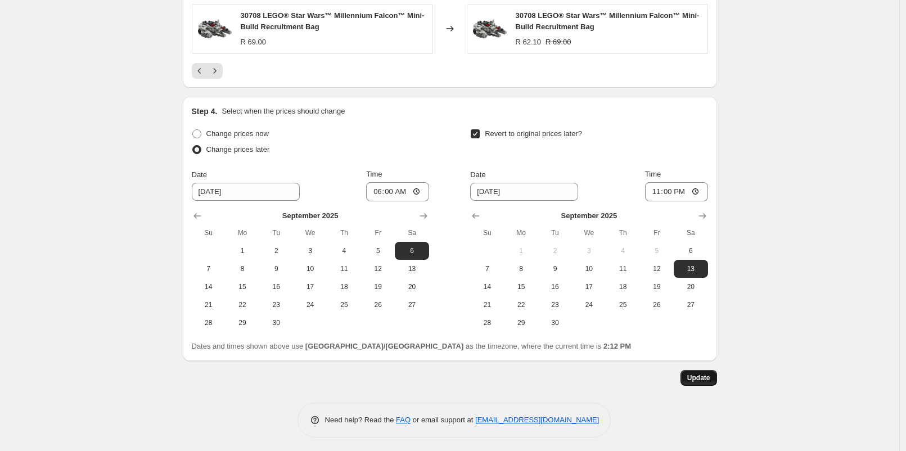
click at [710, 373] on span "Update" at bounding box center [698, 377] width 23 height 9
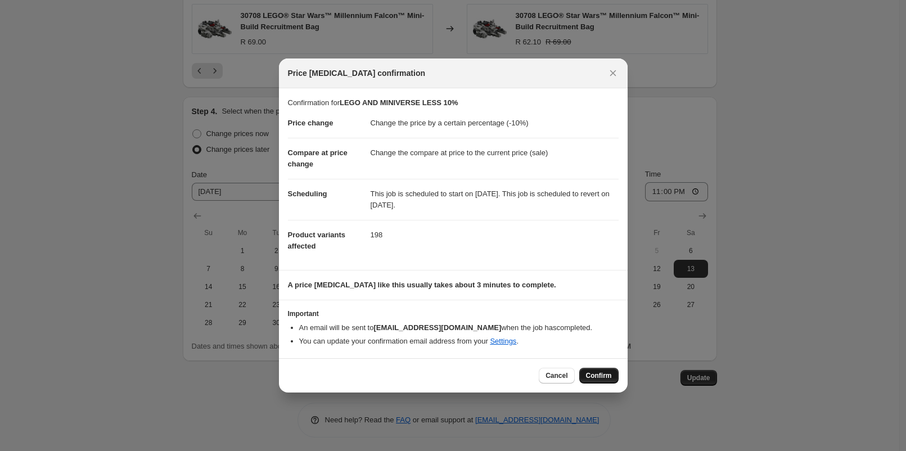
click at [592, 368] on button "Confirm" at bounding box center [598, 376] width 39 height 16
type input "LEGO AND MINIVERSE LESS 10%"
